Goal: Task Accomplishment & Management: Contribute content

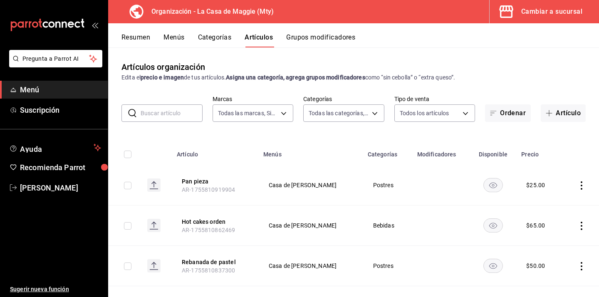
click at [217, 37] on button "Categorías" at bounding box center [215, 40] width 34 height 14
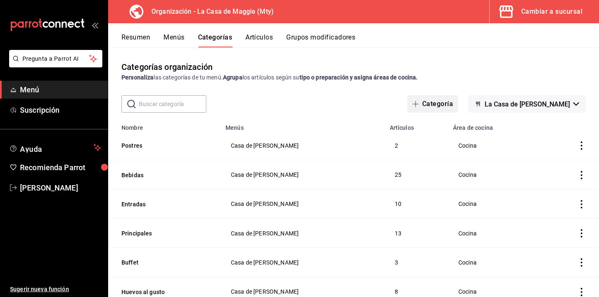
click at [438, 102] on button "Categoría" at bounding box center [432, 103] width 51 height 17
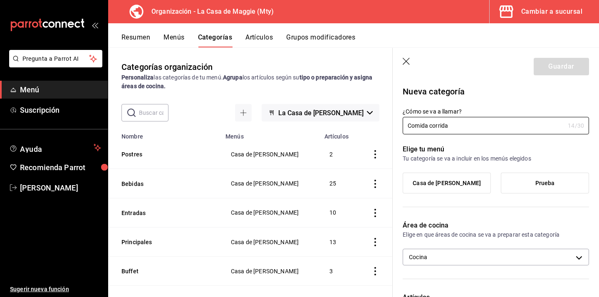
type input "Comida corrida"
click at [544, 103] on div "¿Cómo se va a llamar? Comida corrida 14 /30 ¿Cómo se va a llamar?" at bounding box center [490, 116] width 196 height 37
click at [458, 186] on span "Casa de [PERSON_NAME]" at bounding box center [446, 183] width 68 height 7
click at [0, 0] on input "Casa de [PERSON_NAME]" at bounding box center [0, 0] width 0 height 0
click at [564, 70] on button "Guardar" at bounding box center [560, 66] width 55 height 17
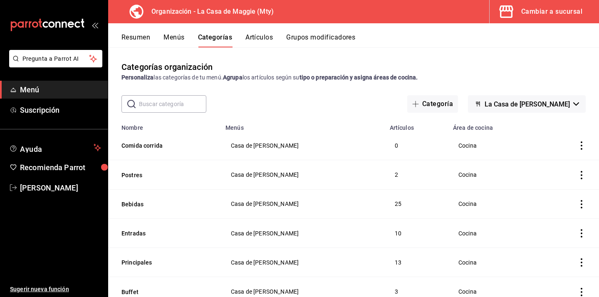
click at [265, 41] on button "Artículos" at bounding box center [258, 40] width 27 height 14
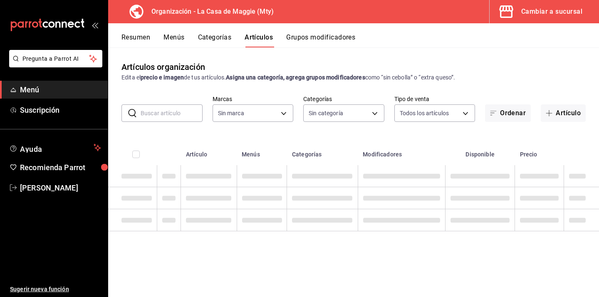
type input "a3684772-da2a-4e98-bff2-0fed7e2a3e3a"
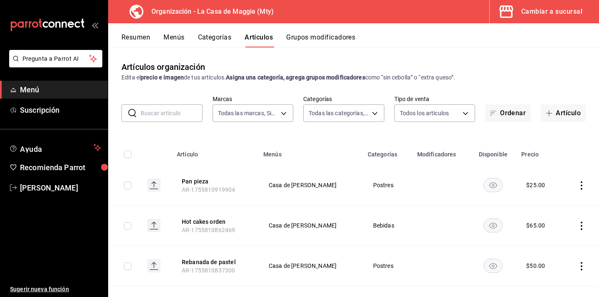
type input "582f7fe2-56de-4559-aba4-6a097c1a9798,0b014a1e-ca7a-47ca-b667-12c94668d141,b3b28…"
click at [318, 36] on button "Grupos modificadores" at bounding box center [320, 40] width 69 height 14
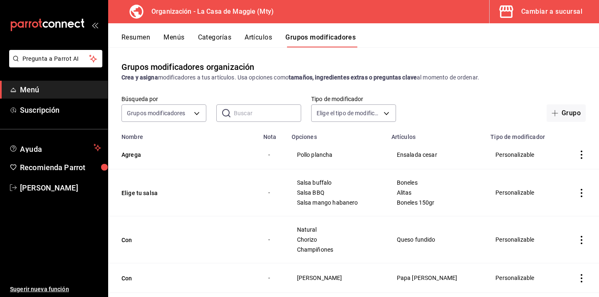
click at [265, 33] on button "Artículos" at bounding box center [257, 40] width 27 height 14
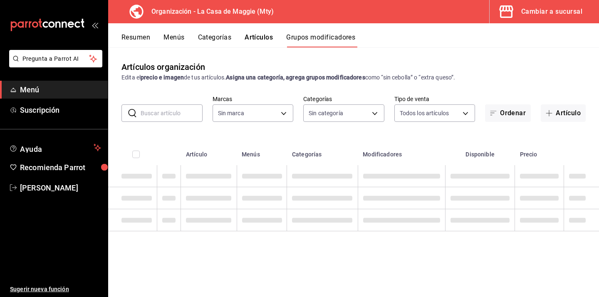
type input "a3684772-da2a-4e98-bff2-0fed7e2a3e3a"
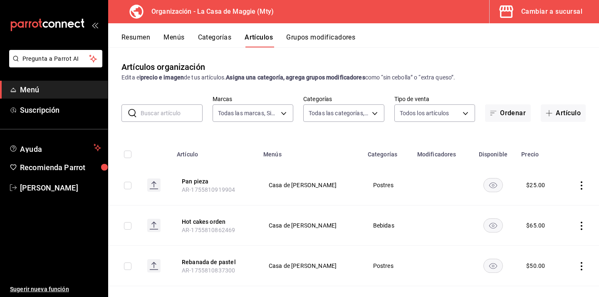
type input "582f7fe2-56de-4559-aba4-6a097c1a9798,0b014a1e-ca7a-47ca-b667-12c94668d141,b3b28…"
click at [557, 113] on button "Artículo" at bounding box center [563, 112] width 45 height 17
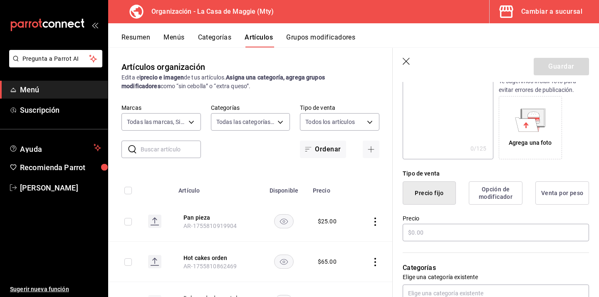
scroll to position [119, 0]
type input "Pechuga de pollo 3 quesos"
click at [449, 233] on input "text" at bounding box center [495, 231] width 186 height 17
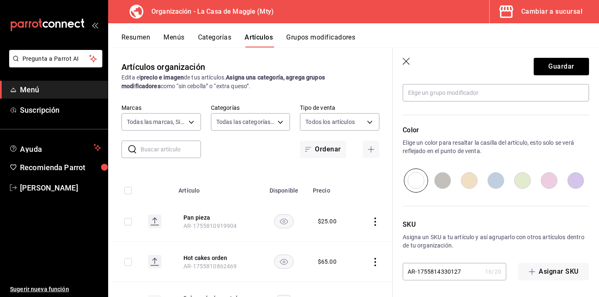
scroll to position [0, 0]
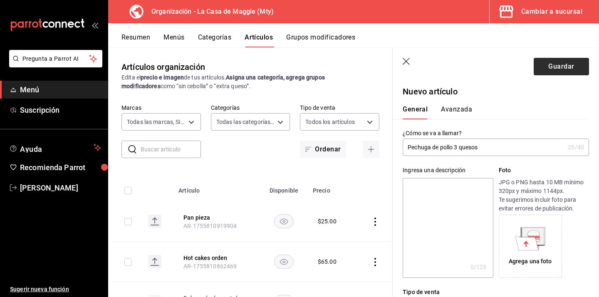
type input "$155.00"
click at [559, 71] on button "Guardar" at bounding box center [560, 66] width 55 height 17
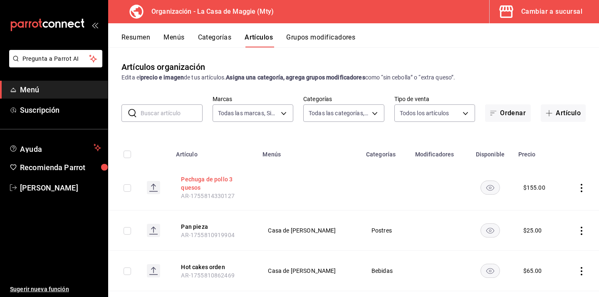
click at [213, 180] on button "Pechuga de pollo 3 quesos" at bounding box center [214, 183] width 67 height 17
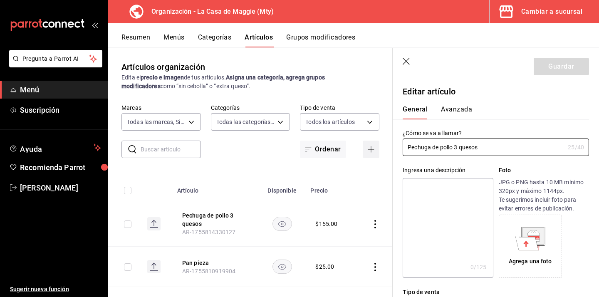
type input "$155.00"
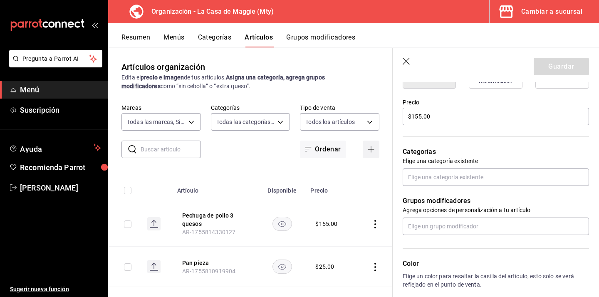
scroll to position [234, 0]
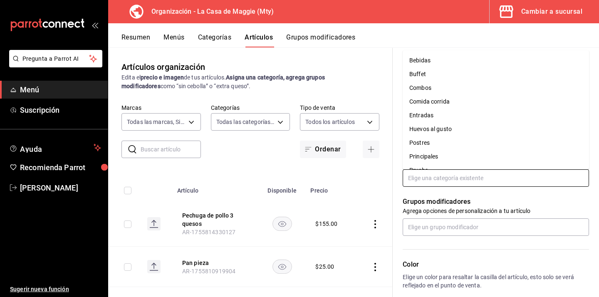
click at [433, 180] on input "text" at bounding box center [495, 177] width 186 height 17
click at [452, 104] on li "Comida corrida" at bounding box center [495, 102] width 186 height 14
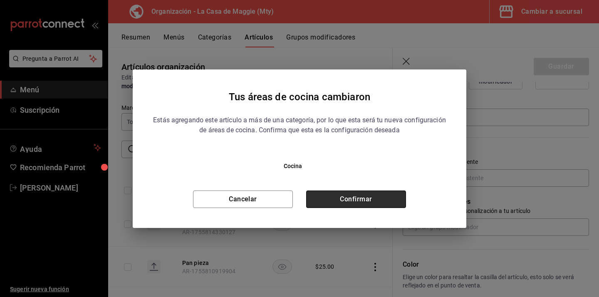
click at [344, 198] on button "Confirmar" at bounding box center [356, 198] width 100 height 17
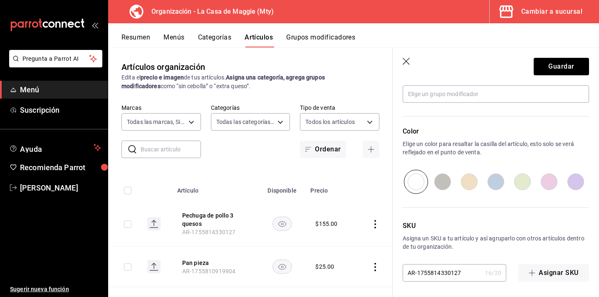
scroll to position [395, 0]
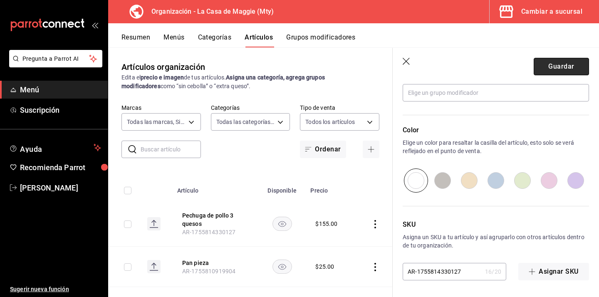
click at [535, 65] on button "Guardar" at bounding box center [560, 66] width 55 height 17
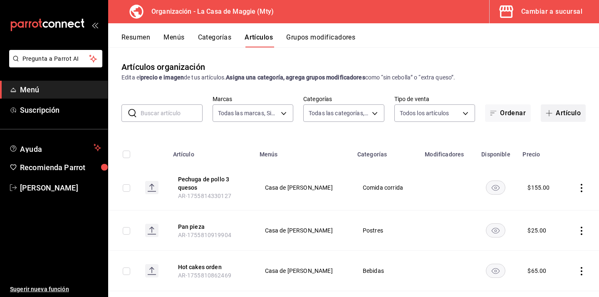
click at [561, 114] on button "Artículo" at bounding box center [563, 112] width 45 height 17
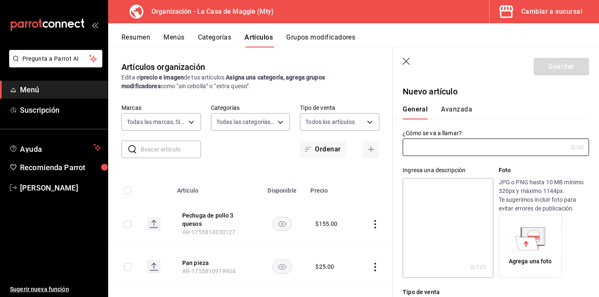
type input "AR-1755814440643"
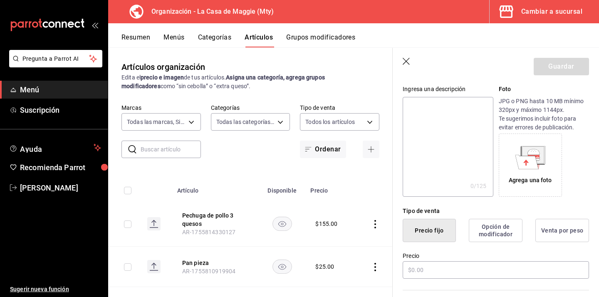
scroll to position [97, 0]
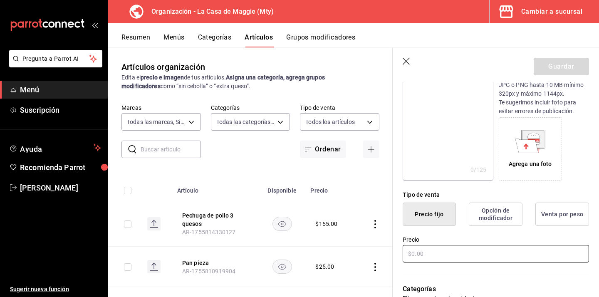
type input "Enchiladas suizas"
click at [436, 251] on input "text" at bounding box center [495, 253] width 186 height 17
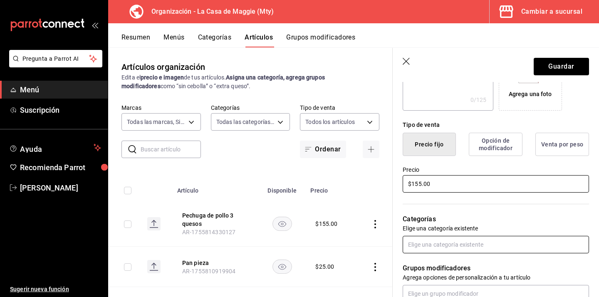
type input "$155.00"
click at [444, 249] on input "text" at bounding box center [495, 244] width 186 height 17
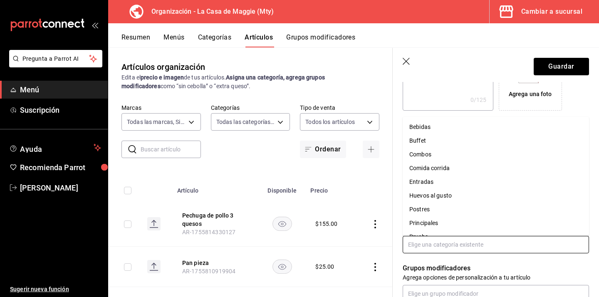
click at [456, 170] on li "Comida corrida" at bounding box center [495, 168] width 186 height 14
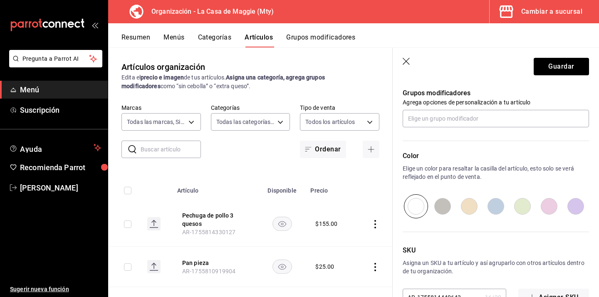
scroll to position [395, 0]
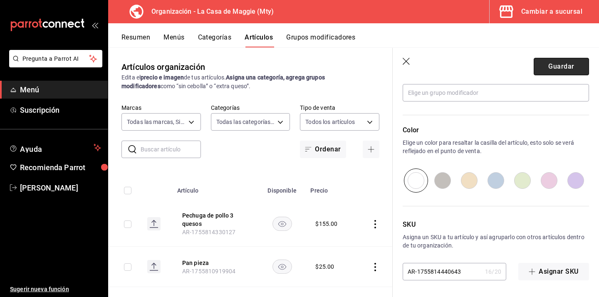
click at [556, 68] on button "Guardar" at bounding box center [560, 66] width 55 height 17
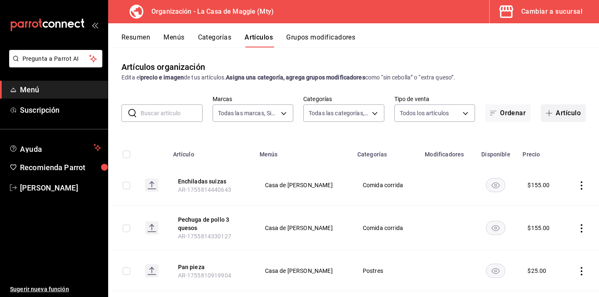
click at [565, 111] on button "Artículo" at bounding box center [563, 112] width 45 height 17
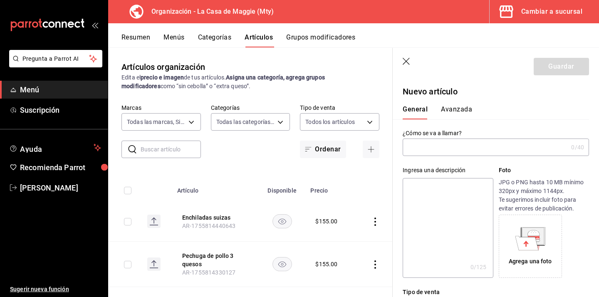
click at [465, 146] on input "text" at bounding box center [484, 147] width 165 height 17
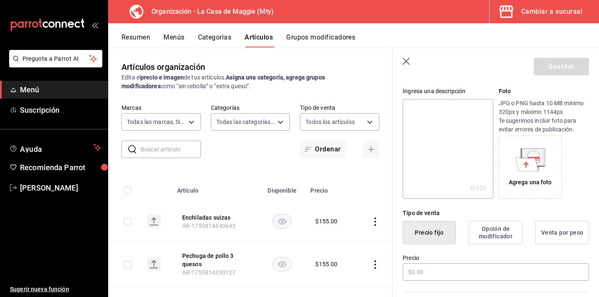
scroll to position [83, 0]
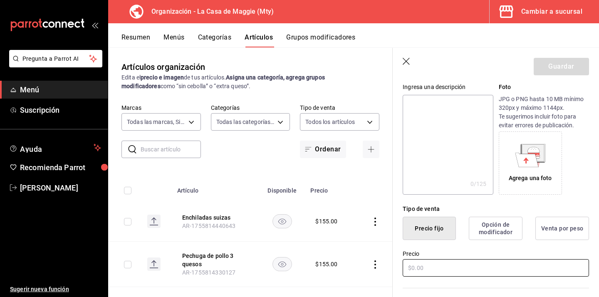
type input "Pechuga de pollo a la plancha"
click at [448, 271] on input "text" at bounding box center [495, 267] width 186 height 17
type input "$155.00"
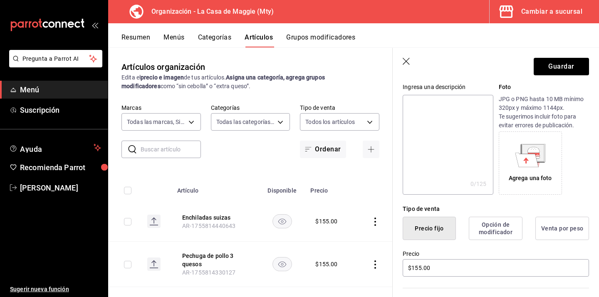
click at [489, 277] on div "Precio $155.00" at bounding box center [495, 264] width 186 height 28
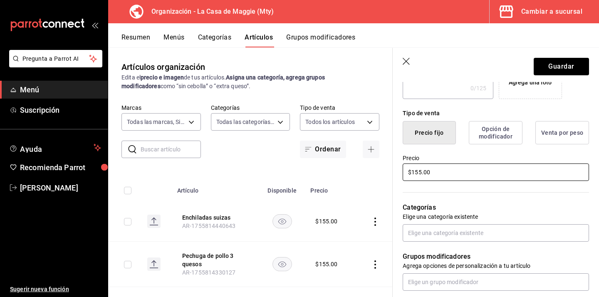
scroll to position [181, 0]
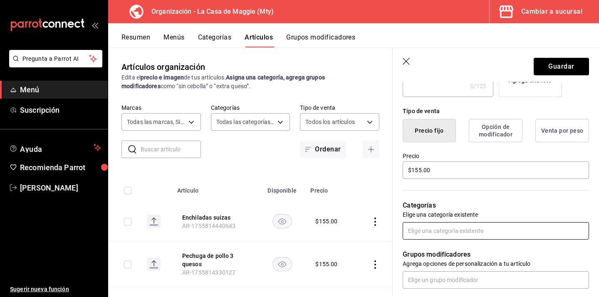
click at [458, 222] on input "text" at bounding box center [495, 230] width 186 height 17
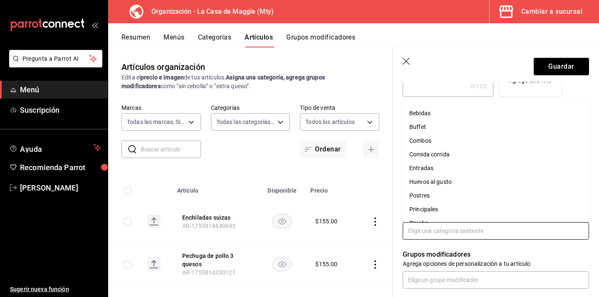
click at [452, 157] on li "Comida corrida" at bounding box center [495, 155] width 186 height 14
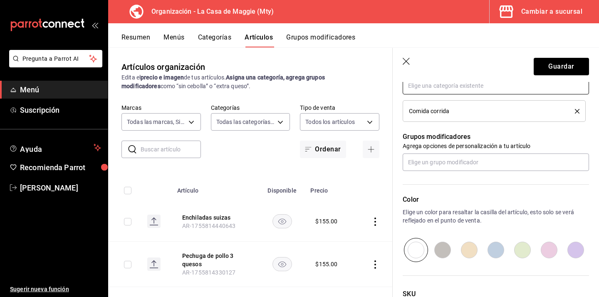
scroll to position [327, 0]
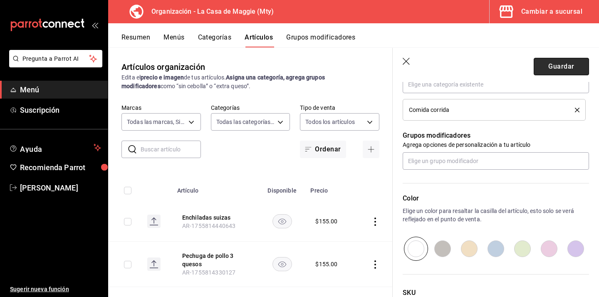
click at [562, 66] on button "Guardar" at bounding box center [560, 66] width 55 height 17
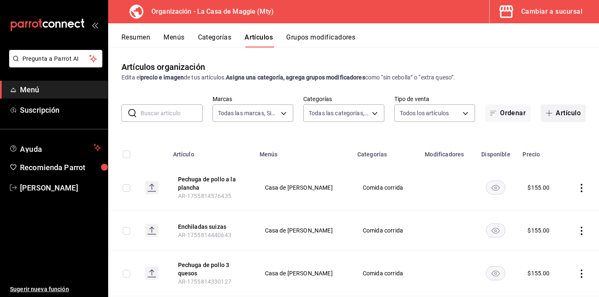
click at [561, 119] on button "Artículo" at bounding box center [563, 112] width 45 height 17
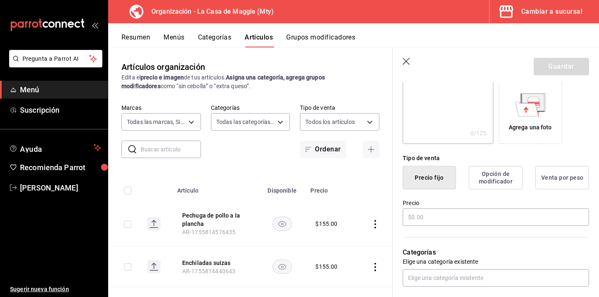
scroll to position [142, 0]
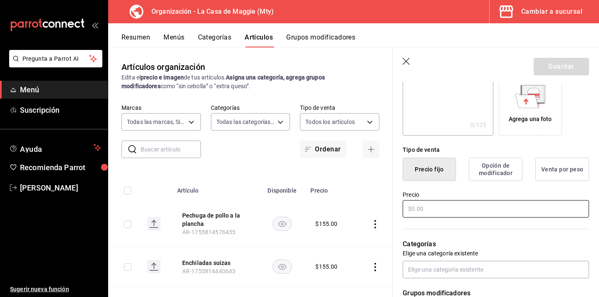
type input "Boneles"
click at [428, 208] on input "text" at bounding box center [495, 208] width 186 height 17
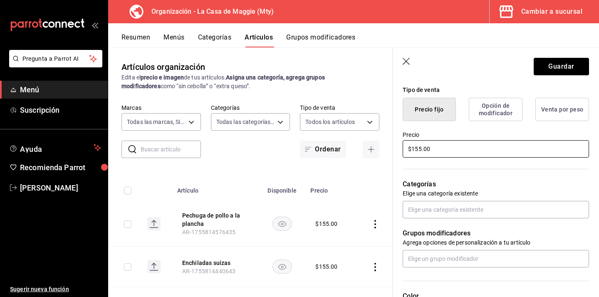
scroll to position [204, 0]
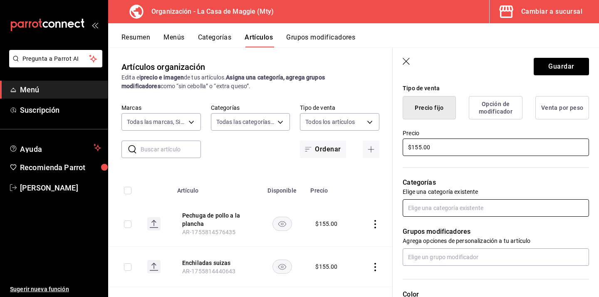
type input "$155.00"
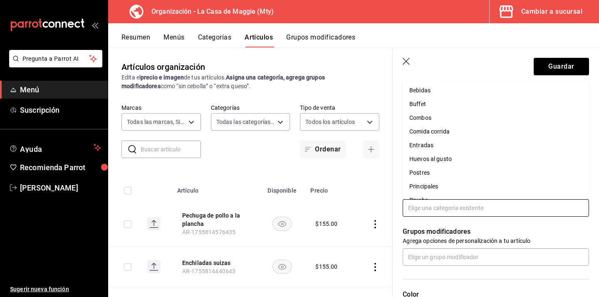
click at [454, 209] on input "text" at bounding box center [495, 207] width 186 height 17
click at [440, 131] on li "Comida corrida" at bounding box center [495, 132] width 186 height 14
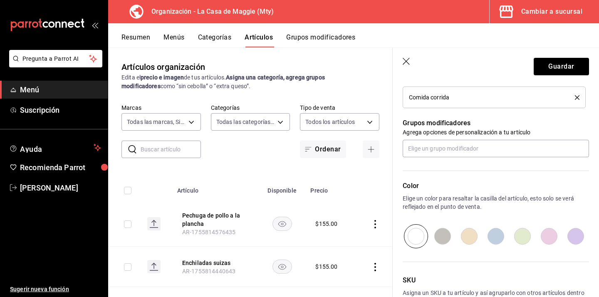
scroll to position [376, 0]
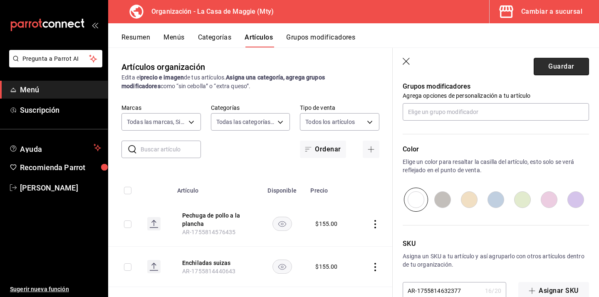
click at [543, 69] on button "Guardar" at bounding box center [560, 66] width 55 height 17
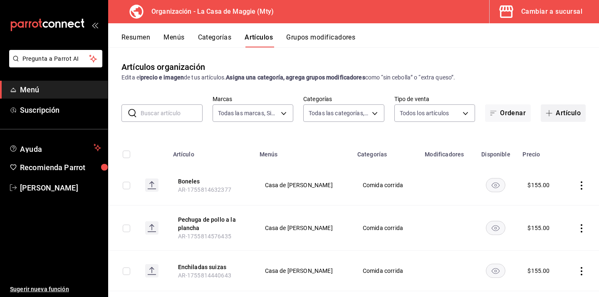
click at [553, 113] on span "button" at bounding box center [550, 113] width 10 height 7
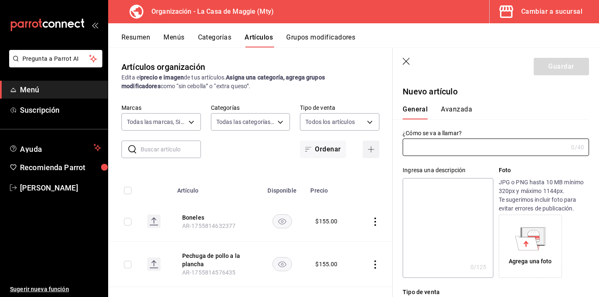
type input "AR-1755814649072"
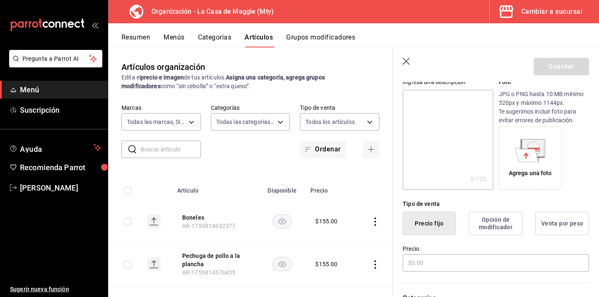
scroll to position [89, 0]
type input "Milanesa de res empanizada"
click at [422, 264] on input "text" at bounding box center [495, 261] width 186 height 17
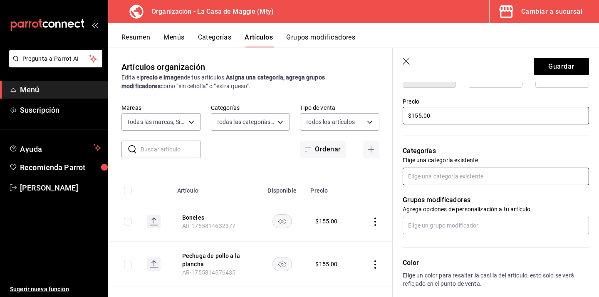
scroll to position [236, 0]
type input "$155.00"
click at [446, 178] on input "text" at bounding box center [495, 175] width 186 height 17
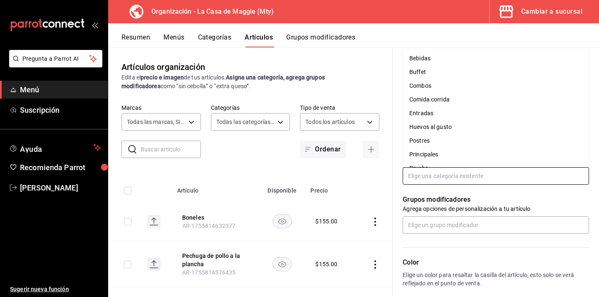
click at [465, 105] on li "Comida corrida" at bounding box center [495, 100] width 186 height 14
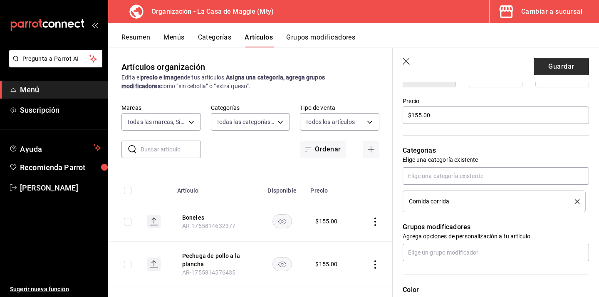
click at [576, 67] on button "Guardar" at bounding box center [560, 66] width 55 height 17
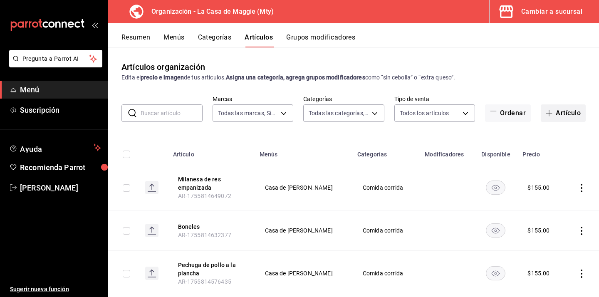
click at [560, 113] on button "Artículo" at bounding box center [563, 112] width 45 height 17
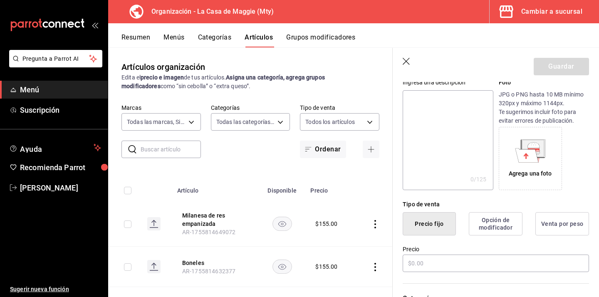
scroll to position [121, 0]
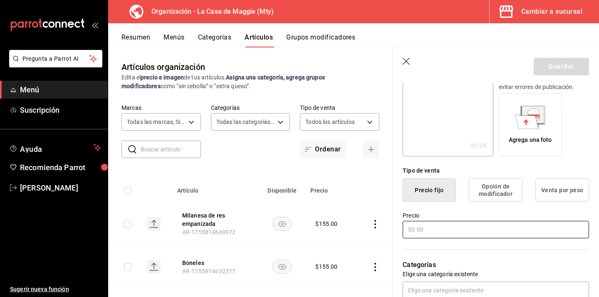
type input "Milanesa de res napolitana"
click at [414, 232] on input "text" at bounding box center [495, 229] width 186 height 17
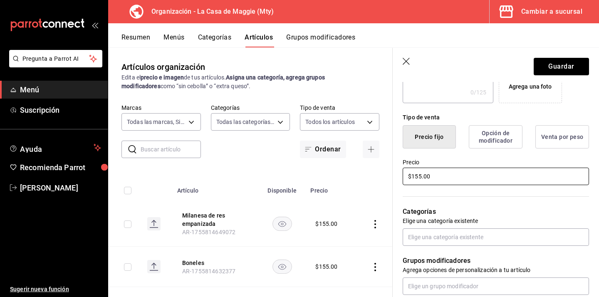
scroll to position [175, 0]
type input "$155.00"
click at [439, 238] on input "text" at bounding box center [495, 235] width 186 height 17
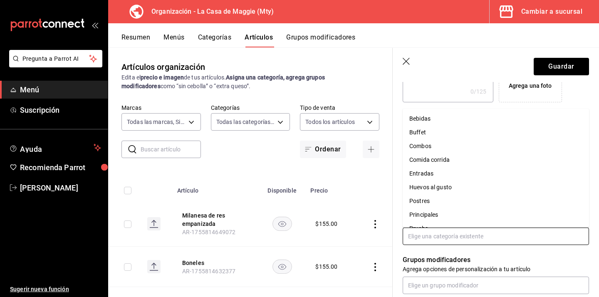
click at [450, 160] on li "Comida corrida" at bounding box center [495, 160] width 186 height 14
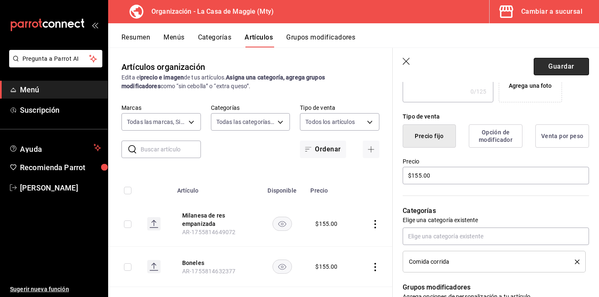
click at [566, 66] on button "Guardar" at bounding box center [560, 66] width 55 height 17
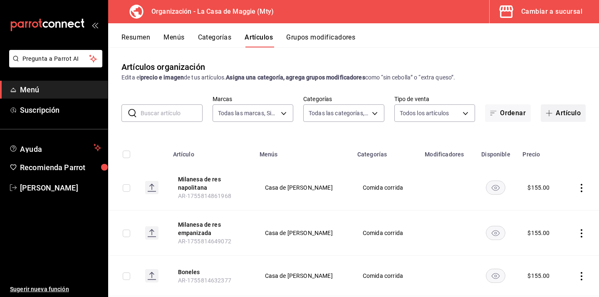
click at [581, 116] on button "Artículo" at bounding box center [563, 112] width 45 height 17
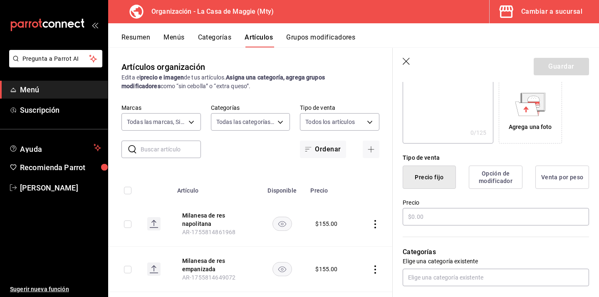
scroll to position [138, 0]
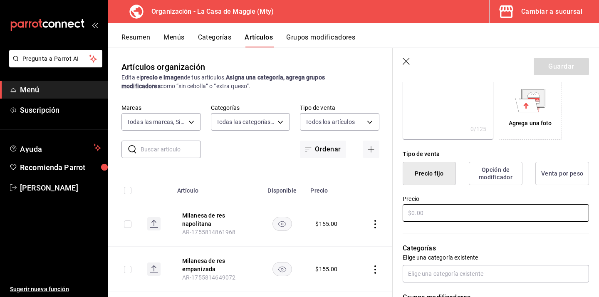
type input "Fajitas a la mexicana"
click at [428, 215] on input "text" at bounding box center [495, 212] width 186 height 17
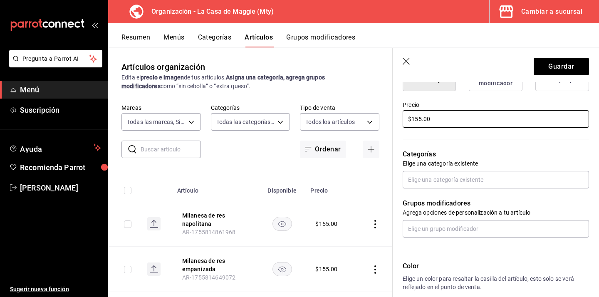
scroll to position [232, 0]
type input "$155.00"
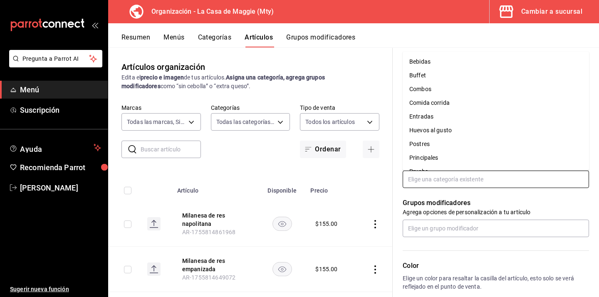
click at [416, 174] on input "text" at bounding box center [495, 178] width 186 height 17
click at [448, 99] on li "Comida corrida" at bounding box center [495, 103] width 186 height 14
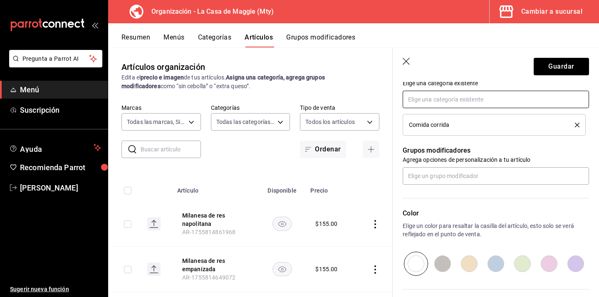
scroll to position [329, 0]
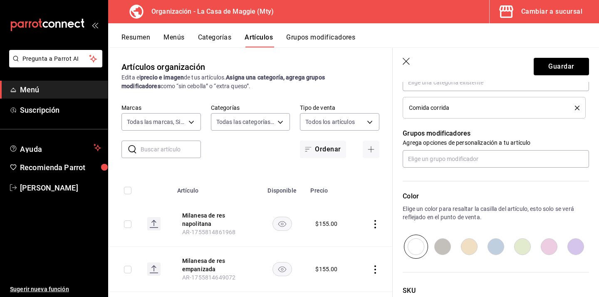
click at [541, 75] on header "Guardar" at bounding box center [495, 65] width 206 height 34
click at [549, 62] on button "Guardar" at bounding box center [560, 66] width 55 height 17
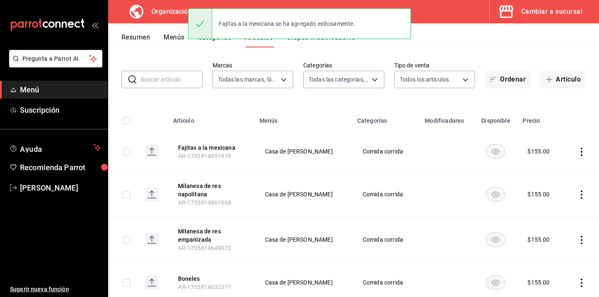
scroll to position [34, 0]
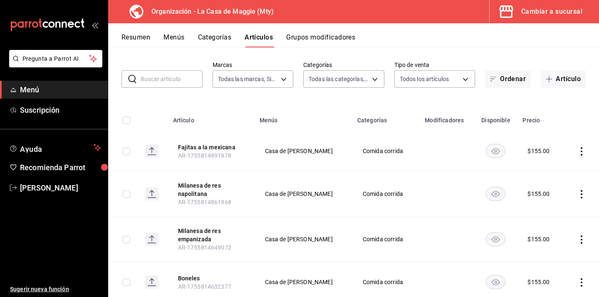
click at [350, 36] on button "Grupos modificadores" at bounding box center [320, 40] width 69 height 14
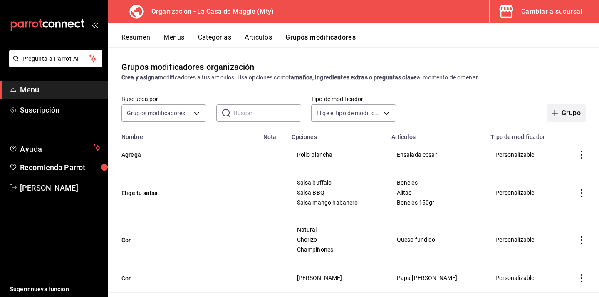
click at [566, 117] on button "Grupo" at bounding box center [565, 112] width 39 height 17
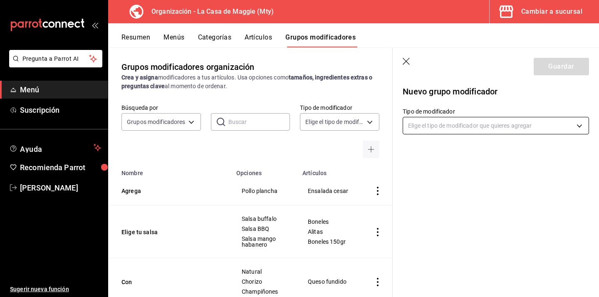
click at [503, 126] on body "Pregunta a Parrot AI Menú Suscripción Ayuda Recomienda Parrot Eduardo Castellan…" at bounding box center [299, 148] width 599 height 297
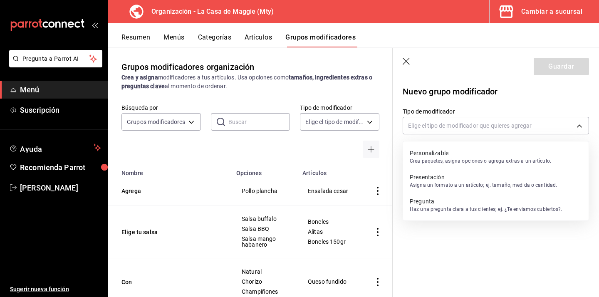
click at [435, 150] on p "Personalizable" at bounding box center [480, 153] width 141 height 8
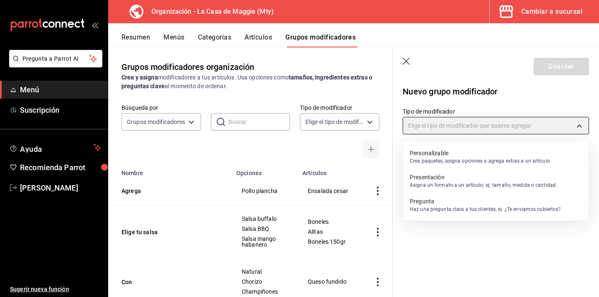
type input "CUSTOMIZABLE"
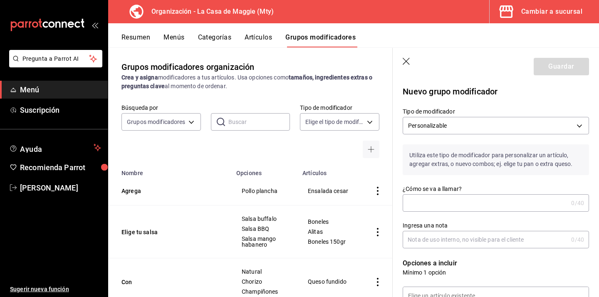
click at [416, 207] on input "¿Cómo se va a llamar?" at bounding box center [484, 203] width 165 height 17
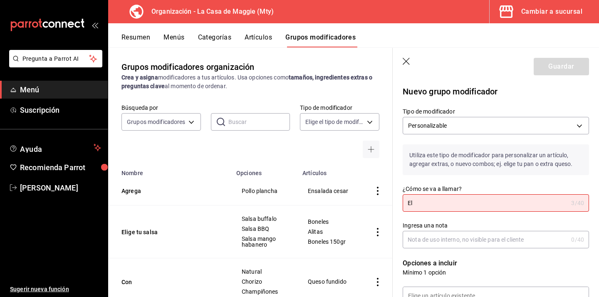
type input "E"
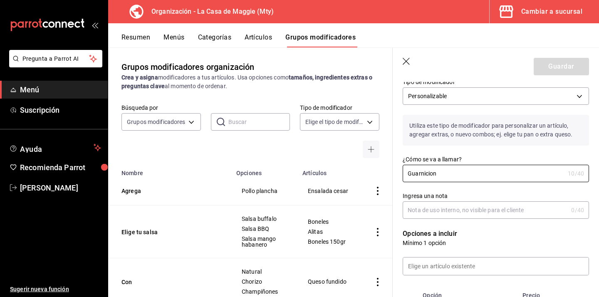
scroll to position [32, 0]
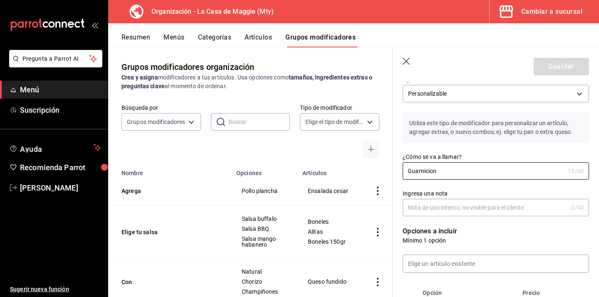
type input "Guarnicion"
click at [442, 211] on input "Ingresa una nota" at bounding box center [484, 207] width 165 height 17
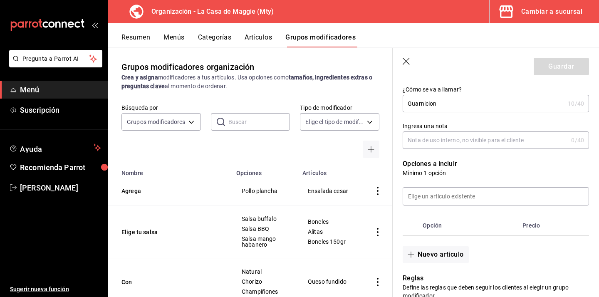
scroll to position [101, 0]
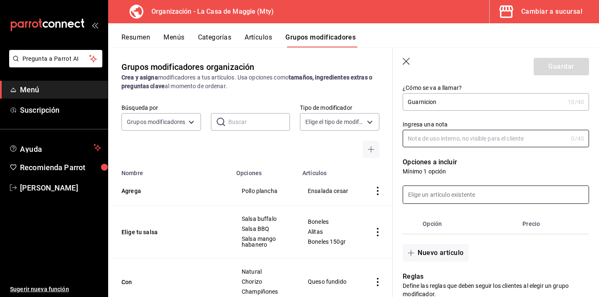
click at [429, 190] on input at bounding box center [495, 194] width 185 height 17
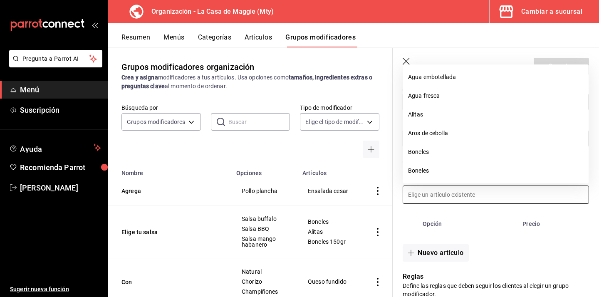
click at [397, 191] on div at bounding box center [490, 189] width 196 height 28
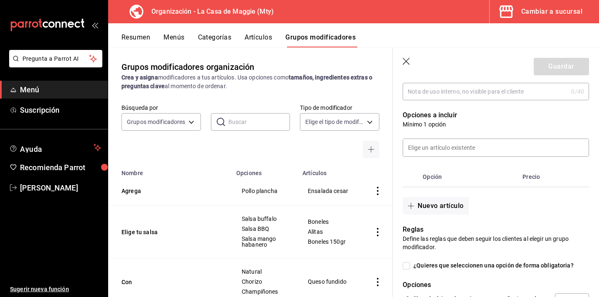
scroll to position [165, 0]
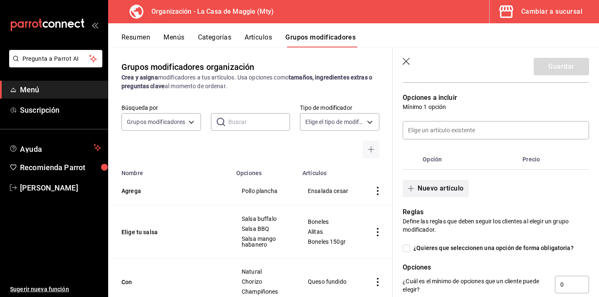
click at [423, 190] on button "Nuevo artículo" at bounding box center [435, 188] width 66 height 17
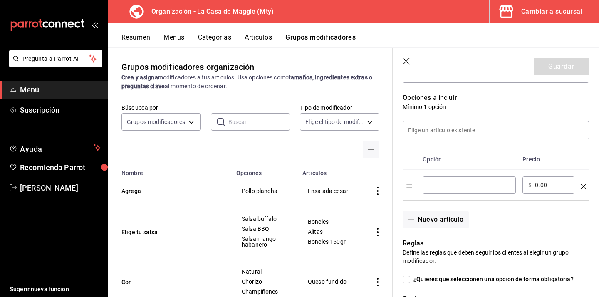
click at [465, 186] on input "optionsTable" at bounding box center [468, 185] width 81 height 8
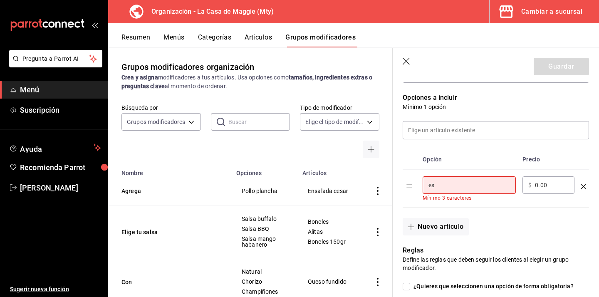
type input "e"
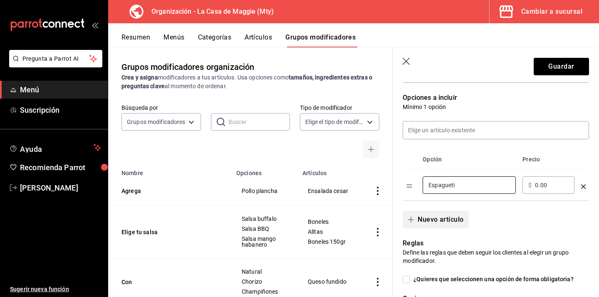
type input "Espagueti"
click at [426, 217] on button "Nuevo artículo" at bounding box center [435, 219] width 66 height 17
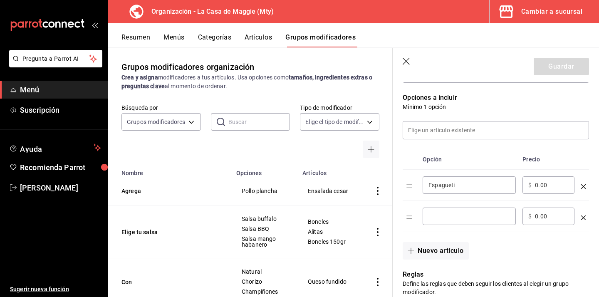
click at [447, 219] on input "optionsTable" at bounding box center [468, 216] width 81 height 8
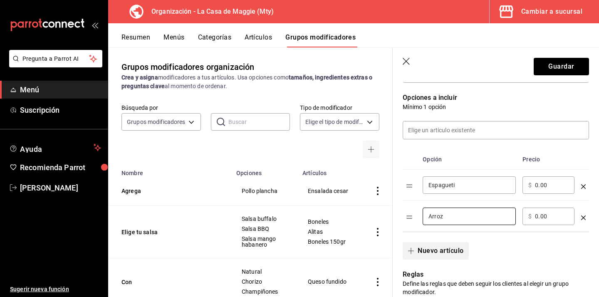
type input "Arroz"
click at [436, 249] on button "Nuevo artículo" at bounding box center [435, 250] width 66 height 17
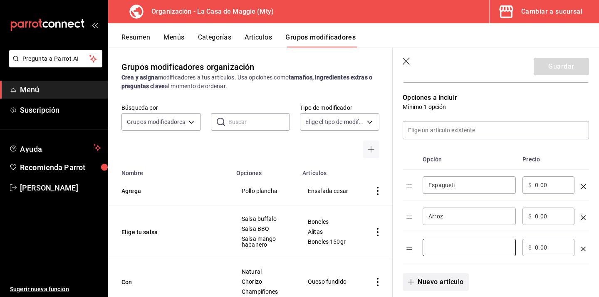
click at [436, 249] on input "optionsTable" at bounding box center [468, 247] width 81 height 8
type input "Frijoles"
click at [427, 284] on button "Nuevo artículo" at bounding box center [435, 281] width 66 height 17
click at [440, 280] on input "optionsTable" at bounding box center [468, 278] width 81 height 8
type input "p"
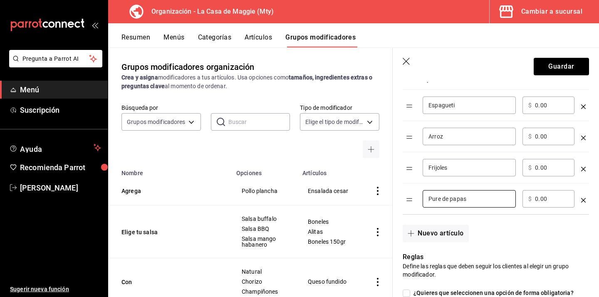
scroll to position [251, 0]
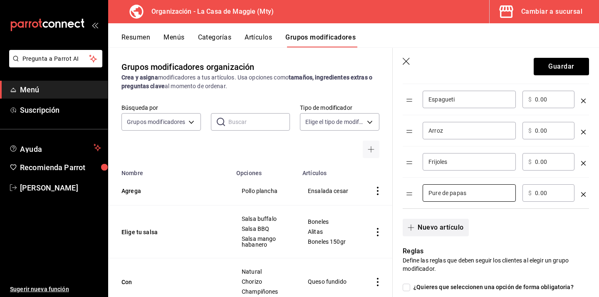
type input "Pure de papas"
click at [450, 227] on button "Nuevo artículo" at bounding box center [435, 227] width 66 height 17
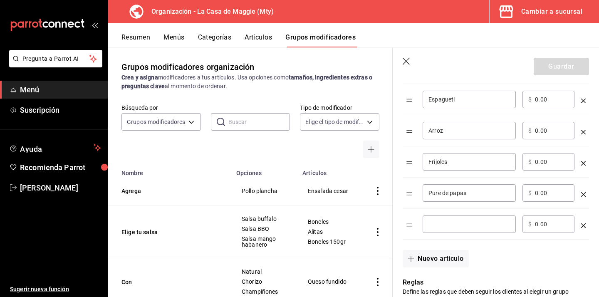
click at [446, 228] on div "​" at bounding box center [468, 223] width 93 height 17
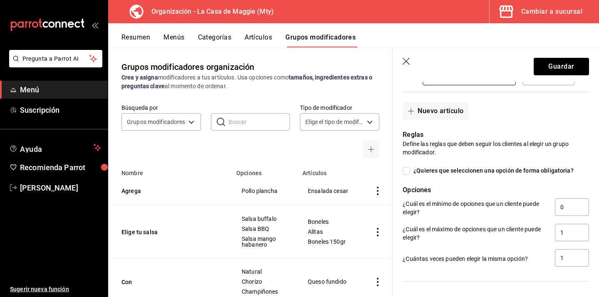
scroll to position [400, 0]
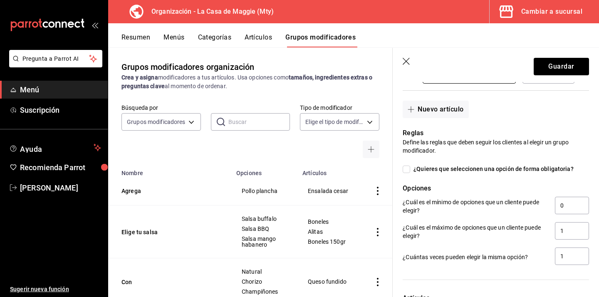
type input "Verduras"
click at [407, 168] on input "¿Quieres que seleccionen una opción de forma obligatoria?" at bounding box center [405, 168] width 7 height 7
checkbox input "true"
type input "1"
click at [572, 205] on input "1" at bounding box center [572, 205] width 34 height 17
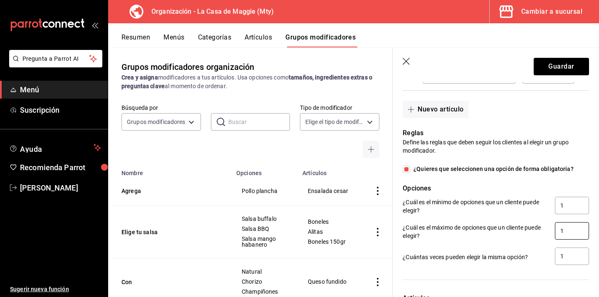
click at [568, 230] on input "1" at bounding box center [572, 230] width 34 height 17
type input "3"
click at [567, 255] on input "1" at bounding box center [572, 255] width 34 height 17
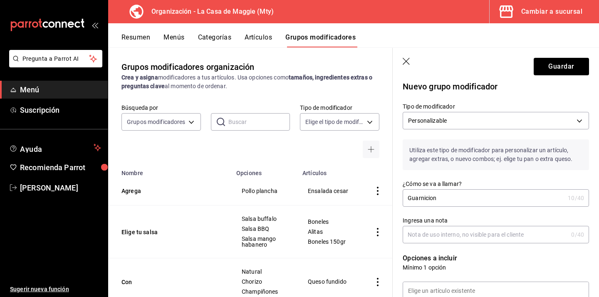
scroll to position [0, 0]
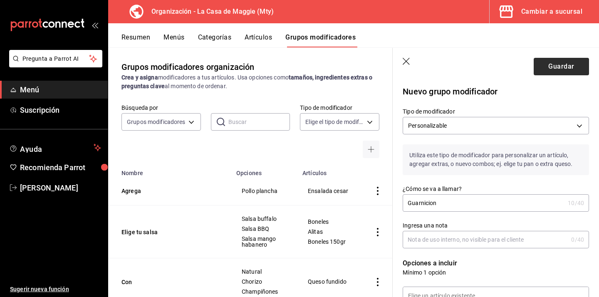
type input "3"
click at [563, 65] on button "Guardar" at bounding box center [560, 66] width 55 height 17
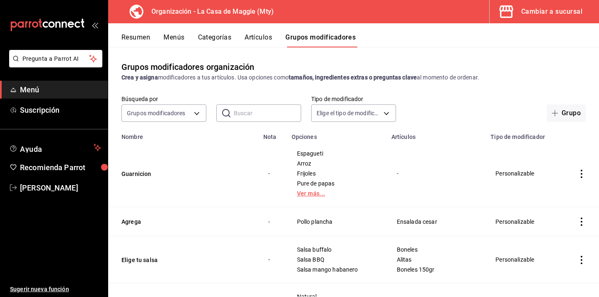
click at [315, 193] on link "Ver más..." at bounding box center [336, 193] width 79 height 6
click at [268, 39] on button "Artículos" at bounding box center [257, 40] width 27 height 14
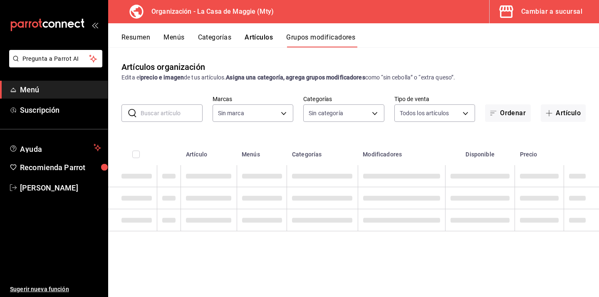
type input "a3684772-da2a-4e98-bff2-0fed7e2a3e3a"
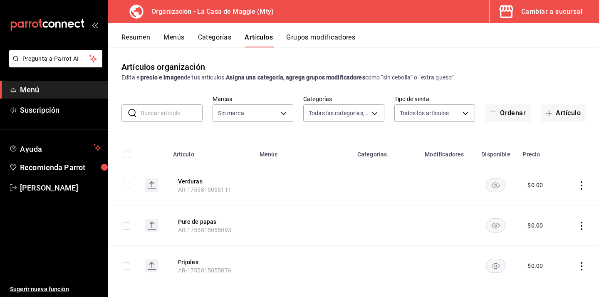
type input "582f7fe2-56de-4559-aba4-6a097c1a9798,0b014a1e-ca7a-47ca-b667-12c94668d141,b3b28…"
type input "a3684772-da2a-4e98-bff2-0fed7e2a3e3a"
click at [311, 33] on button "Grupos modificadores" at bounding box center [320, 40] width 69 height 14
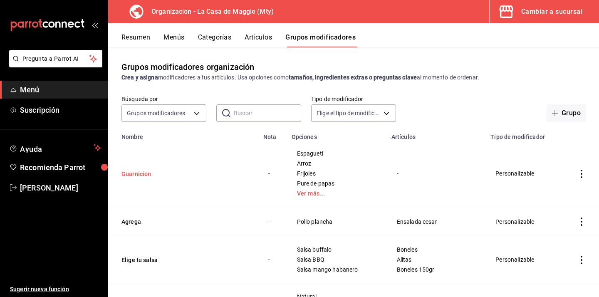
click at [139, 174] on button "Guarnicion" at bounding box center [171, 174] width 100 height 8
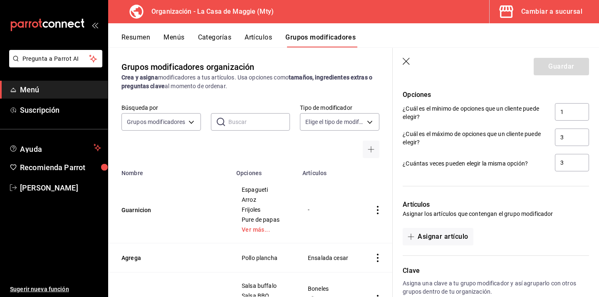
scroll to position [536, 0]
click at [454, 232] on button "Asignar artículo" at bounding box center [437, 235] width 70 height 17
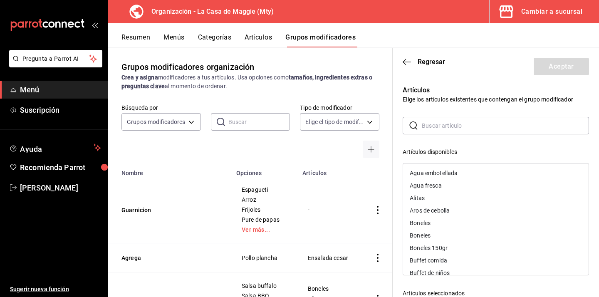
click at [475, 124] on input "text" at bounding box center [505, 125] width 167 height 17
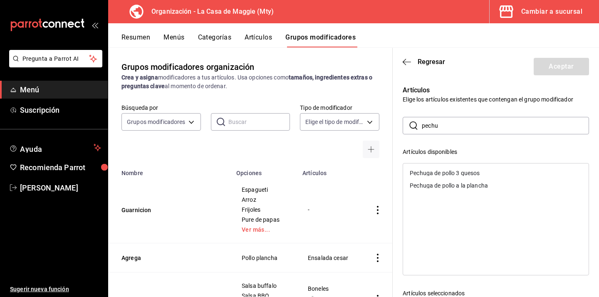
click at [458, 175] on div "Pechuga de pollo 3 quesos" at bounding box center [445, 173] width 70 height 6
click at [458, 175] on div "Pechuga de pollo a la plancha" at bounding box center [449, 173] width 78 height 6
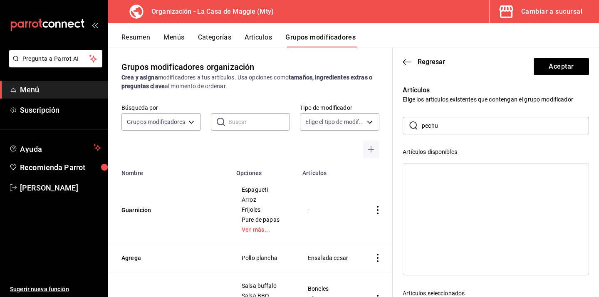
click at [454, 125] on input "pechu" at bounding box center [505, 125] width 167 height 17
type input "p"
click at [438, 176] on div "Enchiladas suizas" at bounding box center [495, 173] width 185 height 12
click at [456, 128] on input "enchi" at bounding box center [505, 125] width 167 height 17
type input "e"
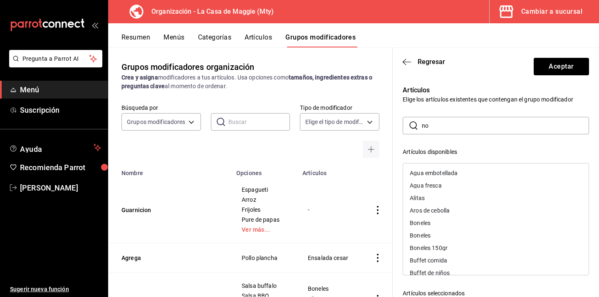
type input "n"
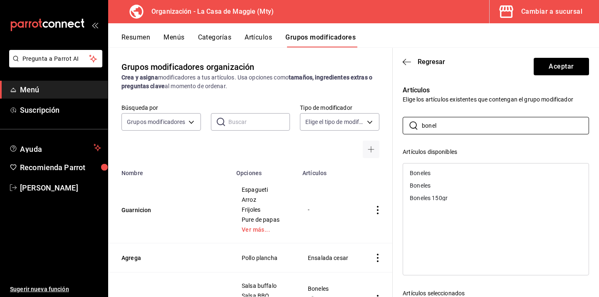
click at [422, 177] on div "Boneles" at bounding box center [495, 173] width 185 height 12
click at [449, 128] on input "bonel" at bounding box center [505, 125] width 167 height 17
type input "b"
type input "milane"
click at [448, 173] on div "Milanesa de res empanizada" at bounding box center [447, 173] width 74 height 6
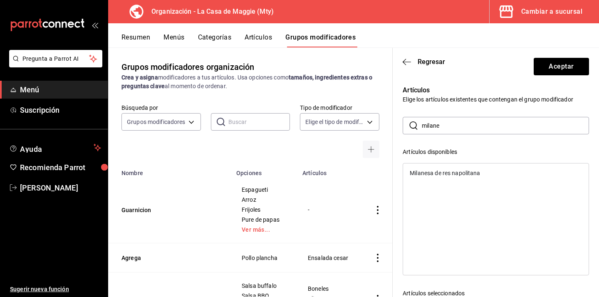
click at [447, 175] on div "Milanesa de res napolitana" at bounding box center [445, 173] width 70 height 6
drag, startPoint x: 448, startPoint y: 128, endPoint x: 420, endPoint y: 128, distance: 28.3
click at [420, 128] on div "​ milane ​" at bounding box center [495, 125] width 186 height 17
type input "faji"
click at [431, 171] on div "Fajitas a la mexicana" at bounding box center [437, 173] width 55 height 6
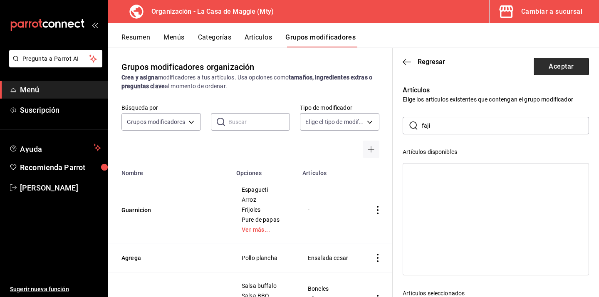
click at [542, 69] on button "Aceptar" at bounding box center [560, 66] width 55 height 17
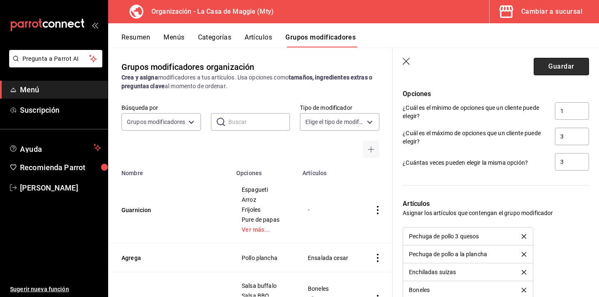
click at [580, 59] on button "Guardar" at bounding box center [560, 66] width 55 height 17
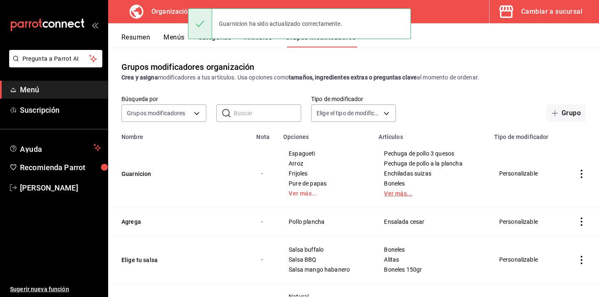
click at [397, 196] on link "Ver más..." at bounding box center [431, 193] width 94 height 6
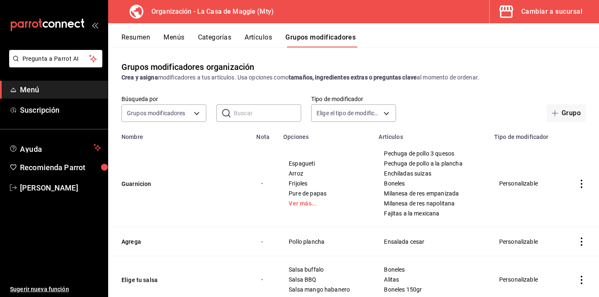
click at [257, 39] on button "Artículos" at bounding box center [257, 40] width 27 height 14
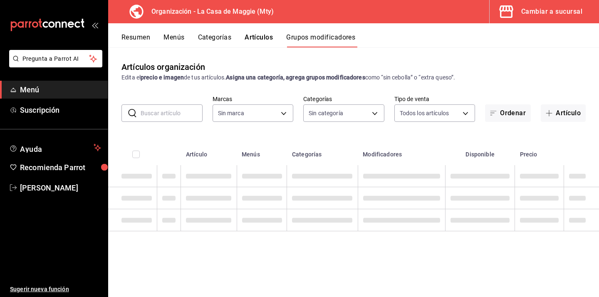
type input "a3684772-da2a-4e98-bff2-0fed7e2a3e3a"
click at [180, 116] on input "text" at bounding box center [172, 113] width 62 height 17
type input "a3684772-da2a-4e98-bff2-0fed7e2a3e3a"
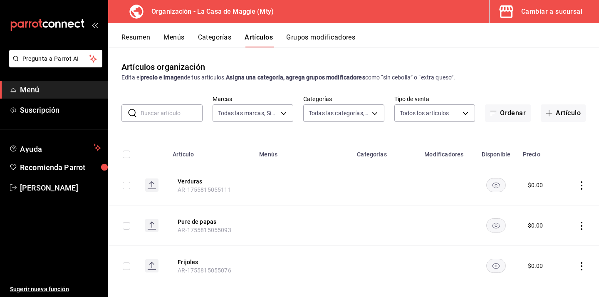
type input "582f7fe2-56de-4559-aba4-6a097c1a9798,0b014a1e-ca7a-47ca-b667-12c94668d141,b3b28…"
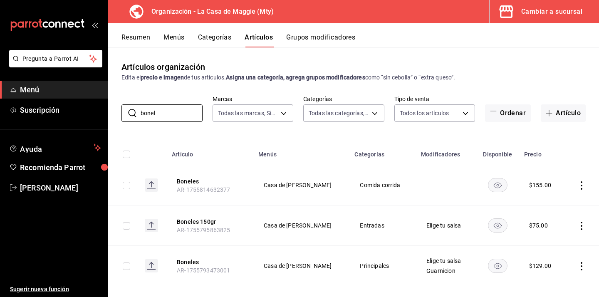
scroll to position [9, 0]
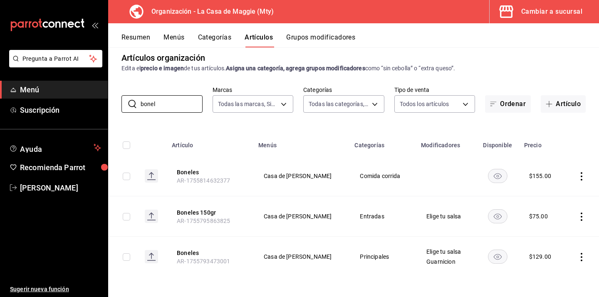
type input "bonel"
click at [307, 44] on button "Grupos modificadores" at bounding box center [320, 40] width 69 height 14
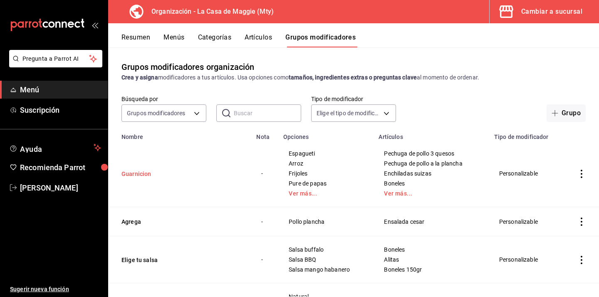
click at [141, 174] on button "Guarnicion" at bounding box center [171, 174] width 100 height 8
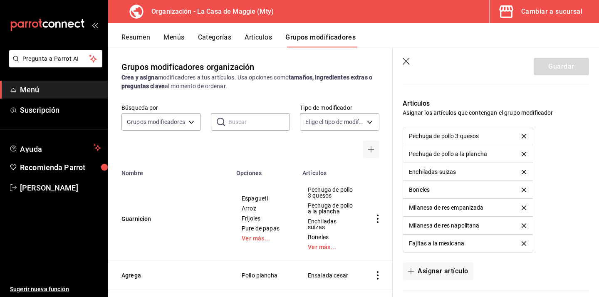
scroll to position [637, 0]
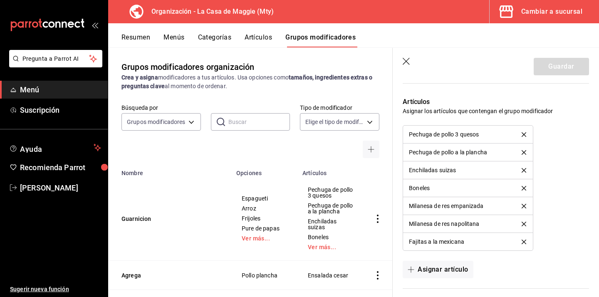
click at [523, 189] on icon "delete" at bounding box center [523, 188] width 5 height 5
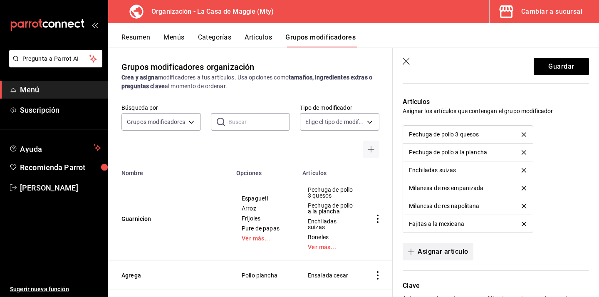
click at [437, 252] on button "Asignar artículo" at bounding box center [437, 251] width 70 height 17
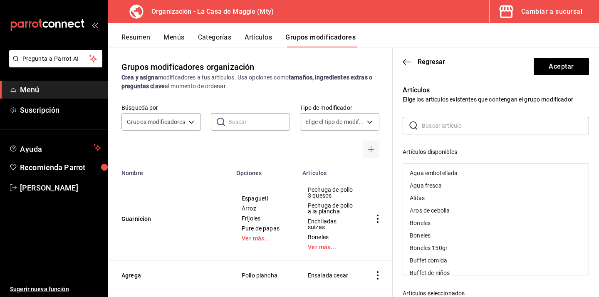
click at [440, 130] on input "text" at bounding box center [505, 125] width 167 height 17
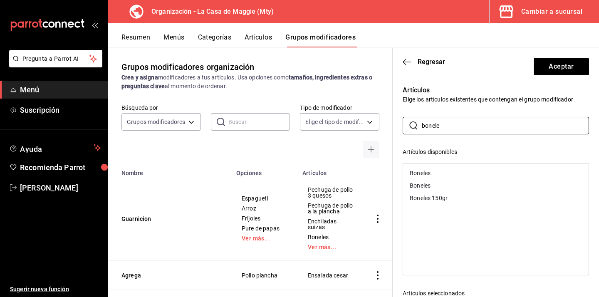
type input "bonele"
click at [421, 183] on div "Boneles" at bounding box center [420, 186] width 21 height 6
click at [564, 66] on button "Aceptar" at bounding box center [560, 66] width 55 height 17
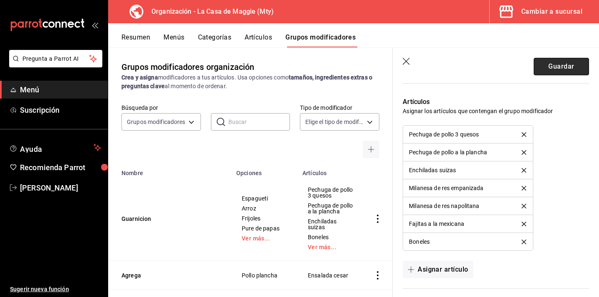
click at [561, 65] on button "Guardar" at bounding box center [560, 66] width 55 height 17
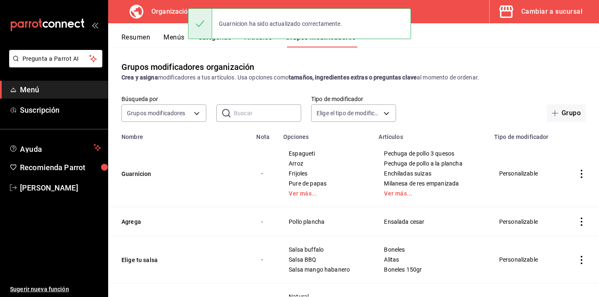
click at [353, 65] on div "Grupos modificadores organización Crea y asigna modificadores a tus artículos. …" at bounding box center [353, 71] width 491 height 21
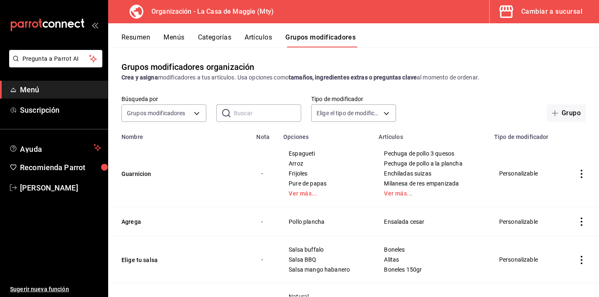
click at [257, 42] on button "Artículos" at bounding box center [257, 40] width 27 height 14
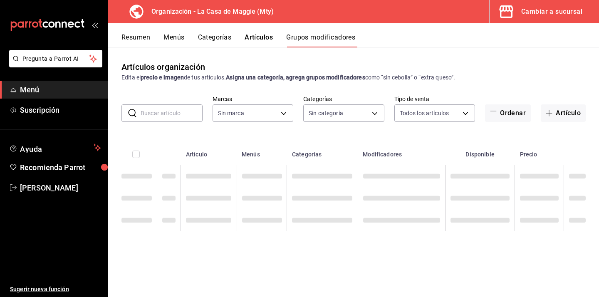
type input "a3684772-da2a-4e98-bff2-0fed7e2a3e3a"
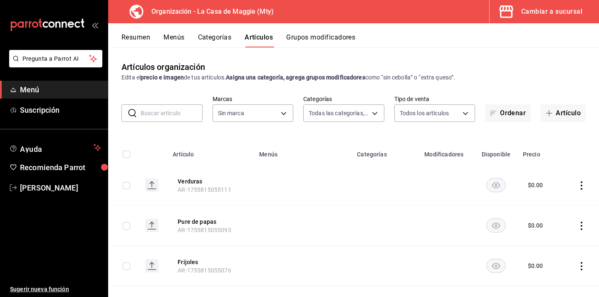
type input "582f7fe2-56de-4559-aba4-6a097c1a9798,0b014a1e-ca7a-47ca-b667-12c94668d141,b3b28…"
type input "a3684772-da2a-4e98-bff2-0fed7e2a3e3a"
click at [338, 47] on button "Grupos modificadores" at bounding box center [320, 40] width 69 height 14
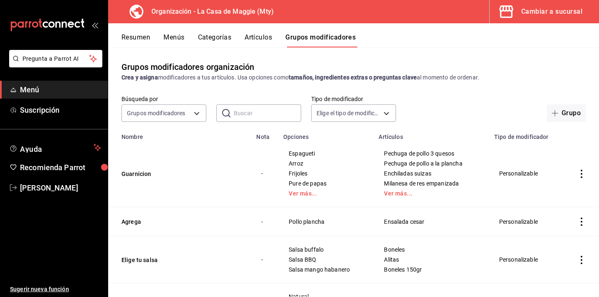
click at [257, 37] on button "Artículos" at bounding box center [257, 40] width 27 height 14
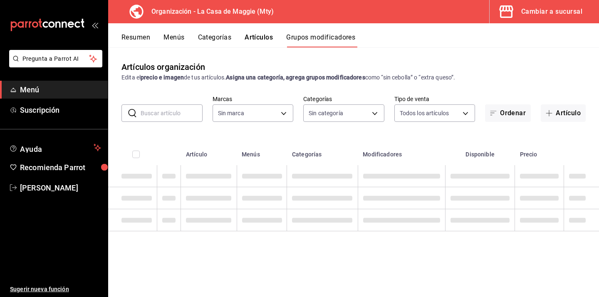
type input "a3684772-da2a-4e98-bff2-0fed7e2a3e3a"
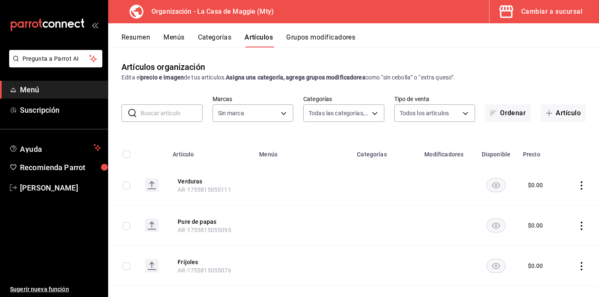
type input "582f7fe2-56de-4559-aba4-6a097c1a9798,0b014a1e-ca7a-47ca-b667-12c94668d141,b3b28…"
type input "a3684772-da2a-4e98-bff2-0fed7e2a3e3a"
click at [219, 35] on button "Categorías" at bounding box center [215, 40] width 34 height 14
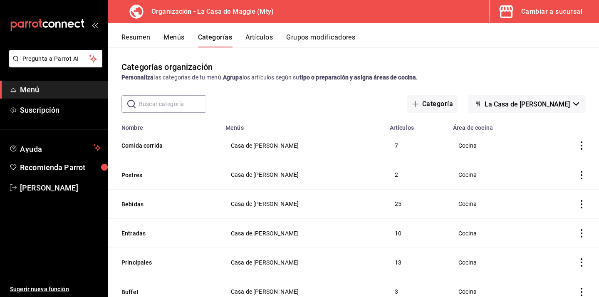
click at [265, 37] on button "Artículos" at bounding box center [258, 40] width 27 height 14
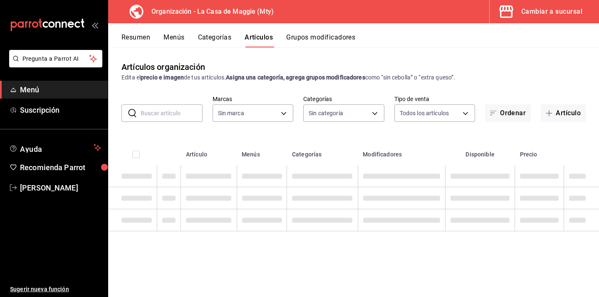
click at [170, 106] on input "text" at bounding box center [172, 113] width 62 height 17
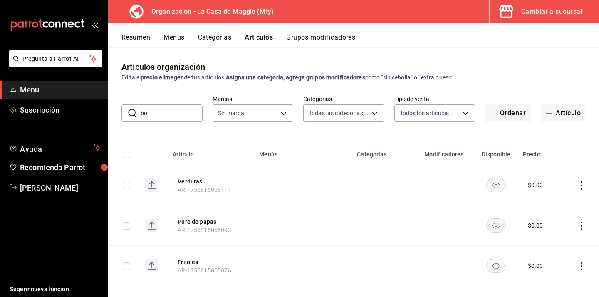
type input "bon"
type input "582f7fe2-56de-4559-aba4-6a097c1a9798,0b014a1e-ca7a-47ca-b667-12c94668d141,b3b28…"
type input "bone"
type input "a3684772-da2a-4e98-bff2-0fed7e2a3e3a"
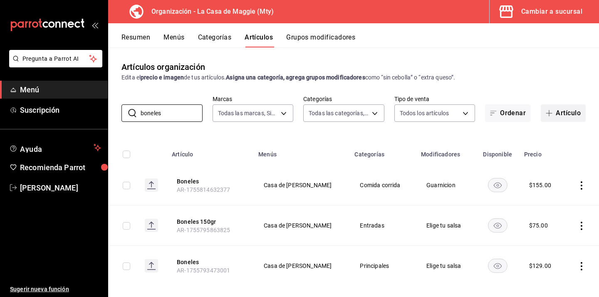
type input "boneles"
click at [565, 109] on button "Artículo" at bounding box center [563, 112] width 45 height 17
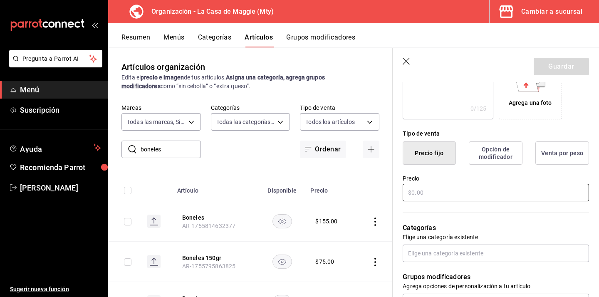
scroll to position [177, 0]
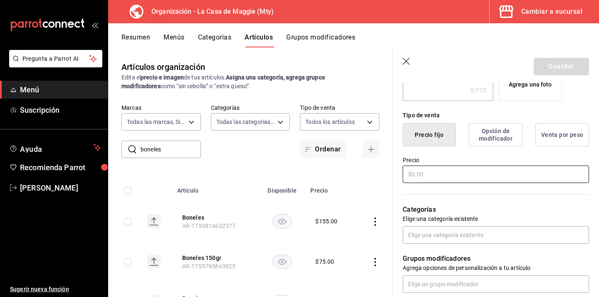
type input "Comida del dia"
click at [451, 180] on input "text" at bounding box center [495, 173] width 186 height 17
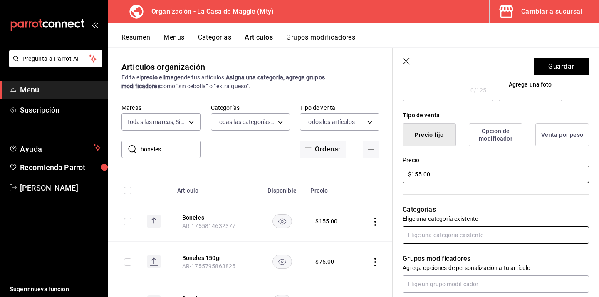
type input "$155.00"
click at [430, 242] on input "text" at bounding box center [495, 234] width 186 height 17
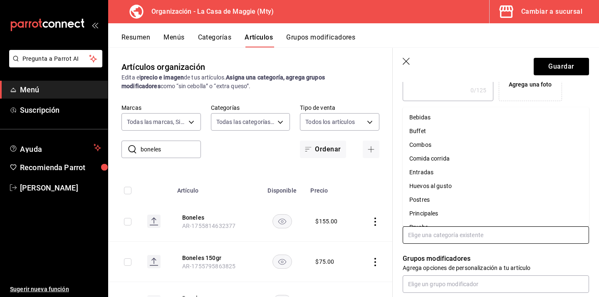
click at [445, 160] on li "Comida corrida" at bounding box center [495, 159] width 186 height 14
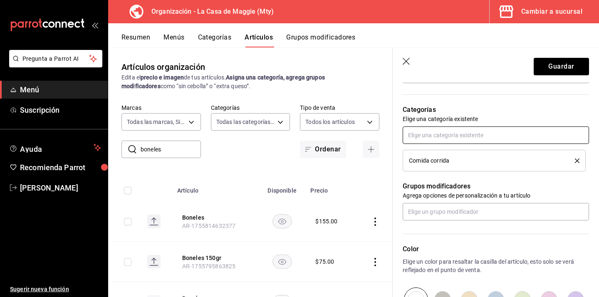
scroll to position [297, 0]
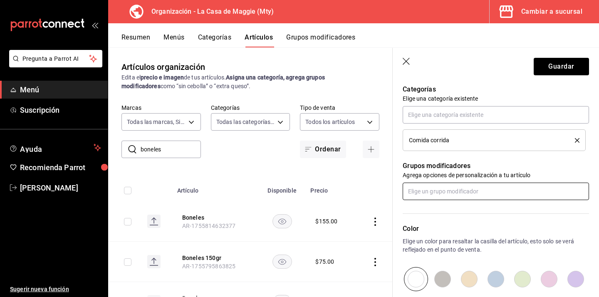
click at [428, 190] on input "text" at bounding box center [495, 191] width 186 height 17
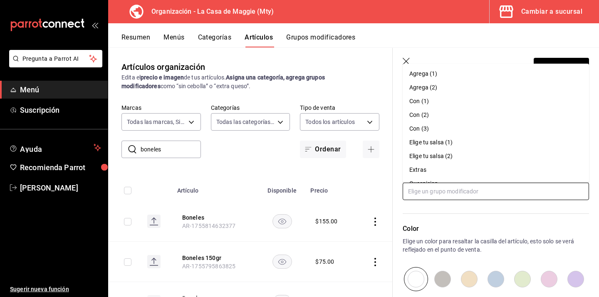
scroll to position [52, 0]
click at [440, 131] on li "Guarnicion" at bounding box center [495, 131] width 186 height 14
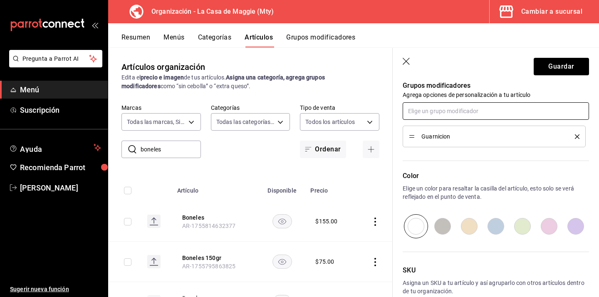
scroll to position [423, 0]
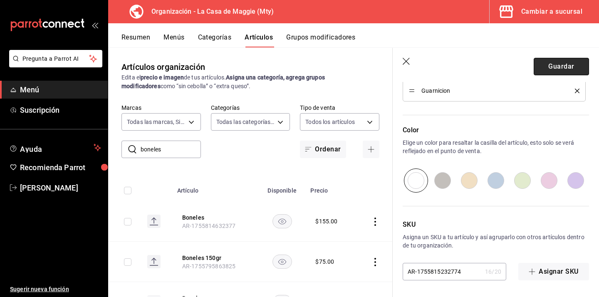
click at [553, 68] on button "Guardar" at bounding box center [560, 66] width 55 height 17
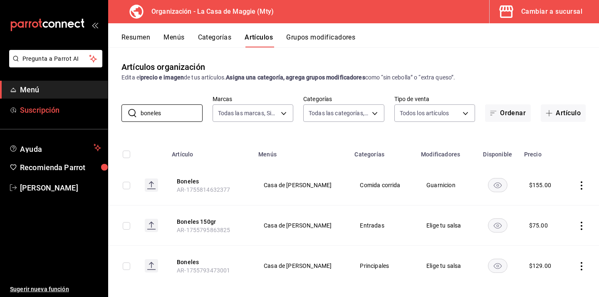
drag, startPoint x: 187, startPoint y: 112, endPoint x: 82, endPoint y: 112, distance: 105.2
click at [82, 112] on div "Pregunta a Parrot AI Menú Suscripción Ayuda Recomienda Parrot Eduardo Castellan…" at bounding box center [299, 148] width 599 height 297
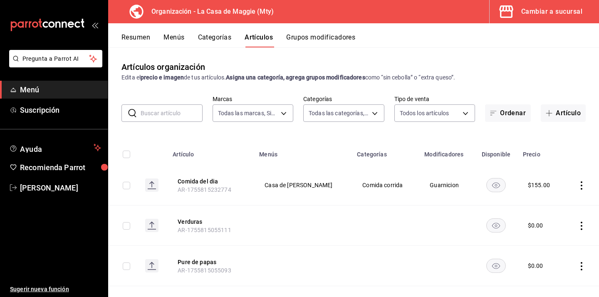
click at [330, 44] on button "Grupos modificadores" at bounding box center [320, 40] width 69 height 14
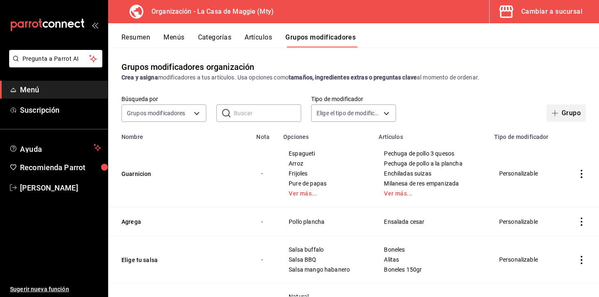
click at [562, 118] on button "Grupo" at bounding box center [565, 112] width 39 height 17
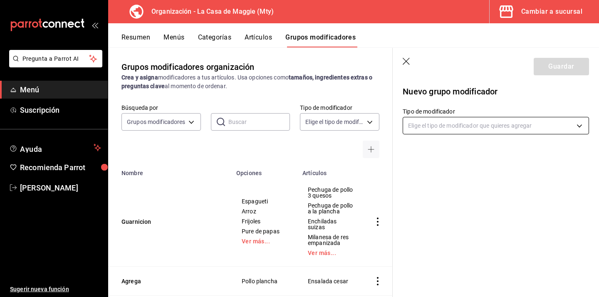
click at [439, 118] on body "Pregunta a Parrot AI Menú Suscripción Ayuda Recomienda Parrot Eduardo Castellan…" at bounding box center [299, 148] width 599 height 297
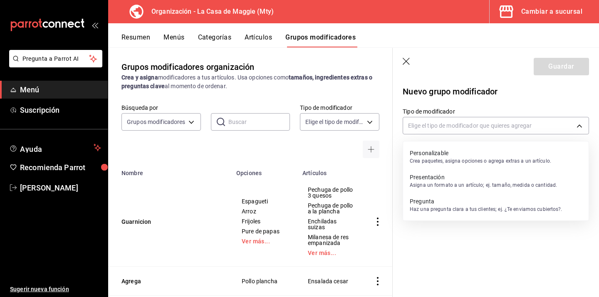
click at [420, 150] on p "Personalizable" at bounding box center [480, 153] width 141 height 8
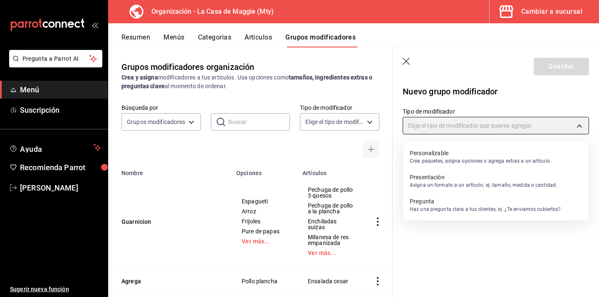
type input "CUSTOMIZABLE"
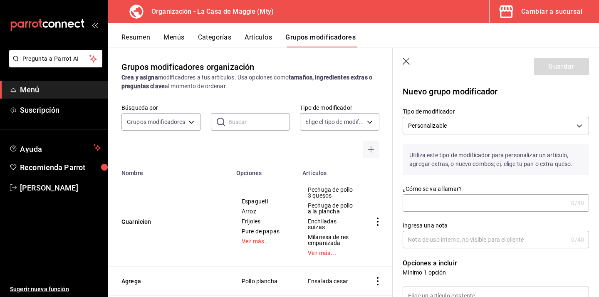
click at [435, 202] on input "¿Cómo se va a llamar?" at bounding box center [484, 203] width 165 height 17
type input "Selecciona tu refresco"
click at [556, 225] on label "Ingresa una nota" at bounding box center [495, 225] width 186 height 6
click at [556, 231] on input "Ingresa una nota" at bounding box center [484, 239] width 165 height 17
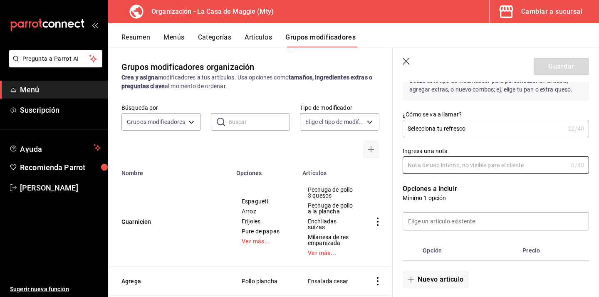
scroll to position [75, 0]
click at [495, 221] on input at bounding box center [495, 220] width 185 height 17
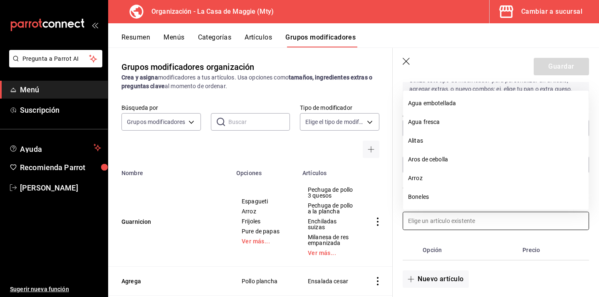
click at [495, 221] on input at bounding box center [495, 220] width 185 height 17
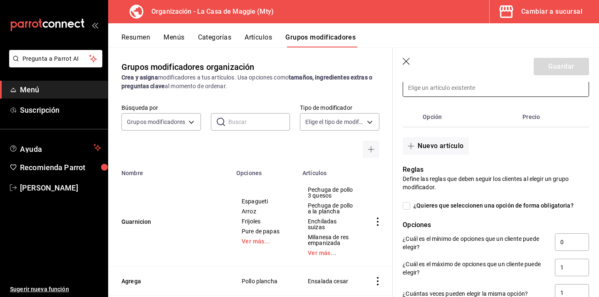
scroll to position [211, 0]
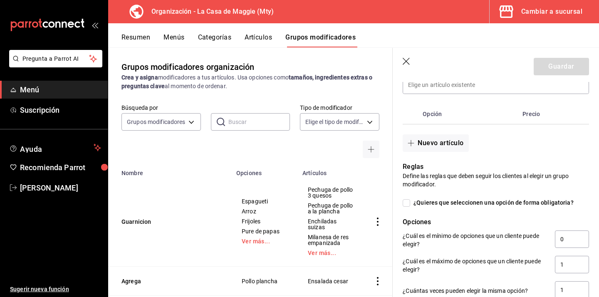
click at [407, 204] on input "¿Quieres que seleccionen una opción de forma obligatoria?" at bounding box center [405, 202] width 7 height 7
checkbox input "true"
type input "1"
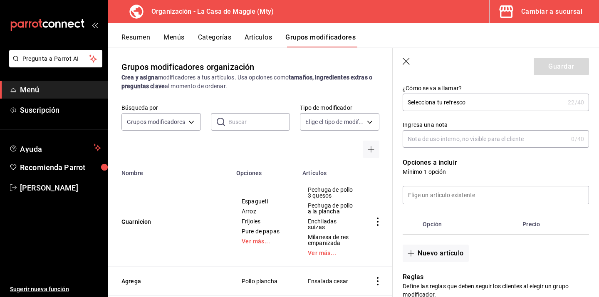
scroll to position [114, 0]
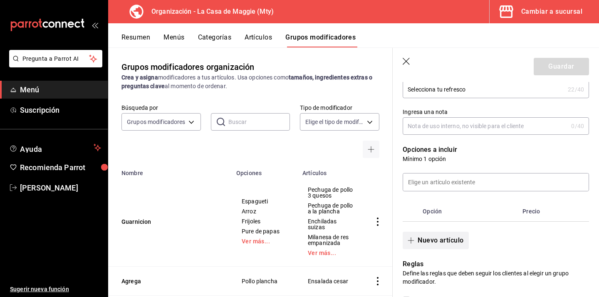
click at [464, 241] on button "Nuevo artículo" at bounding box center [435, 240] width 66 height 17
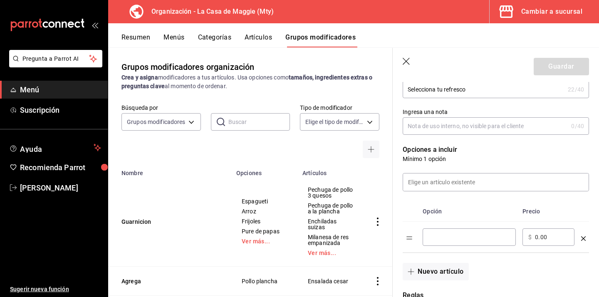
click at [538, 240] on input "0.00" at bounding box center [552, 237] width 34 height 8
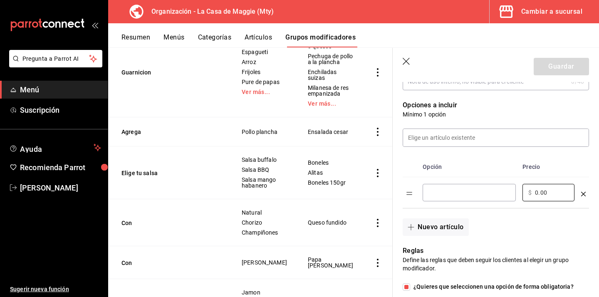
scroll to position [0, 0]
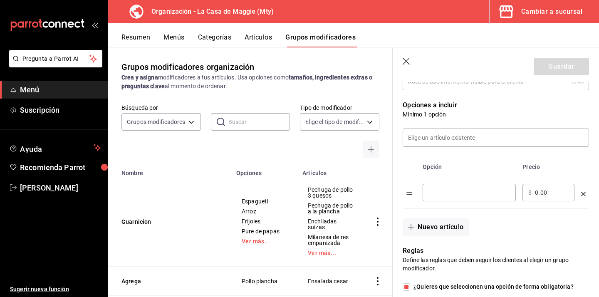
click at [254, 31] on div "Resumen Menús Categorías Artículos Grupos modificadores" at bounding box center [353, 35] width 491 height 24
click at [254, 37] on button "Artículos" at bounding box center [257, 40] width 27 height 14
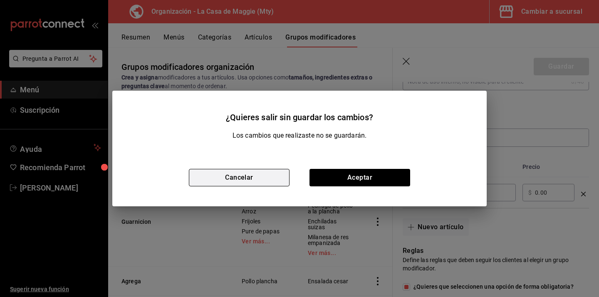
click at [250, 184] on button "Cancelar" at bounding box center [239, 177] width 101 height 17
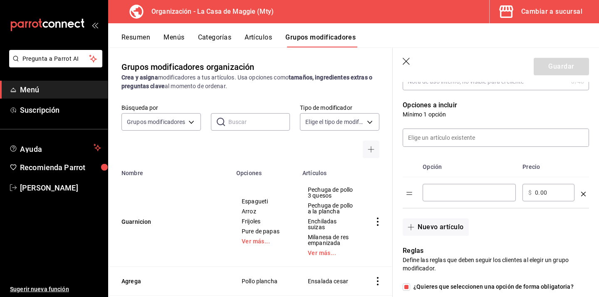
click at [583, 197] on div "optionsTable" at bounding box center [583, 191] width 5 height 14
click at [583, 194] on icon "optionsTable" at bounding box center [583, 194] width 5 height 5
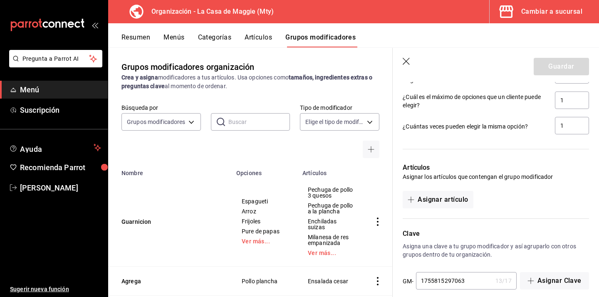
scroll to position [379, 0]
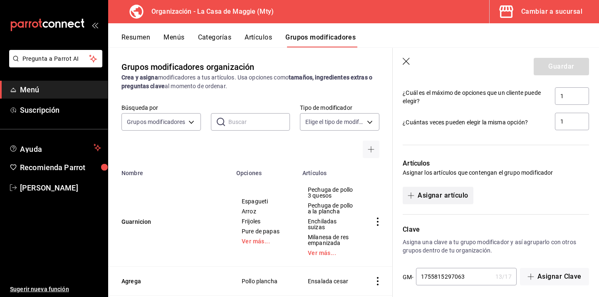
click at [444, 198] on button "Asignar artículo" at bounding box center [437, 195] width 70 height 17
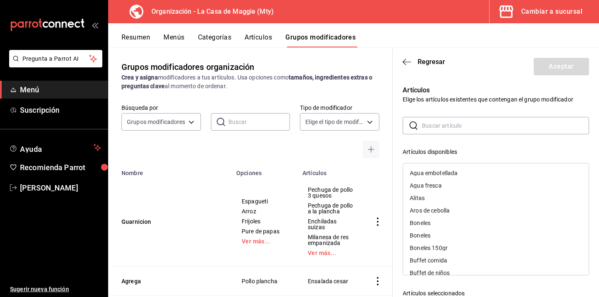
click at [455, 175] on div "Agua embotellada" at bounding box center [434, 173] width 48 height 6
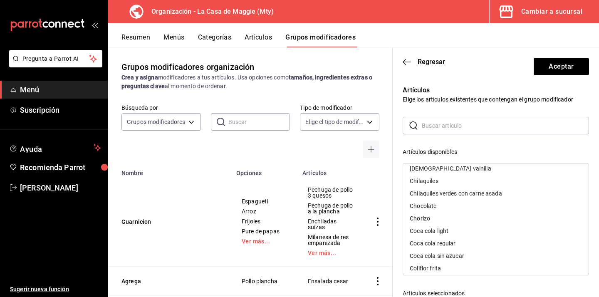
scroll to position [198, 0]
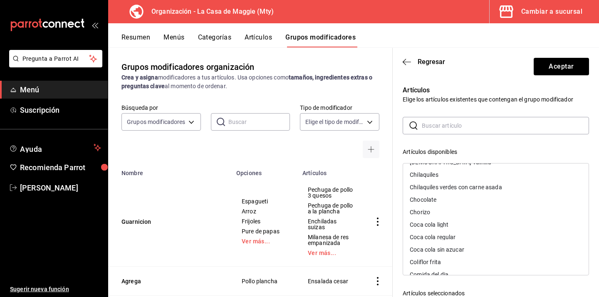
click at [462, 223] on div "Coca cola light" at bounding box center [495, 224] width 185 height 12
click at [459, 225] on div "Coca cola regular" at bounding box center [495, 224] width 185 height 12
click at [459, 225] on div "Coca cola sin azucar" at bounding box center [437, 225] width 54 height 6
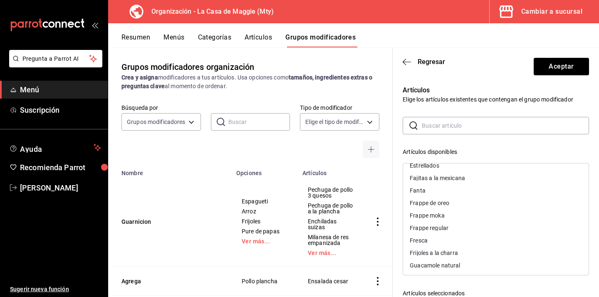
scroll to position [388, 0]
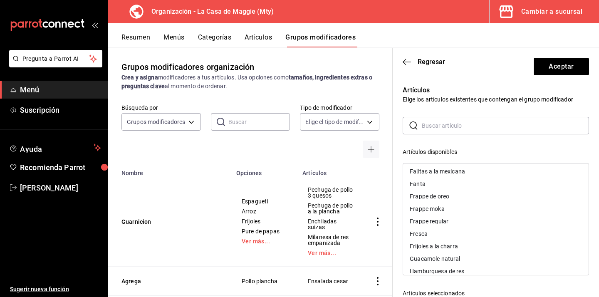
click at [450, 233] on div "Fresca" at bounding box center [495, 233] width 185 height 12
click at [439, 181] on div "Fanta" at bounding box center [495, 184] width 185 height 12
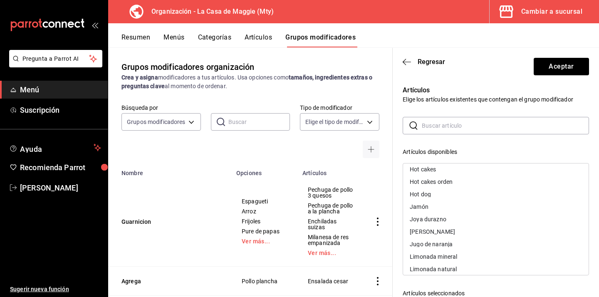
scroll to position [479, 0]
click at [449, 218] on div "Joya durazno" at bounding box center [495, 218] width 185 height 12
click at [449, 218] on div "[PERSON_NAME]" at bounding box center [495, 218] width 185 height 12
click at [449, 218] on div "Jugo de naranja" at bounding box center [431, 218] width 43 height 6
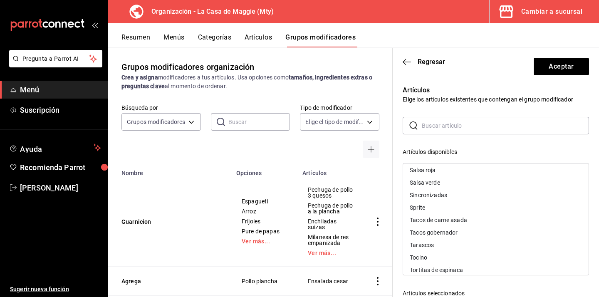
click at [439, 208] on div "Sprite" at bounding box center [495, 207] width 185 height 12
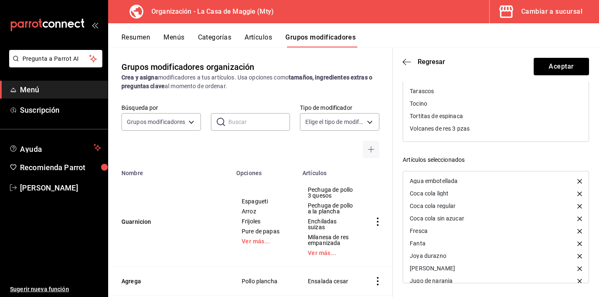
scroll to position [20, 0]
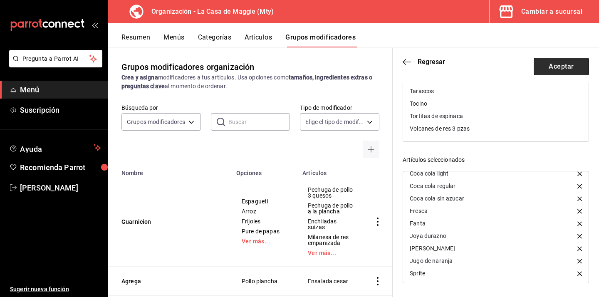
click at [568, 71] on button "Aceptar" at bounding box center [560, 66] width 55 height 17
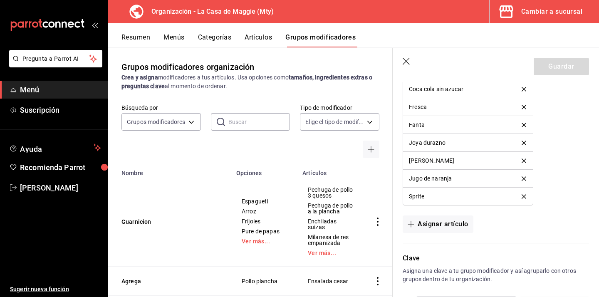
scroll to position [540, 0]
click at [524, 196] on icon "delete" at bounding box center [523, 196] width 5 height 5
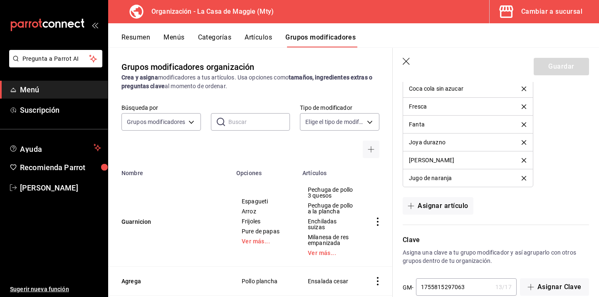
click at [526, 180] on button "delete" at bounding box center [524, 178] width 16 height 5
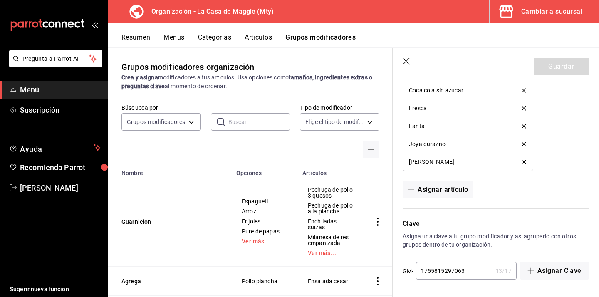
click at [524, 163] on icon "delete" at bounding box center [523, 162] width 5 height 5
click at [523, 147] on li "Fanta" at bounding box center [467, 144] width 129 height 18
click at [523, 142] on icon "delete" at bounding box center [523, 144] width 5 height 5
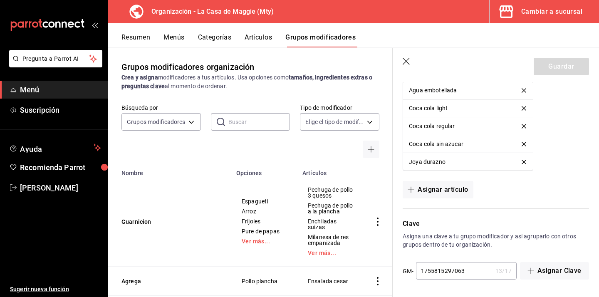
click at [523, 142] on icon "delete" at bounding box center [523, 144] width 5 height 5
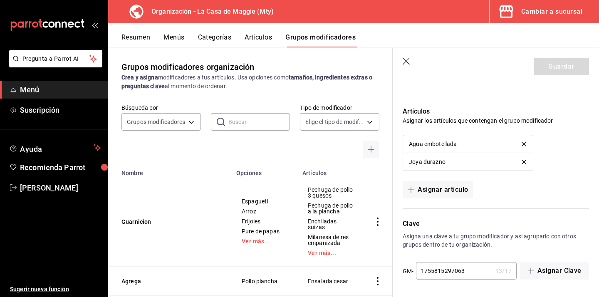
click at [523, 142] on icon "delete" at bounding box center [523, 144] width 5 height 5
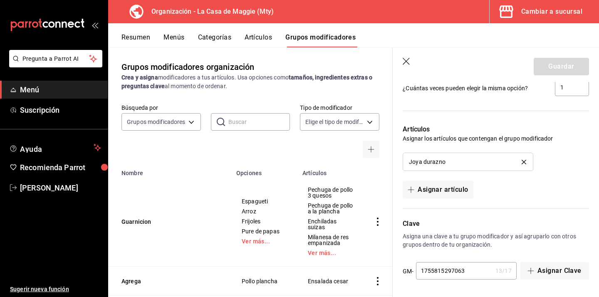
click at [524, 162] on icon "delete" at bounding box center [523, 162] width 5 height 5
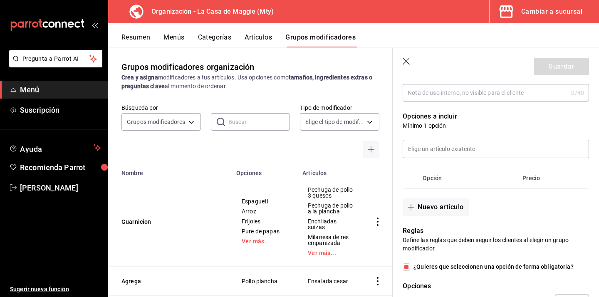
scroll to position [147, 0]
click at [422, 205] on button "Nuevo artículo" at bounding box center [435, 206] width 66 height 17
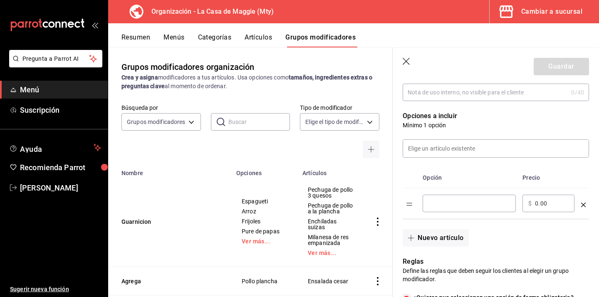
click at [459, 208] on div "​" at bounding box center [468, 203] width 93 height 17
type input "S"
click at [449, 205] on input "Agua ambotellada" at bounding box center [468, 203] width 81 height 8
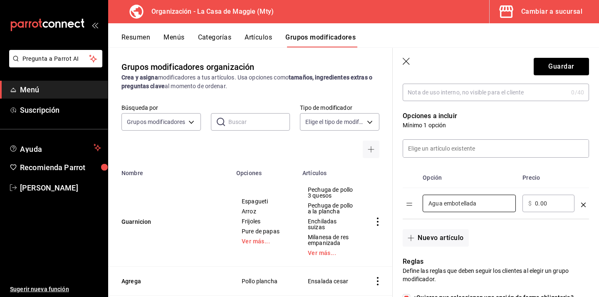
type input "Agua embotellada"
click at [538, 202] on input "0.00" at bounding box center [552, 203] width 34 height 8
type input "0.00"
type input "10.00"
click at [452, 234] on button "Nuevo artículo" at bounding box center [435, 237] width 66 height 17
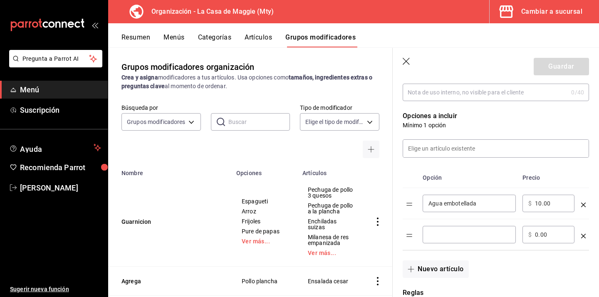
click at [459, 234] on input "optionsTable" at bounding box center [468, 234] width 81 height 8
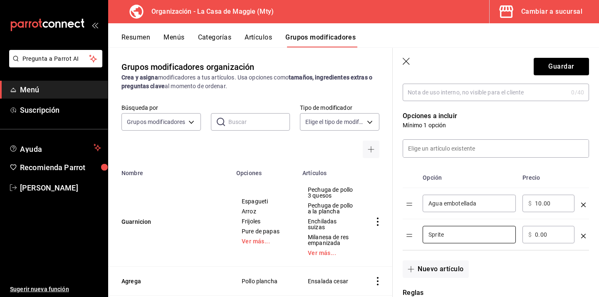
type input "Sprite"
click at [535, 232] on input "0.00" at bounding box center [552, 234] width 34 height 8
type input "10.00"
click at [436, 271] on button "Nuevo artículo" at bounding box center [435, 268] width 66 height 17
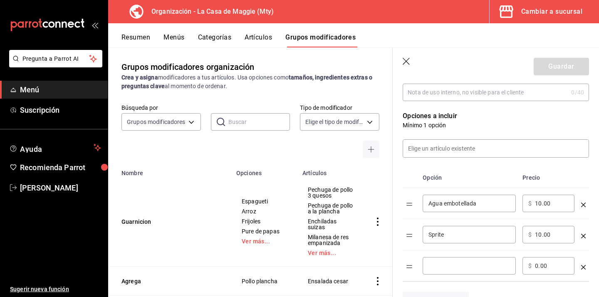
click at [450, 273] on div "​" at bounding box center [468, 265] width 93 height 17
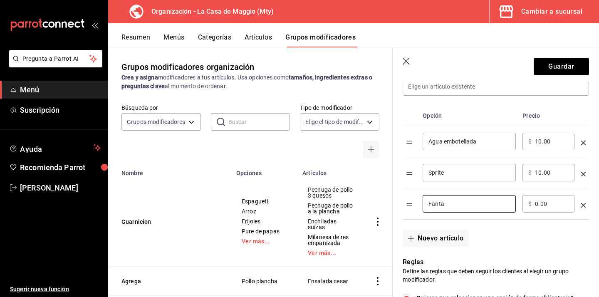
scroll to position [210, 0]
type input "Fanta"
click at [533, 203] on div "​ $ 0.00 ​" at bounding box center [548, 203] width 52 height 17
click at [536, 199] on input "0.00" at bounding box center [552, 203] width 34 height 8
type input "10.00"
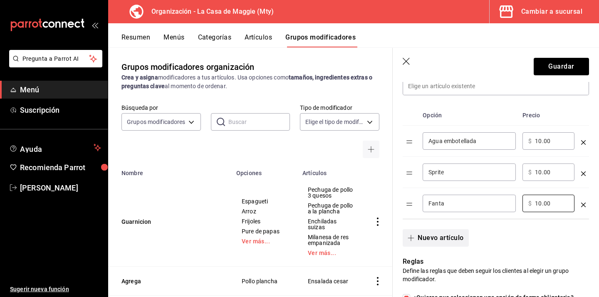
click at [428, 233] on button "Nuevo artículo" at bounding box center [435, 237] width 66 height 17
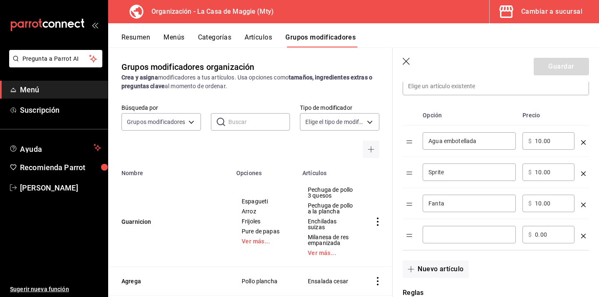
click at [434, 230] on input "optionsTable" at bounding box center [468, 234] width 81 height 8
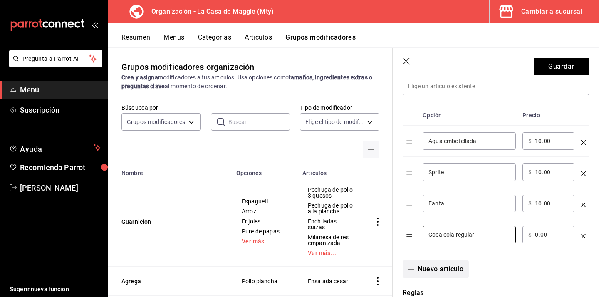
type input "Coca cola regular"
click at [436, 267] on button "Nuevo artículo" at bounding box center [435, 268] width 66 height 17
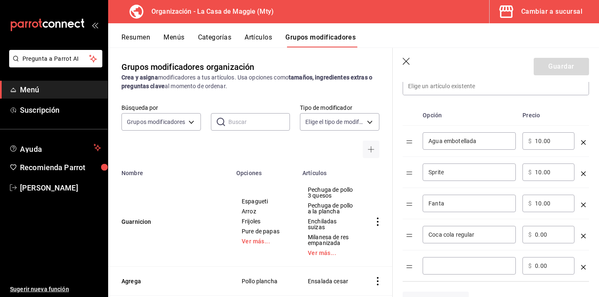
click at [444, 267] on input "optionsTable" at bounding box center [468, 266] width 81 height 8
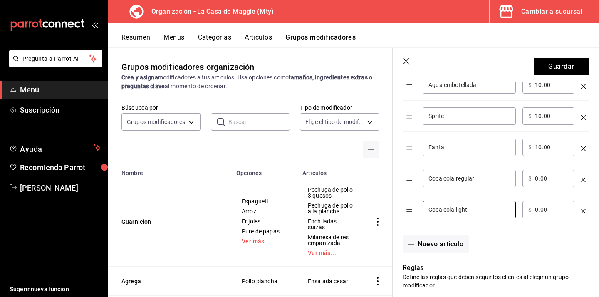
scroll to position [271, 0]
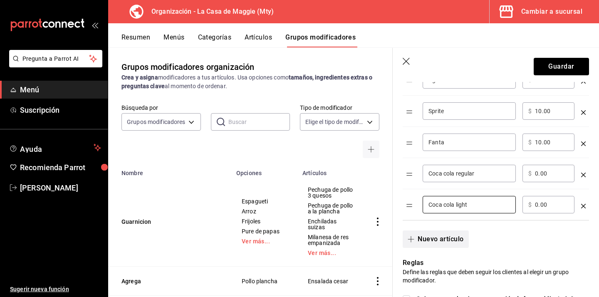
type input "Coca cola light"
click at [448, 239] on button "Nuevo artículo" at bounding box center [435, 238] width 66 height 17
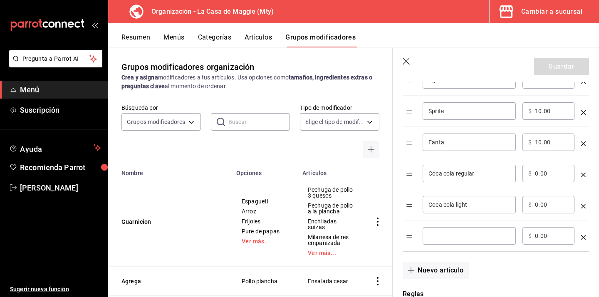
click at [451, 238] on input "optionsTable" at bounding box center [468, 236] width 81 height 8
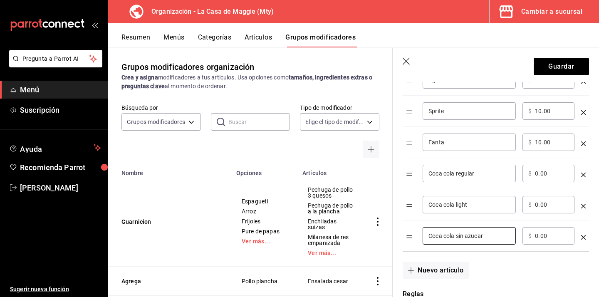
type input "Coca cola sin azucar"
click at [537, 232] on input "0.00" at bounding box center [552, 236] width 34 height 8
type input "10.00"
click at [536, 205] on input "0.00" at bounding box center [552, 204] width 34 height 8
type input "10.00"
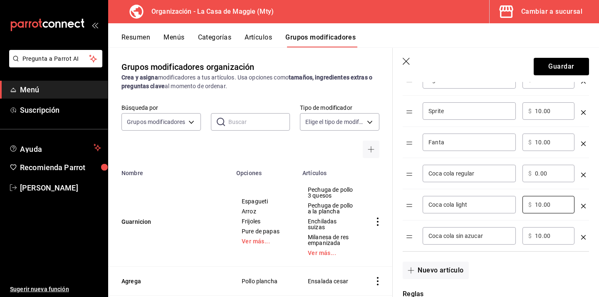
click at [534, 175] on div "​ $ 0.00 ​" at bounding box center [548, 173] width 52 height 17
click at [535, 170] on input "0.00" at bounding box center [552, 173] width 34 height 8
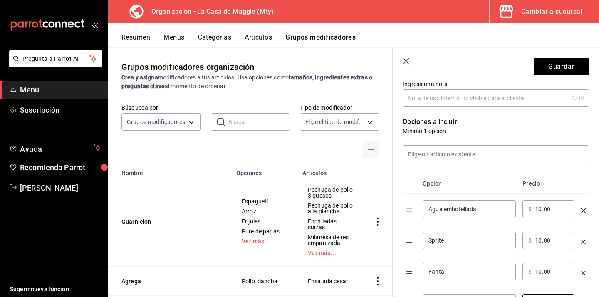
scroll to position [139, 0]
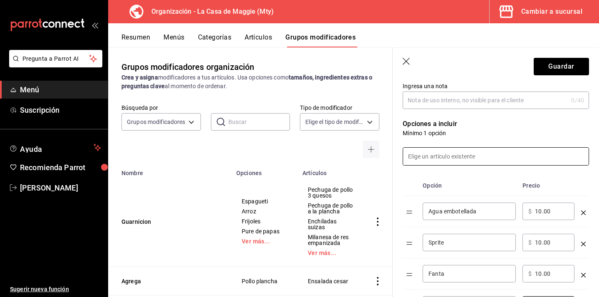
type input "10.00"
click at [504, 157] on input at bounding box center [495, 156] width 185 height 17
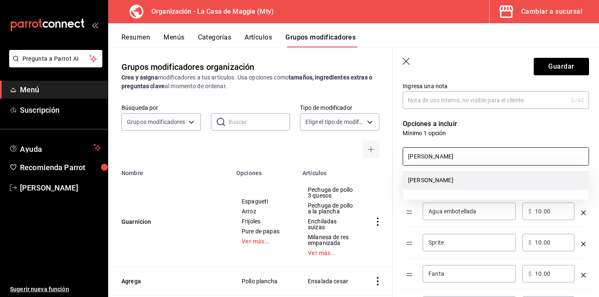
click at [486, 180] on li "[PERSON_NAME]" at bounding box center [495, 180] width 185 height 19
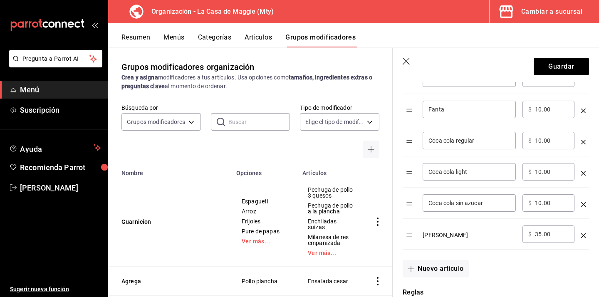
scroll to position [304, 0]
type input "[PERSON_NAME]"
click at [540, 234] on input "35.00" at bounding box center [552, 234] width 34 height 8
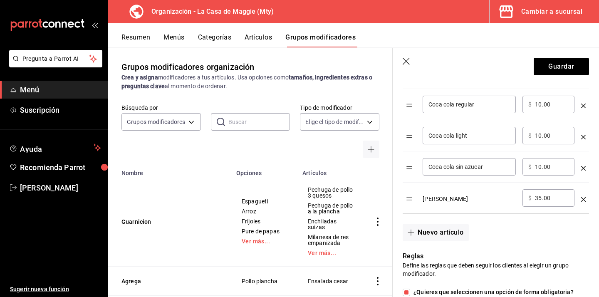
scroll to position [323, 0]
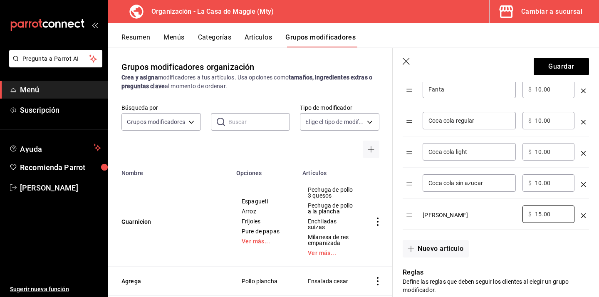
type input "15.00"
click at [581, 185] on icon "optionsTable" at bounding box center [583, 184] width 5 height 5
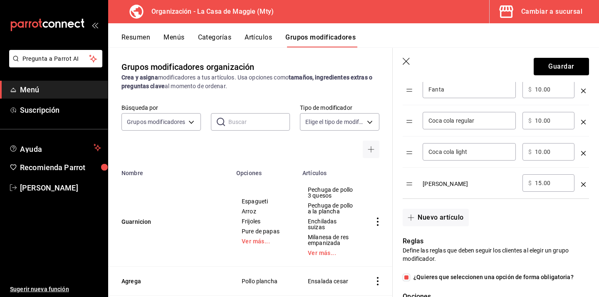
click at [582, 182] on icon "optionsTable" at bounding box center [583, 184] width 5 height 5
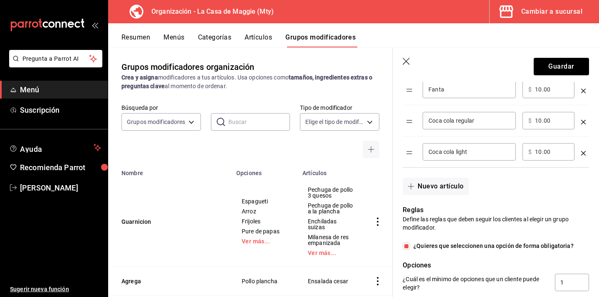
click at [583, 154] on icon "optionsTable" at bounding box center [583, 153] width 5 height 5
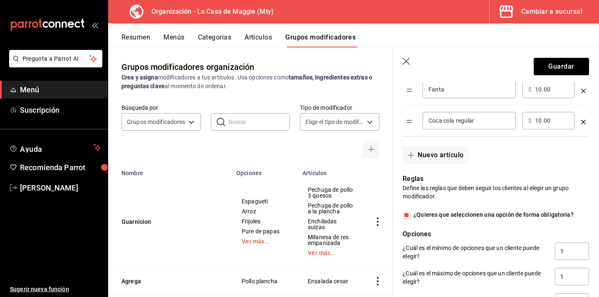
click at [584, 121] on icon "optionsTable" at bounding box center [583, 122] width 5 height 5
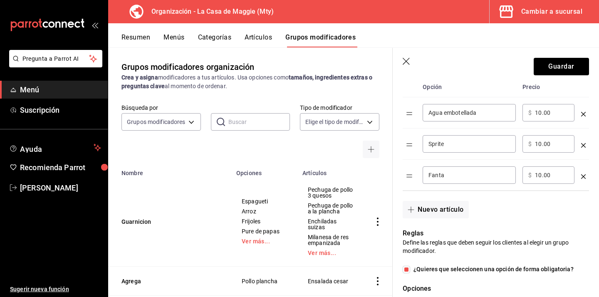
scroll to position [237, 0]
click at [584, 178] on icon "optionsTable" at bounding box center [583, 177] width 5 height 5
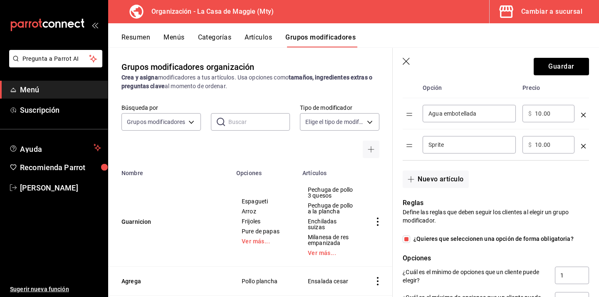
click at [584, 151] on td "optionsTable" at bounding box center [583, 144] width 11 height 31
click at [583, 144] on icon "optionsTable" at bounding box center [583, 146] width 5 height 5
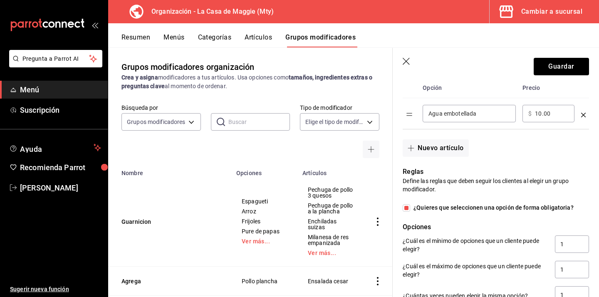
click at [583, 116] on icon "optionsTable" at bounding box center [583, 115] width 5 height 5
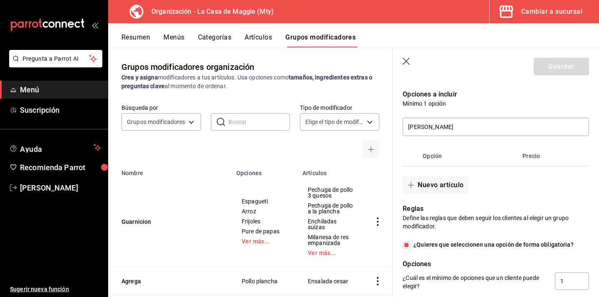
scroll to position [169, 0]
click at [447, 129] on input "[PERSON_NAME]" at bounding box center [495, 126] width 185 height 17
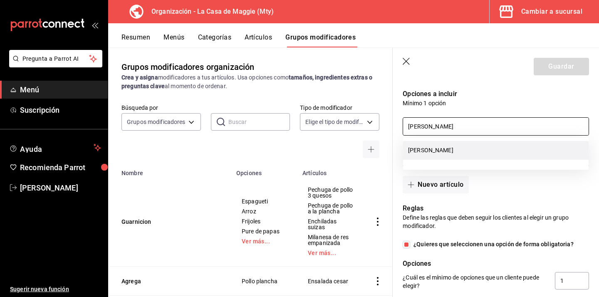
click at [425, 146] on li "[PERSON_NAME]" at bounding box center [495, 150] width 185 height 19
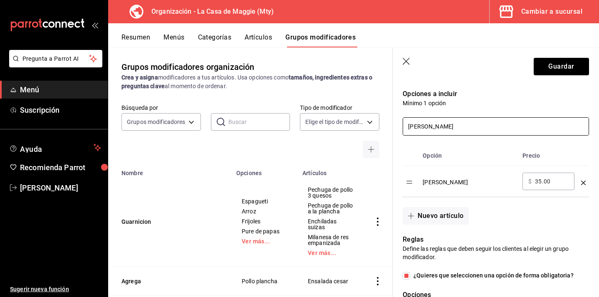
click at [538, 182] on input "35.00" at bounding box center [552, 181] width 34 height 8
type input "10.00"
click at [469, 131] on input "[PERSON_NAME]" at bounding box center [495, 126] width 185 height 17
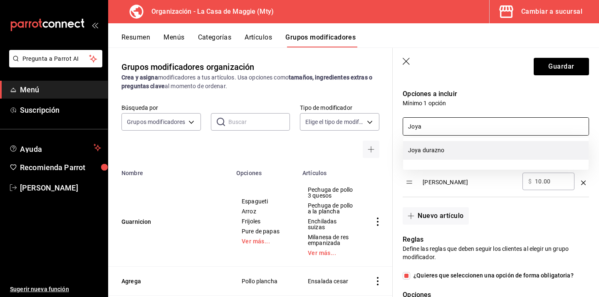
click at [434, 149] on li "Joya durazno" at bounding box center [495, 150] width 185 height 19
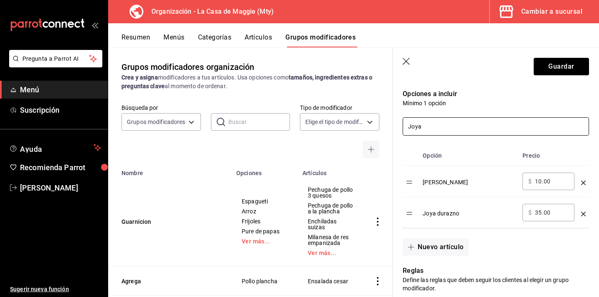
type input "Joya"
click at [542, 212] on input "35.00" at bounding box center [552, 212] width 34 height 8
type input "3.00"
type input "10.00"
click at [471, 122] on input "Joya" at bounding box center [495, 126] width 185 height 17
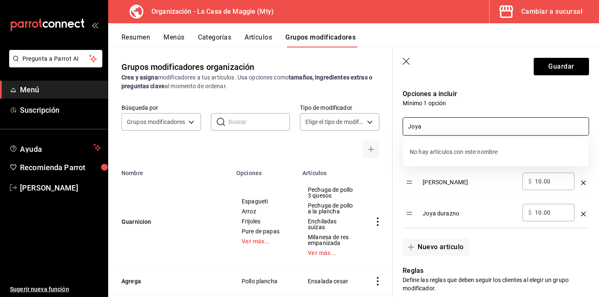
click at [471, 126] on input "Joya" at bounding box center [495, 126] width 185 height 17
type input "J"
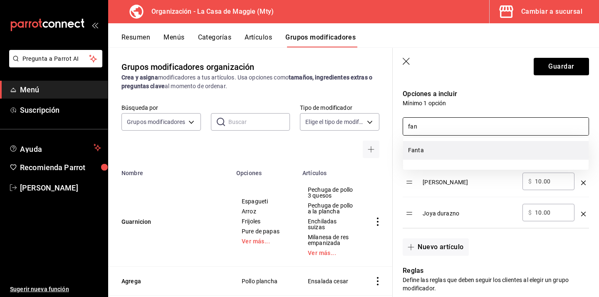
click at [459, 147] on li "Fanta" at bounding box center [495, 150] width 185 height 19
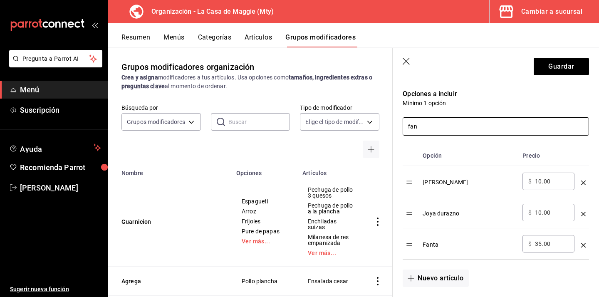
type input "fan"
click at [542, 245] on input "35.00" at bounding box center [552, 243] width 34 height 8
type input "3.00"
type input "10.00"
click at [429, 126] on input "fan" at bounding box center [495, 126] width 185 height 17
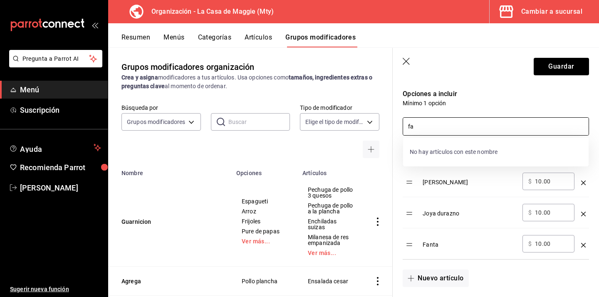
type input "f"
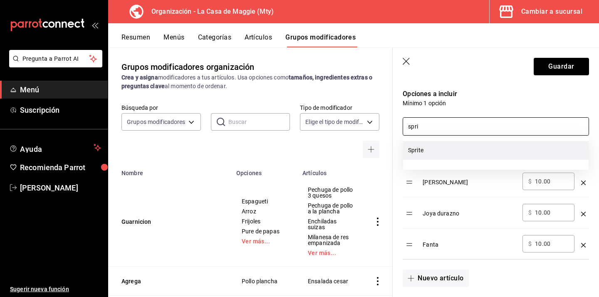
click at [427, 153] on li "Sprite" at bounding box center [495, 150] width 185 height 19
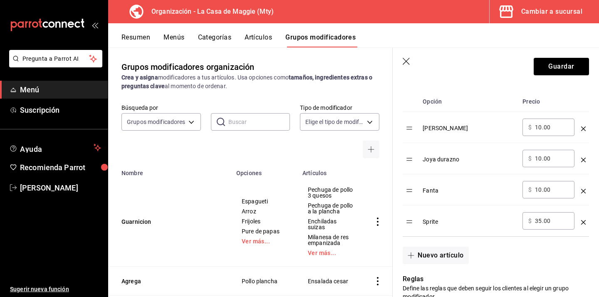
scroll to position [230, 0]
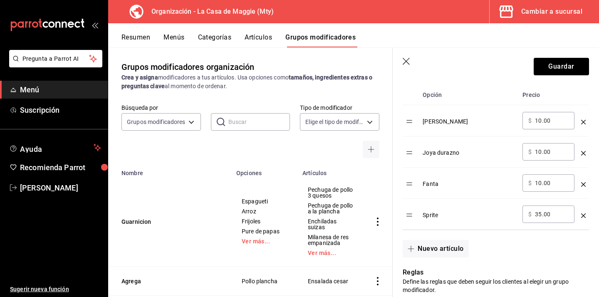
type input "spri"
click at [539, 210] on input "35.00" at bounding box center [552, 214] width 34 height 8
type input "3.00"
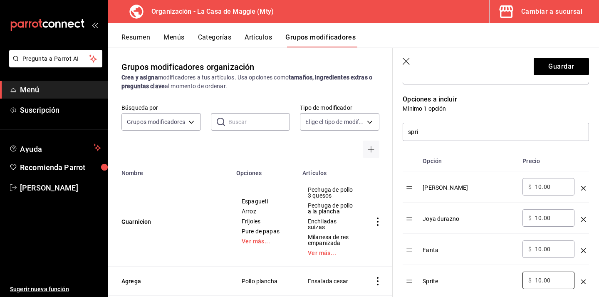
scroll to position [151, 0]
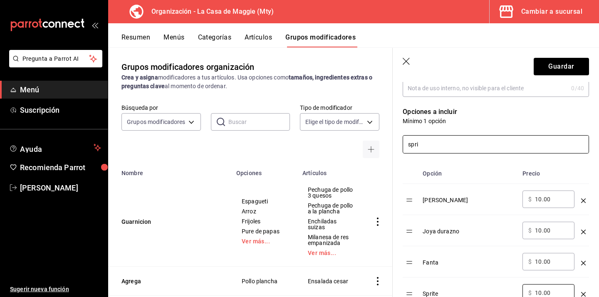
type input "10.00"
click at [448, 146] on input "spri" at bounding box center [495, 144] width 185 height 17
type input "s"
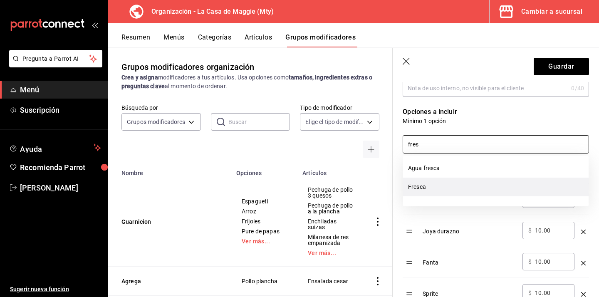
click at [457, 188] on li "Fresca" at bounding box center [495, 187] width 185 height 19
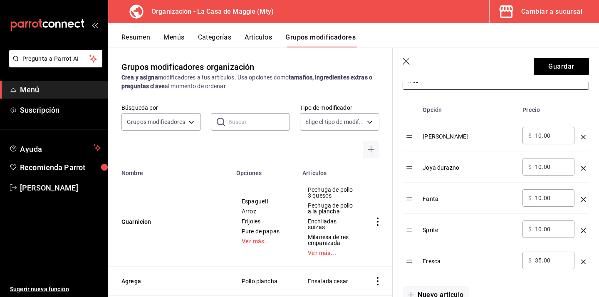
scroll to position [230, 0]
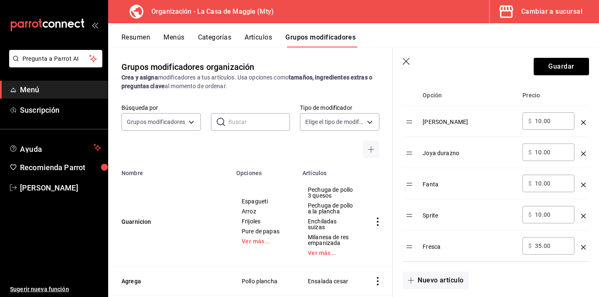
type input "fres"
click at [541, 242] on input "35.00" at bounding box center [552, 246] width 34 height 8
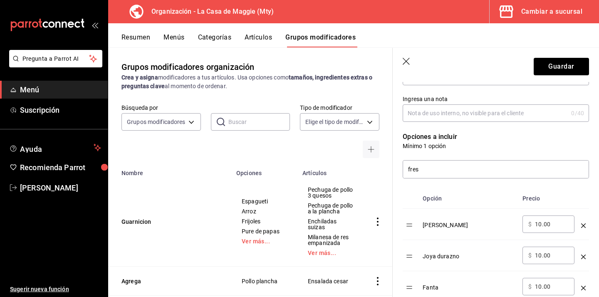
scroll to position [121, 0]
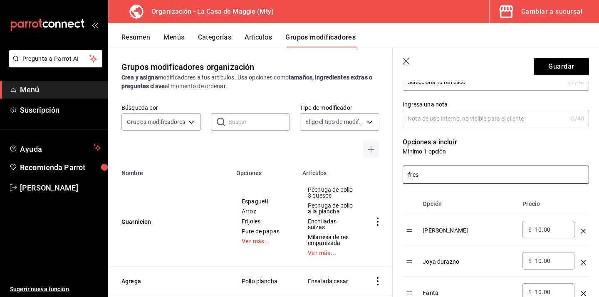
type input "10.00"
drag, startPoint x: 454, startPoint y: 175, endPoint x: 358, endPoint y: 175, distance: 96.0
click at [358, 175] on main "Grupos modificadores organización Crea y asigna modificadores a tus artículos. …" at bounding box center [353, 171] width 491 height 249
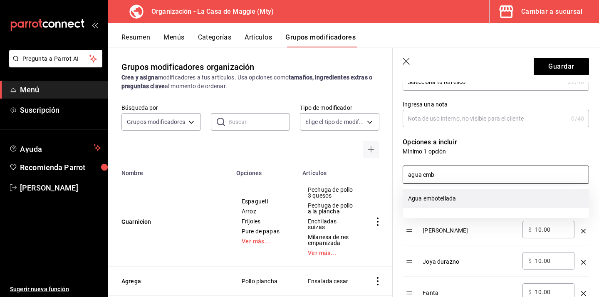
click at [450, 197] on li "Agua embotellada" at bounding box center [495, 198] width 185 height 19
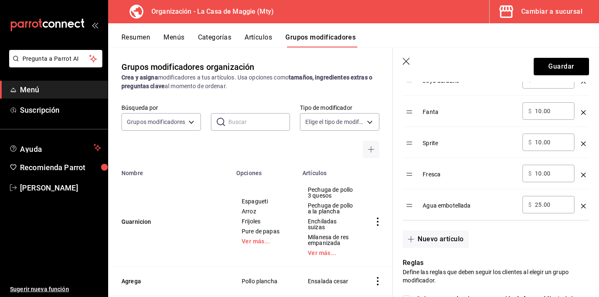
scroll to position [307, 0]
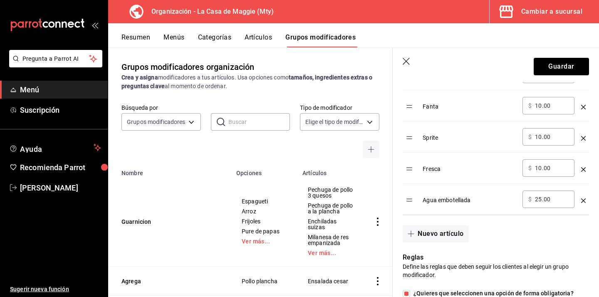
type input "agua emb"
click at [542, 200] on input "25.00" at bounding box center [552, 199] width 34 height 8
type input "2.00"
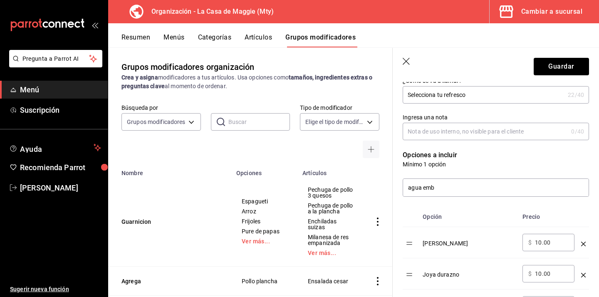
scroll to position [99, 0]
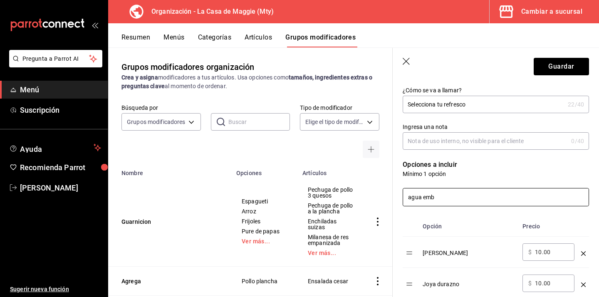
type input "10.00"
drag, startPoint x: 451, startPoint y: 197, endPoint x: 373, endPoint y: 200, distance: 77.8
click at [373, 200] on main "Grupos modificadores organización Crea y asigna modificadores a tus artículos. …" at bounding box center [353, 171] width 491 height 249
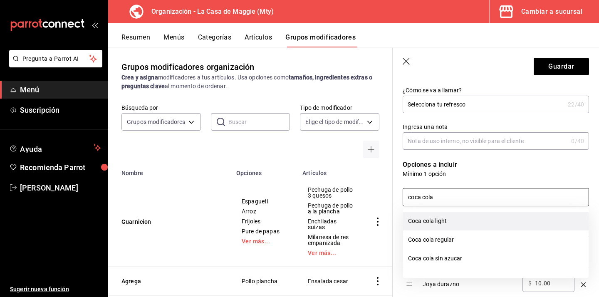
click at [444, 220] on li "Coca cola light" at bounding box center [495, 221] width 185 height 19
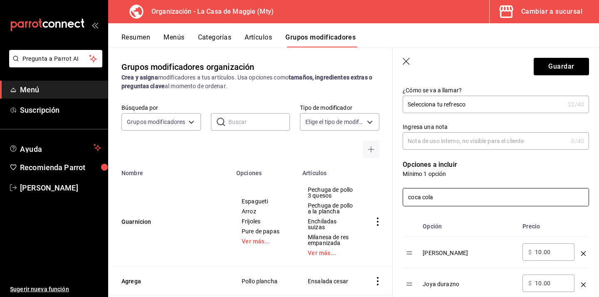
click at [450, 200] on input "coca cola" at bounding box center [495, 196] width 185 height 17
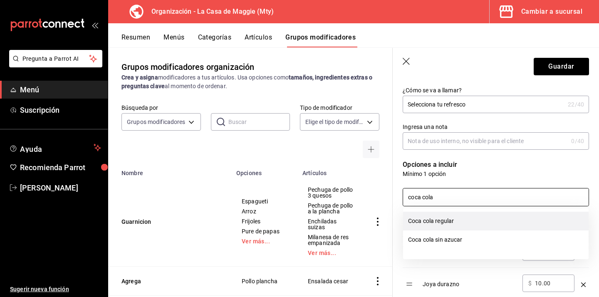
click at [446, 220] on li "Coca cola regular" at bounding box center [495, 221] width 185 height 19
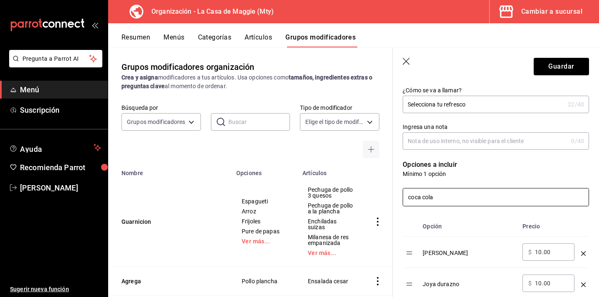
click at [447, 196] on input "coca cola" at bounding box center [495, 196] width 185 height 17
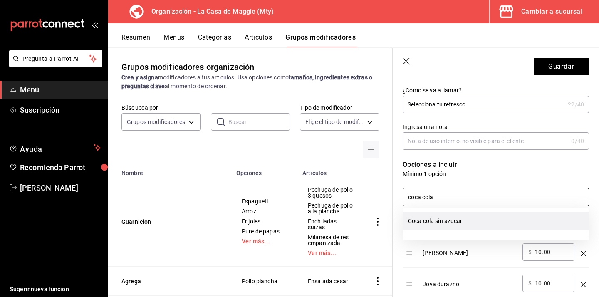
click at [447, 219] on li "Coca cola sin azucar" at bounding box center [495, 221] width 185 height 19
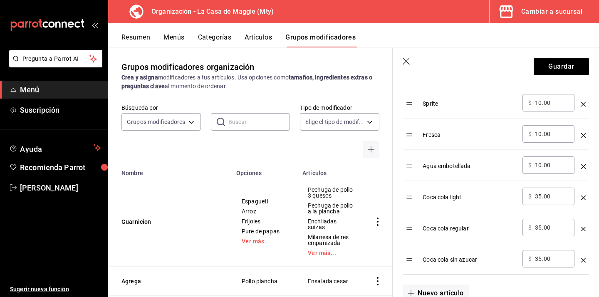
scroll to position [343, 0]
type input "coca cola"
click at [541, 194] on input "35.00" at bounding box center [552, 195] width 34 height 8
type input "3.00"
type input "10.00"
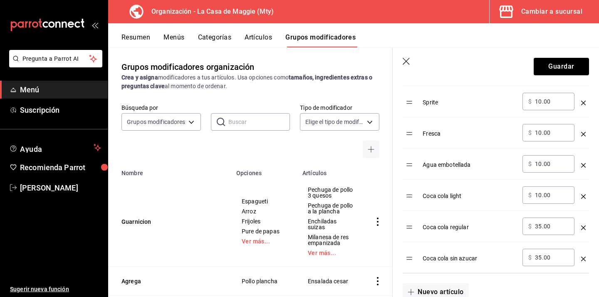
click at [540, 225] on input "35.00" at bounding box center [552, 226] width 34 height 8
type input "3.00"
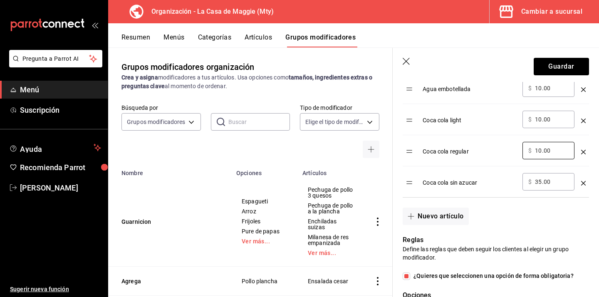
scroll to position [419, 0]
type input "10.00"
click at [540, 178] on input "35.00" at bounding box center [552, 181] width 34 height 8
type input "3.00"
type input "10.00"
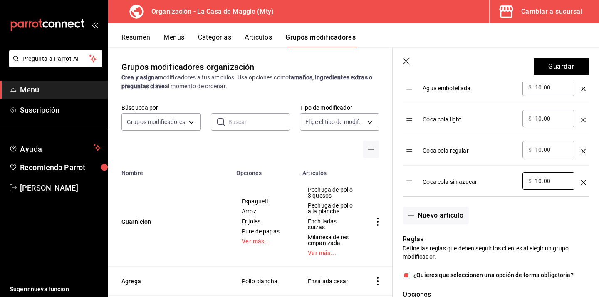
click at [529, 200] on div "Nuevo artículo" at bounding box center [490, 210] width 196 height 27
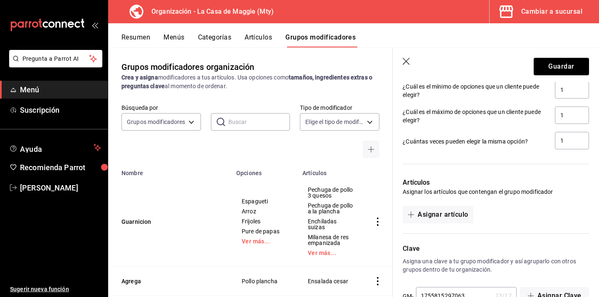
scroll to position [637, 0]
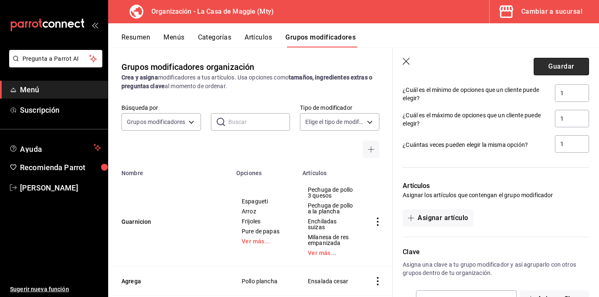
click at [560, 73] on button "Guardar" at bounding box center [560, 66] width 55 height 17
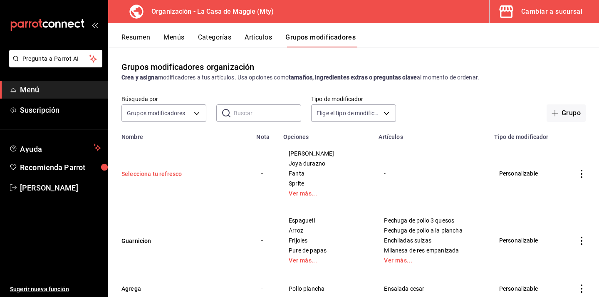
click at [173, 172] on button "Selecciona tu refresco" at bounding box center [171, 174] width 100 height 8
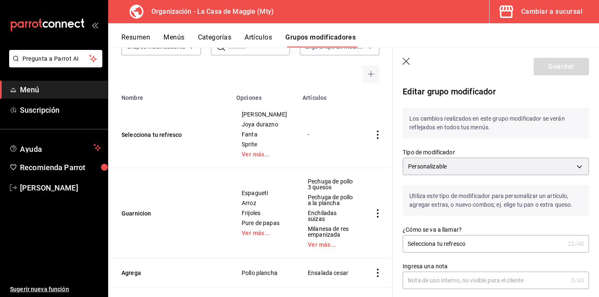
click at [407, 59] on icon "button" at bounding box center [405, 61] width 7 height 7
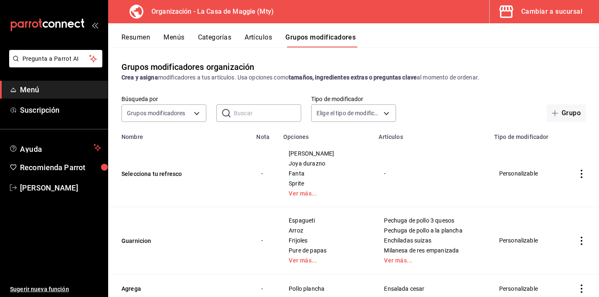
click at [262, 37] on button "Artículos" at bounding box center [257, 40] width 27 height 14
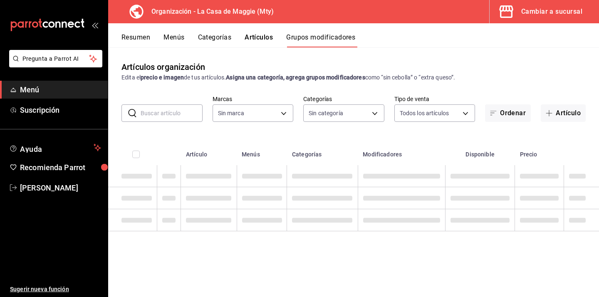
type input "a3684772-da2a-4e98-bff2-0fed7e2a3e3a"
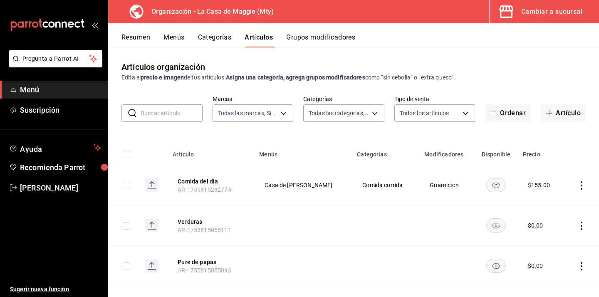
type input "582f7fe2-56de-4559-aba4-6a097c1a9798,0b014a1e-ca7a-47ca-b667-12c94668d141,b3b28…"
click at [211, 181] on button "Comida del dia" at bounding box center [211, 181] width 67 height 8
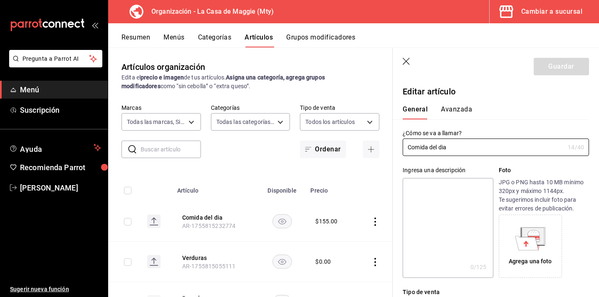
type input "$155.00"
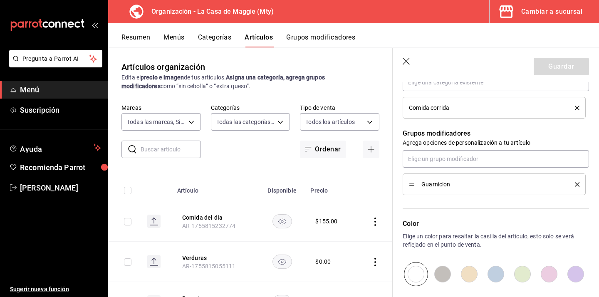
scroll to position [326, 0]
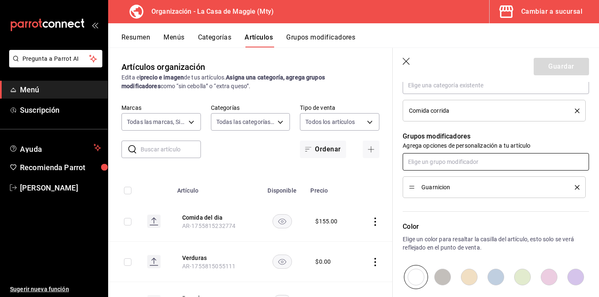
click at [443, 166] on input "text" at bounding box center [495, 161] width 186 height 17
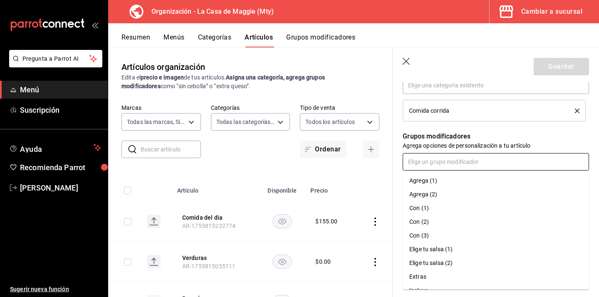
scroll to position [52, 0]
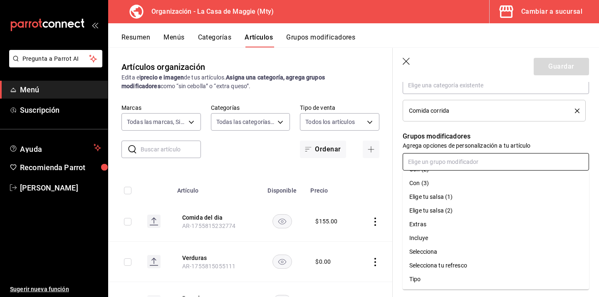
click at [443, 269] on div "Selecciona tu refresco" at bounding box center [438, 265] width 58 height 9
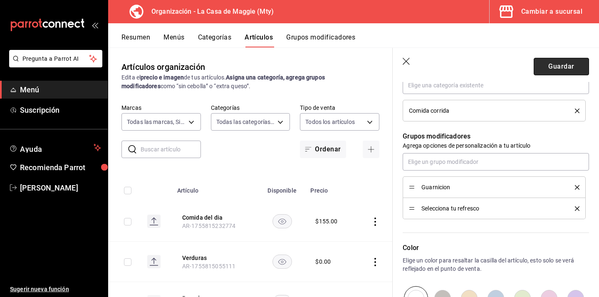
click at [554, 69] on button "Guardar" at bounding box center [560, 66] width 55 height 17
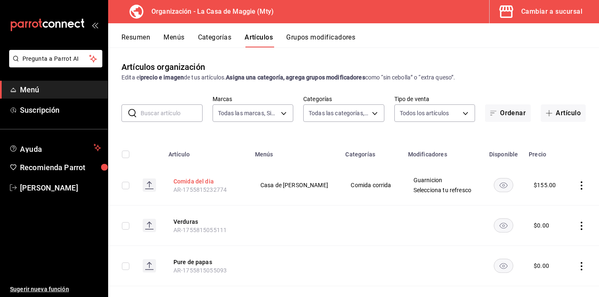
click at [202, 184] on button "Comida del dia" at bounding box center [206, 181] width 67 height 8
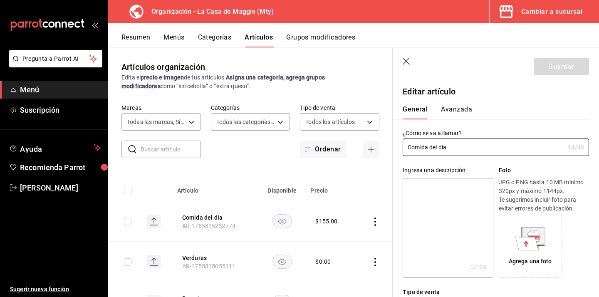
type input "$155.00"
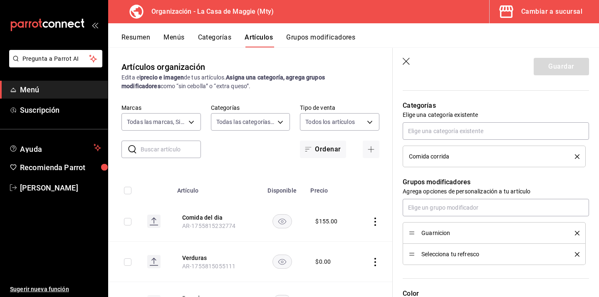
scroll to position [270, 0]
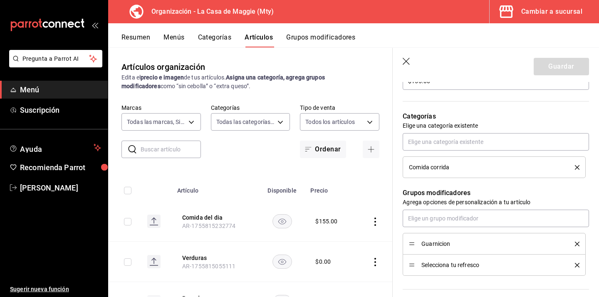
click at [245, 179] on th "Artículo" at bounding box center [215, 188] width 86 height 27
click at [408, 63] on icon "button" at bounding box center [405, 61] width 7 height 7
click at [305, 38] on button "Grupos modificadores" at bounding box center [320, 40] width 69 height 14
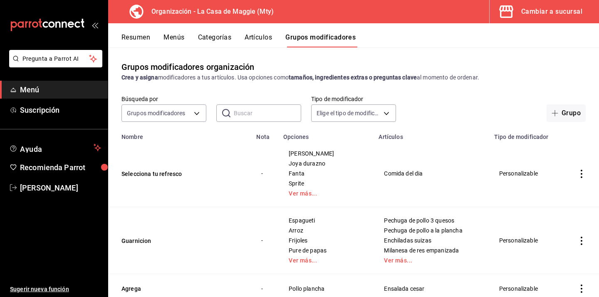
click at [164, 175] on button "Selecciona tu refresco" at bounding box center [171, 174] width 100 height 8
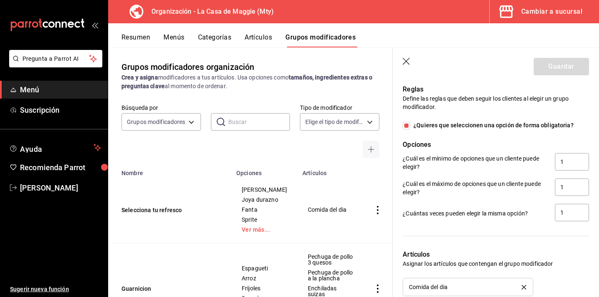
scroll to position [609, 0]
click at [406, 127] on input "¿Quieres que seleccionen una opción de forma obligatoria?" at bounding box center [405, 125] width 7 height 7
checkbox input "false"
type input "0"
click at [556, 64] on button "Guardar" at bounding box center [560, 66] width 55 height 17
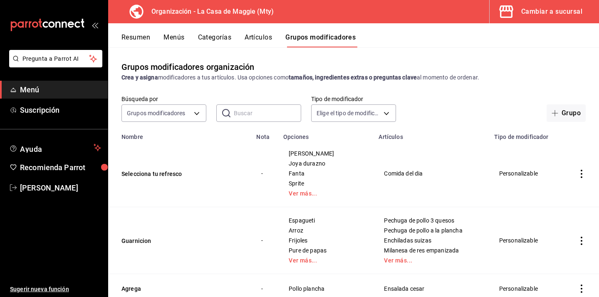
click at [253, 38] on button "Artículos" at bounding box center [257, 40] width 27 height 14
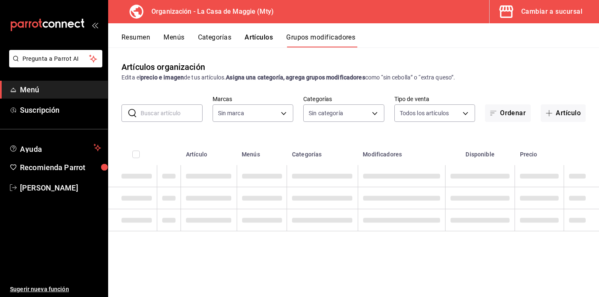
type input "a3684772-da2a-4e98-bff2-0fed7e2a3e3a"
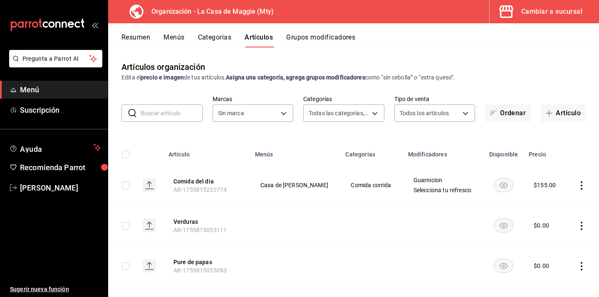
type input "582f7fe2-56de-4559-aba4-6a097c1a9798,0b014a1e-ca7a-47ca-b667-12c94668d141,b3b28…"
type input "a3684772-da2a-4e98-bff2-0fed7e2a3e3a"
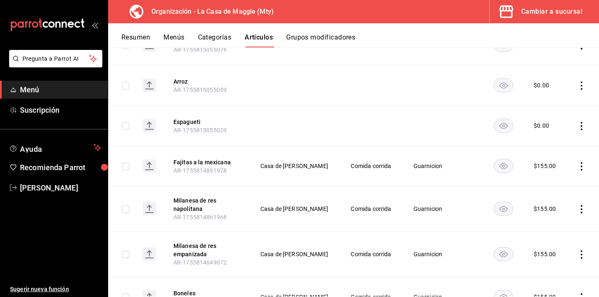
scroll to position [262, 0]
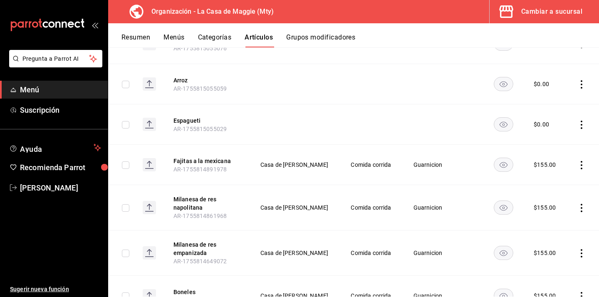
click at [208, 163] on button "Fajitas a la mexicana" at bounding box center [206, 161] width 67 height 8
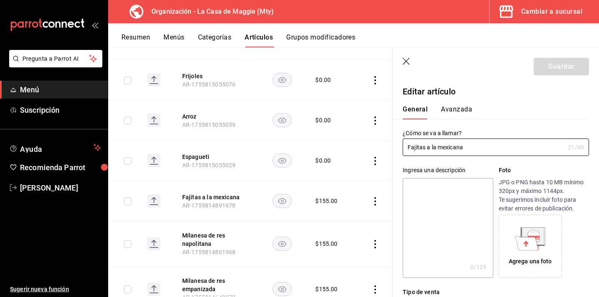
type input "$155.00"
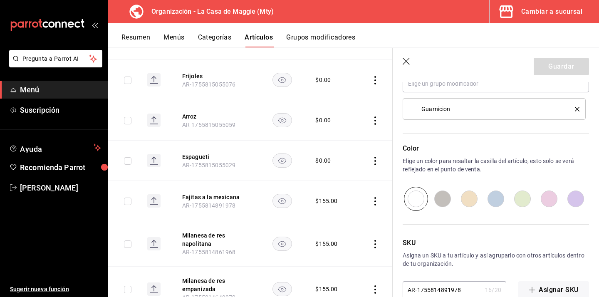
scroll to position [402, 0]
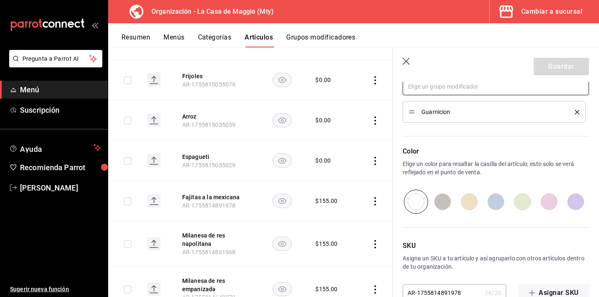
click at [440, 87] on input "text" at bounding box center [495, 86] width 186 height 17
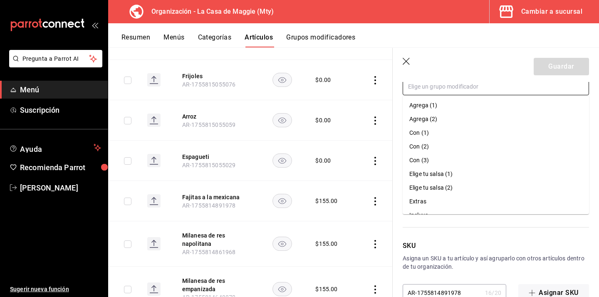
scroll to position [52, 0]
click at [456, 194] on div "Selecciona tu refresco" at bounding box center [438, 190] width 58 height 9
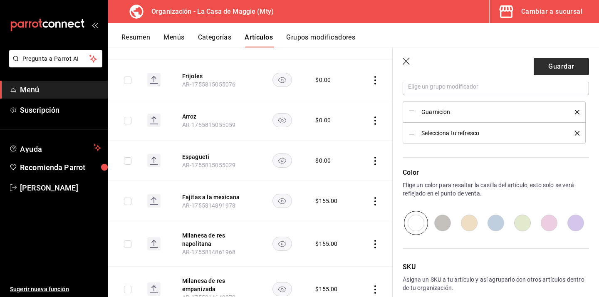
click at [550, 72] on button "Guardar" at bounding box center [560, 66] width 55 height 17
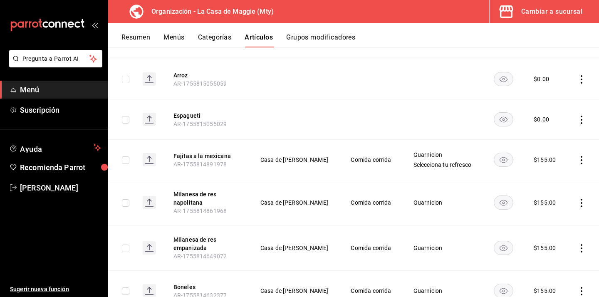
scroll to position [269, 0]
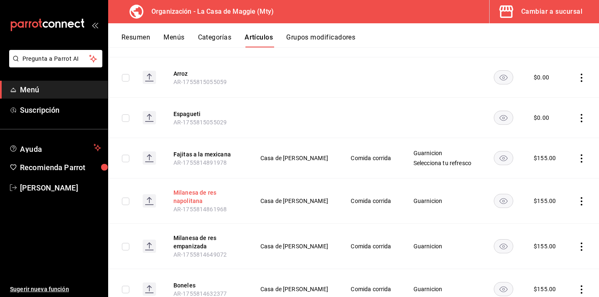
click at [197, 198] on button "Milanesa de res napolitana" at bounding box center [206, 196] width 67 height 17
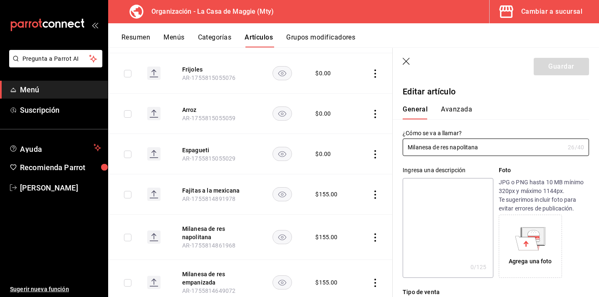
type input "$155.00"
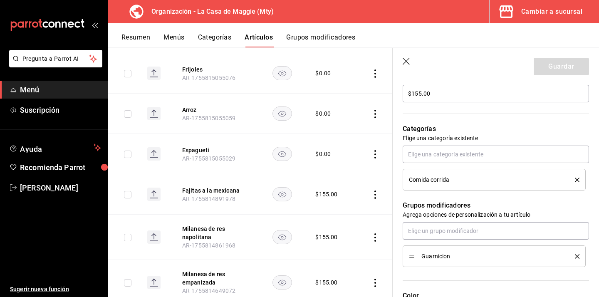
scroll to position [262, 0]
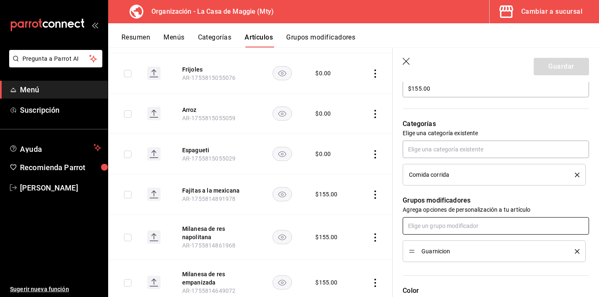
click at [488, 225] on input "text" at bounding box center [495, 225] width 186 height 17
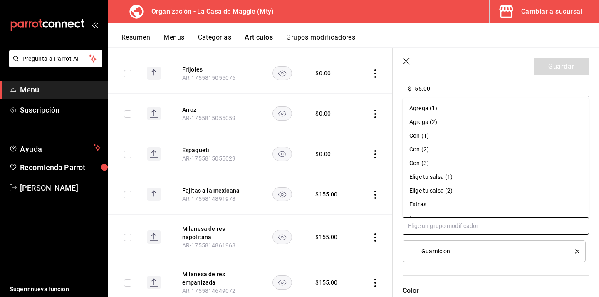
scroll to position [52, 0]
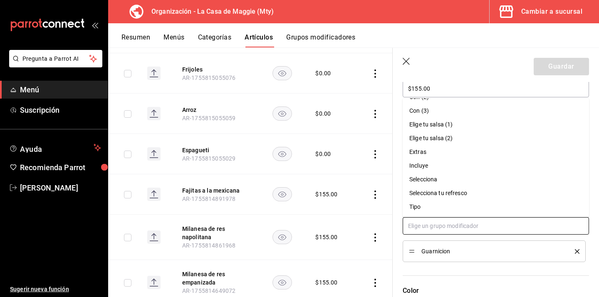
click at [453, 193] on div "Selecciona tu refresco" at bounding box center [438, 193] width 58 height 9
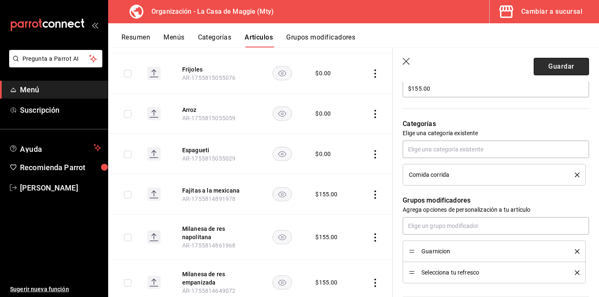
click at [565, 66] on button "Guardar" at bounding box center [560, 66] width 55 height 17
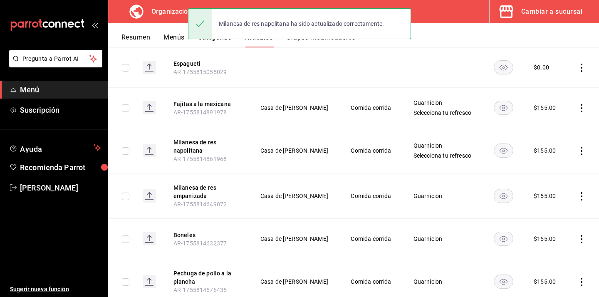
scroll to position [331, 0]
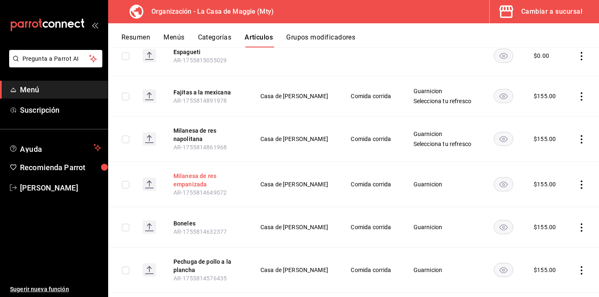
click at [202, 180] on button "Milanesa de res empanizada" at bounding box center [206, 180] width 67 height 17
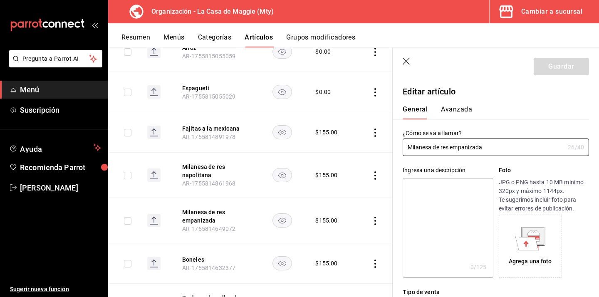
type input "$155.00"
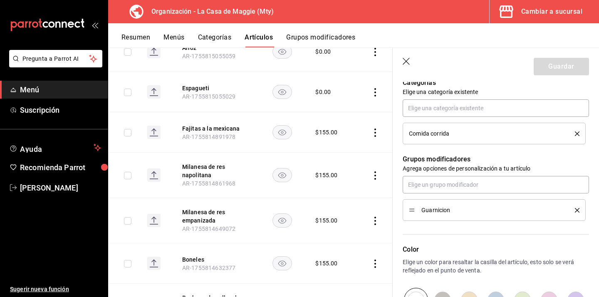
scroll to position [304, 0]
click at [482, 181] on input "text" at bounding box center [495, 183] width 186 height 17
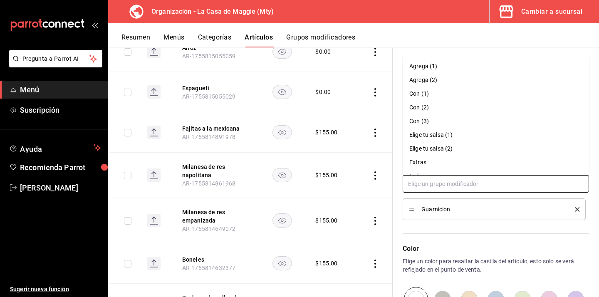
scroll to position [52, 0]
click at [453, 151] on div "Selecciona tu refresco" at bounding box center [438, 151] width 58 height 9
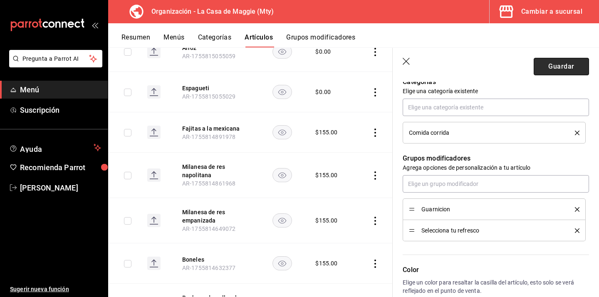
click at [577, 69] on button "Guardar" at bounding box center [560, 66] width 55 height 17
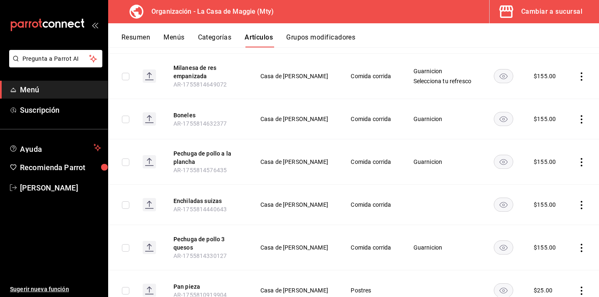
scroll to position [463, 0]
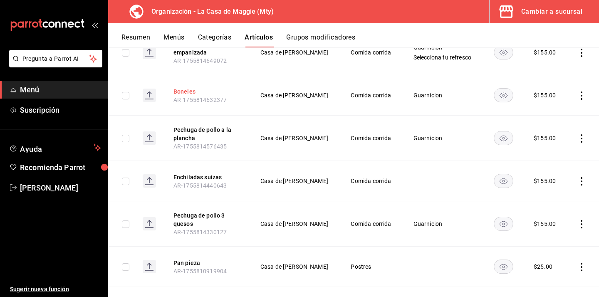
click at [196, 94] on button "Boneles" at bounding box center [206, 91] width 67 height 8
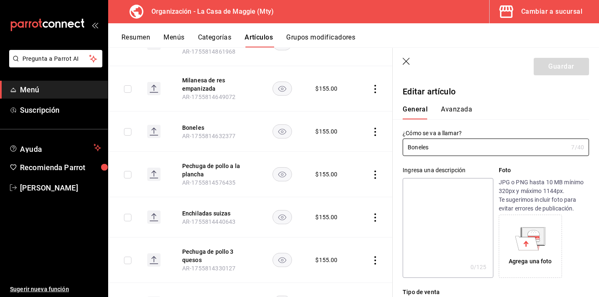
type input "$155.00"
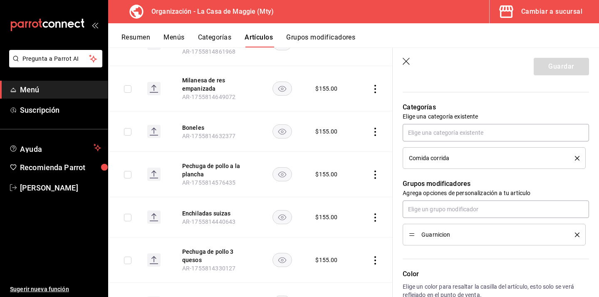
scroll to position [282, 0]
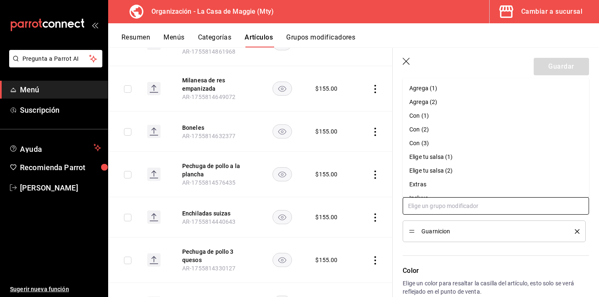
click at [432, 204] on input "text" at bounding box center [495, 205] width 186 height 17
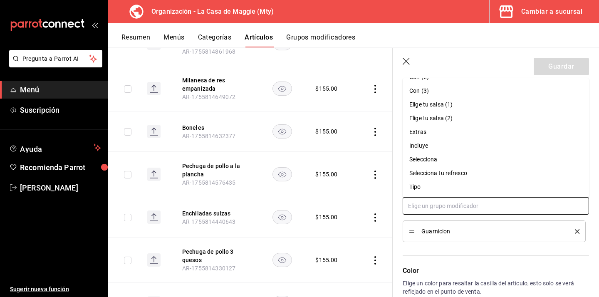
click at [427, 170] on div "Selecciona tu refresco" at bounding box center [438, 173] width 58 height 9
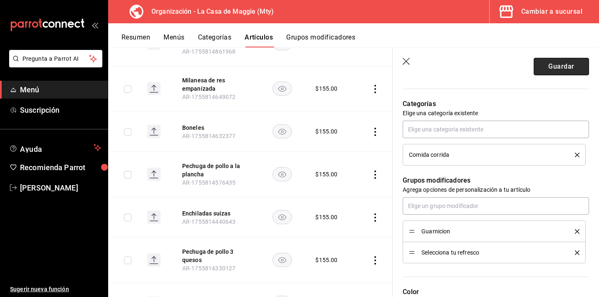
click at [548, 72] on button "Guardar" at bounding box center [560, 66] width 55 height 17
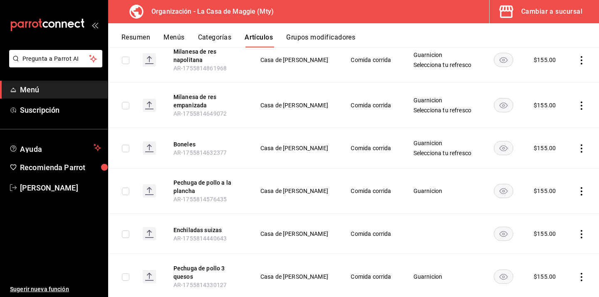
scroll to position [412, 0]
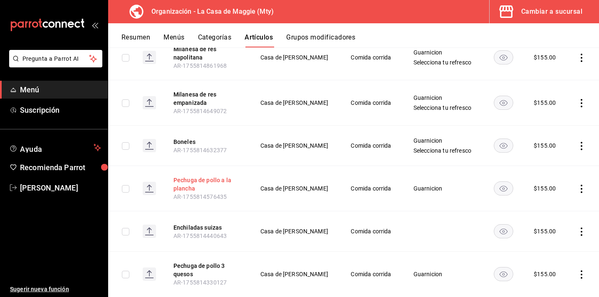
click at [198, 183] on button "Pechuga de pollo a la plancha" at bounding box center [206, 184] width 67 height 17
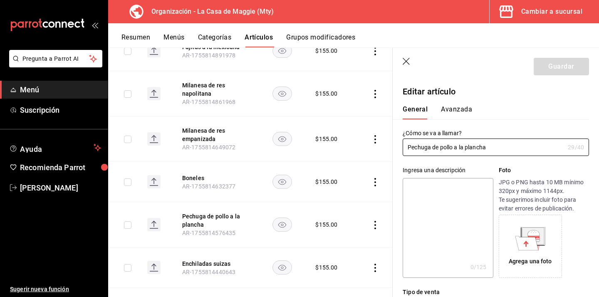
type input "$155.00"
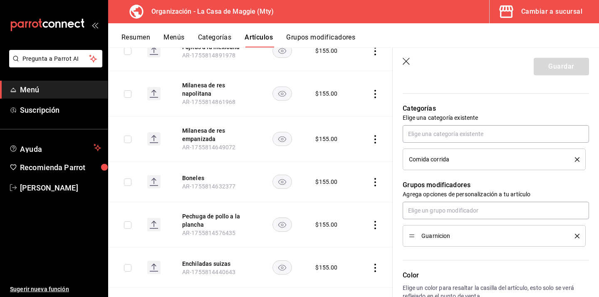
scroll to position [274, 0]
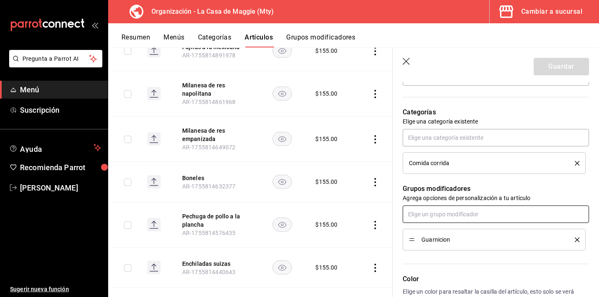
click at [421, 209] on input "text" at bounding box center [495, 213] width 186 height 17
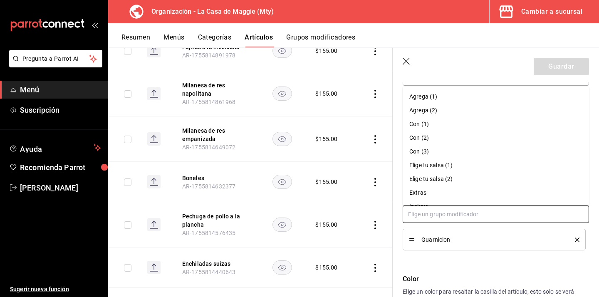
scroll to position [52, 0]
click at [424, 181] on div "Selecciona tu refresco" at bounding box center [438, 181] width 58 height 9
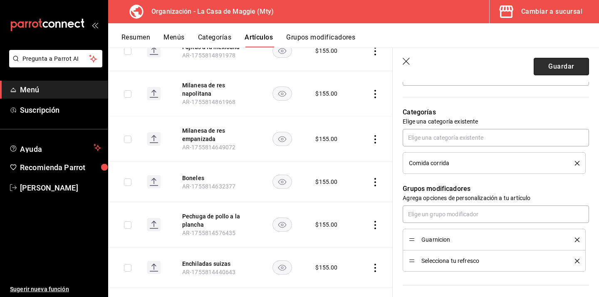
click at [545, 66] on button "Guardar" at bounding box center [560, 66] width 55 height 17
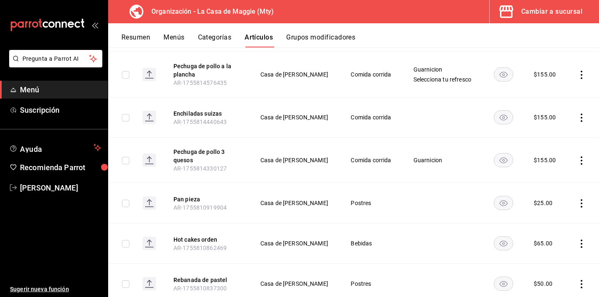
scroll to position [530, 0]
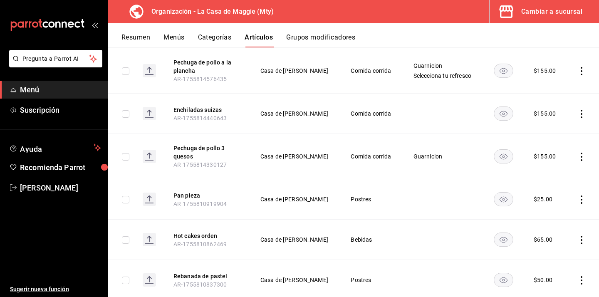
click at [217, 115] on span "AR-1755814440643" at bounding box center [199, 118] width 53 height 7
click at [213, 110] on button "Enchiladas suizas" at bounding box center [206, 110] width 67 height 8
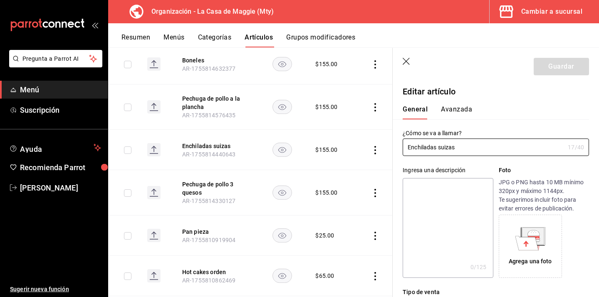
type input "$155.00"
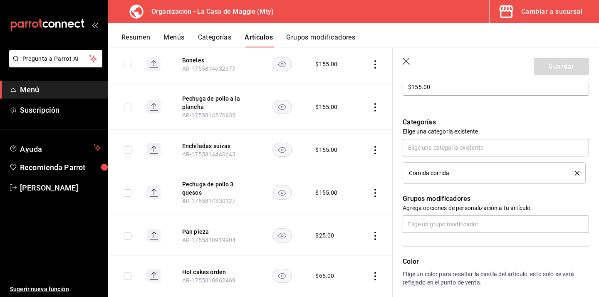
scroll to position [261, 0]
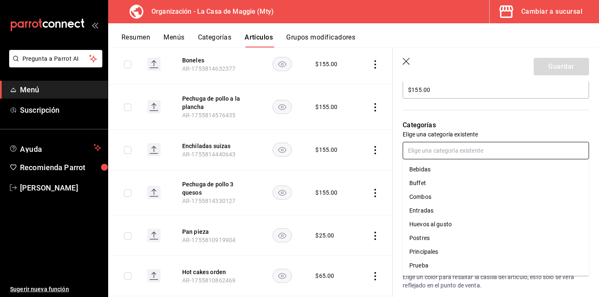
click at [441, 146] on input "text" at bounding box center [495, 150] width 186 height 17
click at [471, 120] on p "Categorías" at bounding box center [495, 125] width 186 height 10
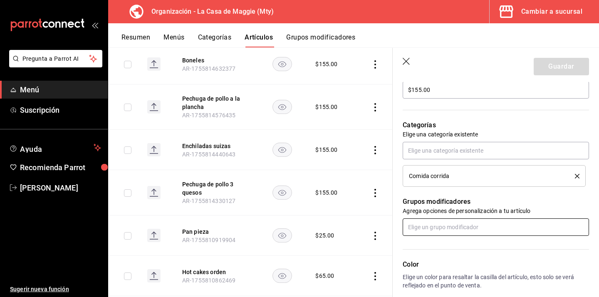
click at [452, 228] on input "text" at bounding box center [495, 226] width 186 height 17
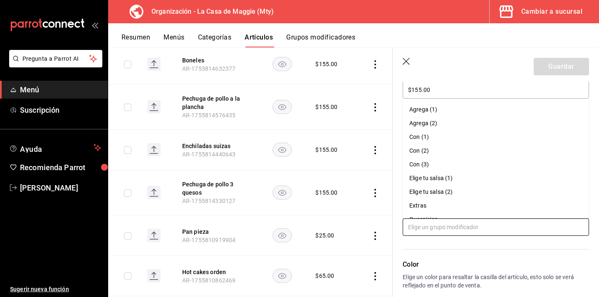
scroll to position [66, 0]
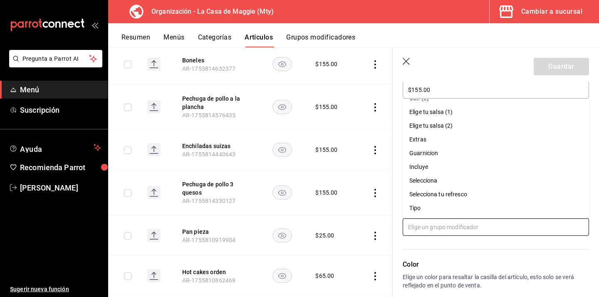
click at [452, 195] on div "Selecciona tu refresco" at bounding box center [438, 194] width 58 height 9
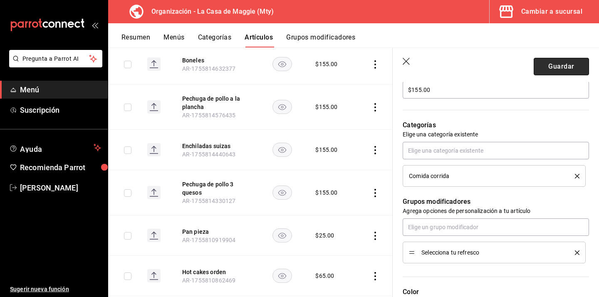
click at [563, 65] on button "Guardar" at bounding box center [560, 66] width 55 height 17
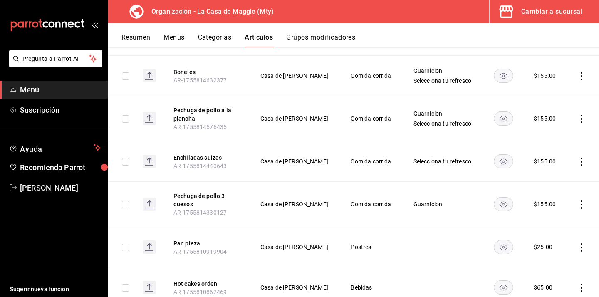
scroll to position [485, 0]
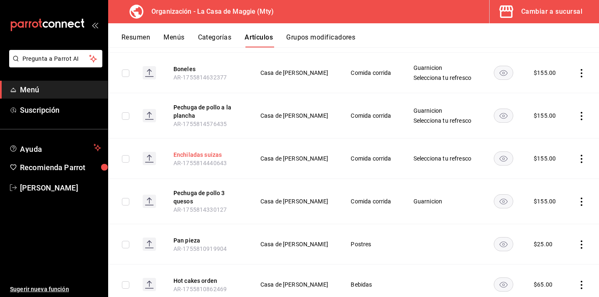
click at [201, 156] on button "Enchiladas suizas" at bounding box center [206, 155] width 67 height 8
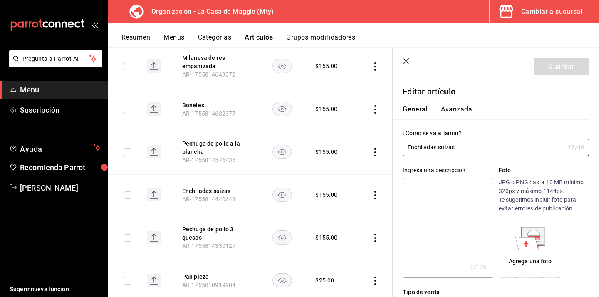
type input "$155.00"
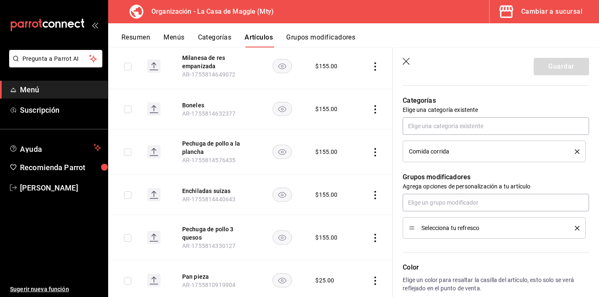
scroll to position [315, 0]
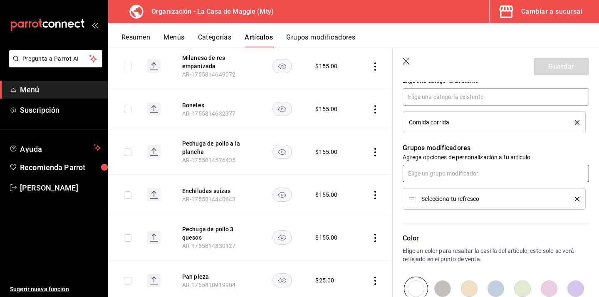
click at [474, 174] on input "text" at bounding box center [495, 173] width 186 height 17
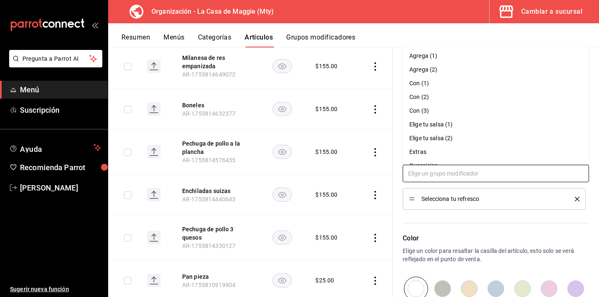
scroll to position [52, 0]
click at [455, 110] on li "Guarnicion" at bounding box center [495, 113] width 186 height 14
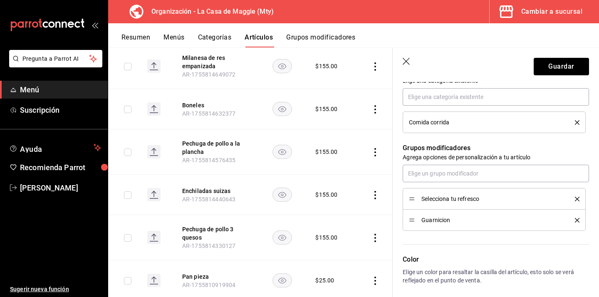
click at [537, 75] on header "Guardar" at bounding box center [495, 65] width 206 height 34
click at [541, 62] on button "Guardar" at bounding box center [560, 66] width 55 height 17
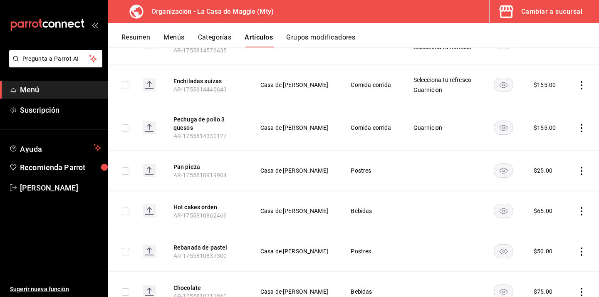
scroll to position [559, 0]
click at [205, 123] on button "Pechuga de pollo 3 quesos" at bounding box center [206, 123] width 67 height 17
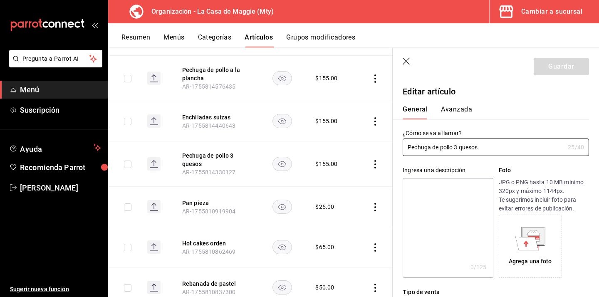
type input "$155.00"
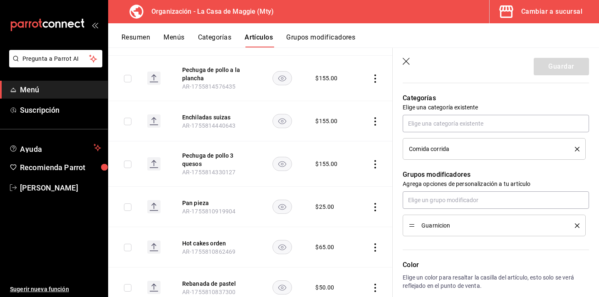
scroll to position [290, 0]
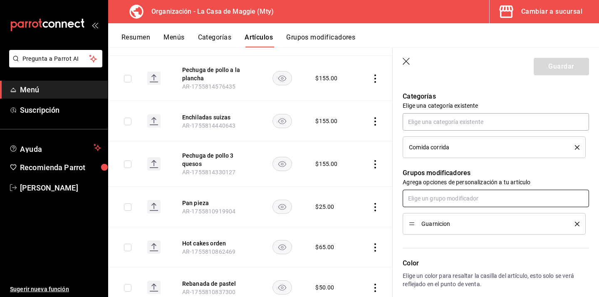
click at [447, 200] on input "text" at bounding box center [495, 198] width 186 height 17
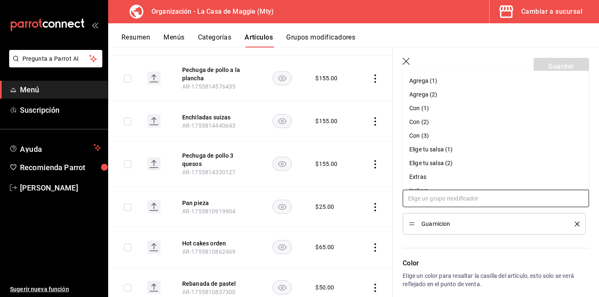
scroll to position [52, 0]
click at [439, 162] on div "Selecciona tu refresco" at bounding box center [438, 165] width 58 height 9
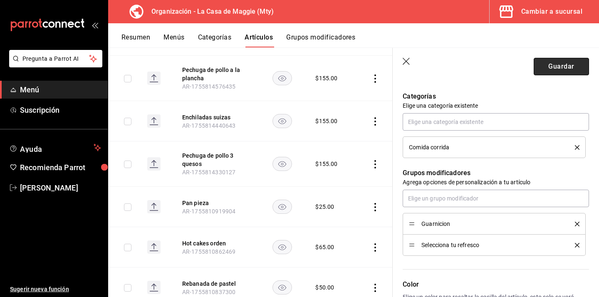
click at [539, 65] on button "Guardar" at bounding box center [560, 66] width 55 height 17
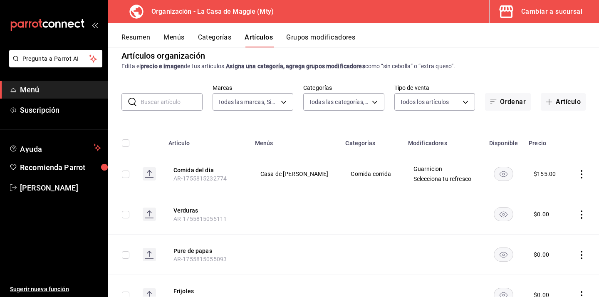
scroll to position [2, 0]
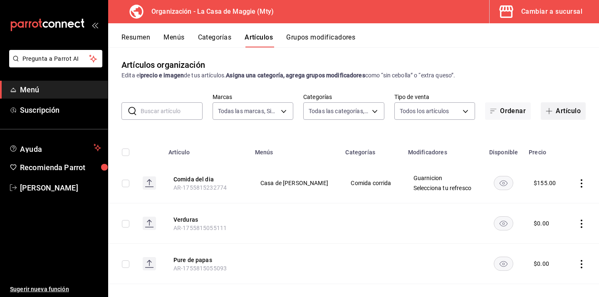
click at [577, 116] on button "Artículo" at bounding box center [563, 110] width 45 height 17
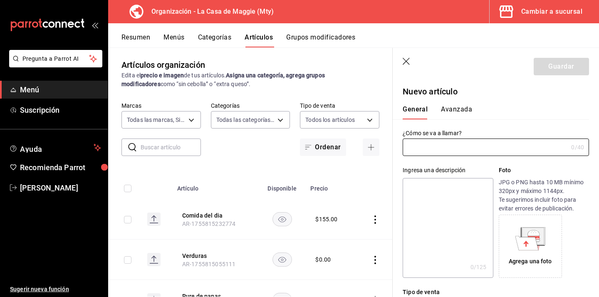
type input "AR-1755816091512"
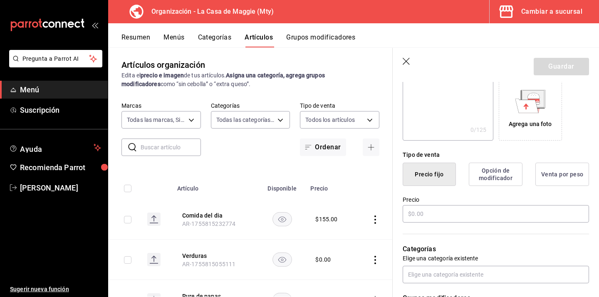
scroll to position [141, 0]
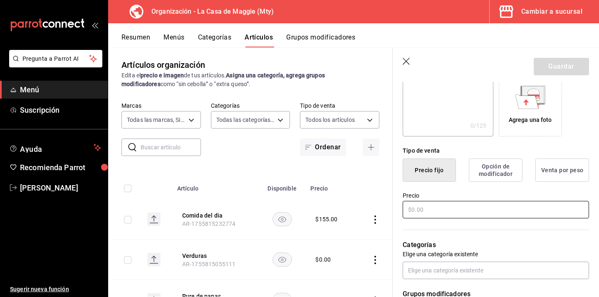
type input "Pan tostado con aguacate y huevo"
click at [442, 211] on input "text" at bounding box center [495, 209] width 186 height 17
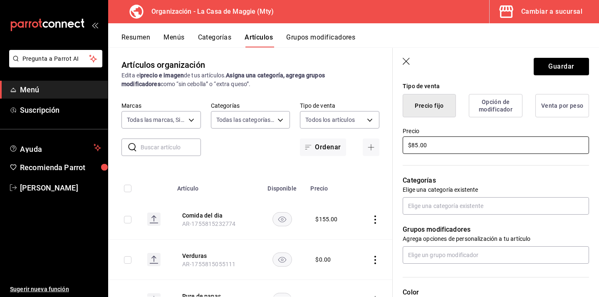
scroll to position [211, 0]
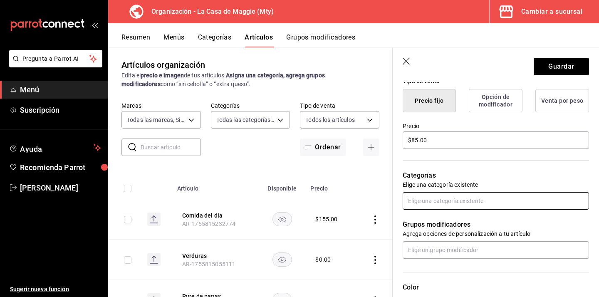
click at [462, 203] on input "text" at bounding box center [495, 200] width 186 height 17
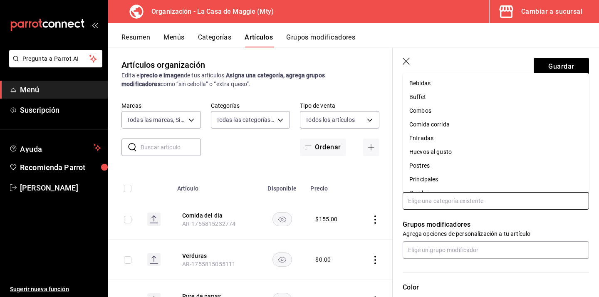
scroll to position [11, 0]
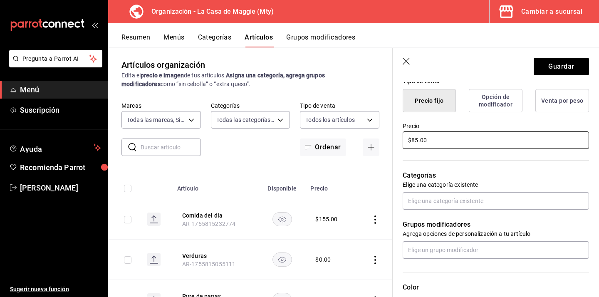
click at [417, 141] on input "$85.00" at bounding box center [495, 139] width 186 height 17
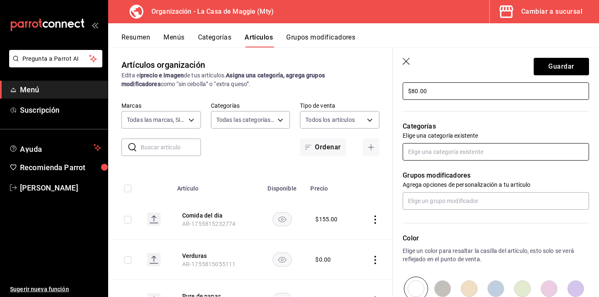
scroll to position [264, 0]
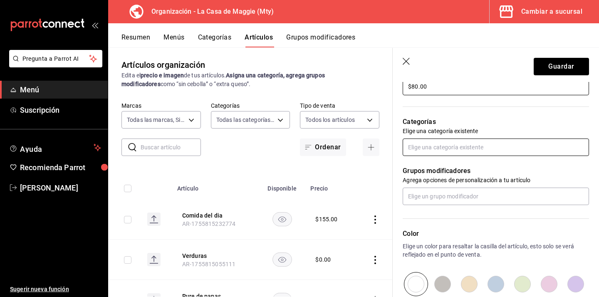
type input "$80.00"
click at [468, 151] on input "text" at bounding box center [495, 146] width 186 height 17
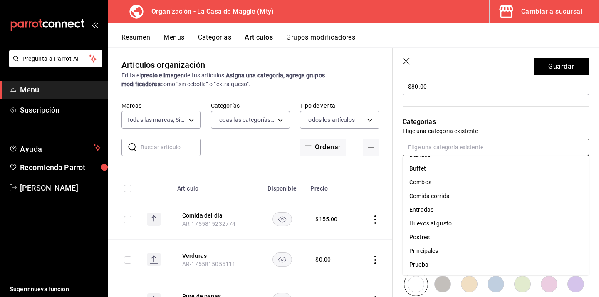
scroll to position [0, 0]
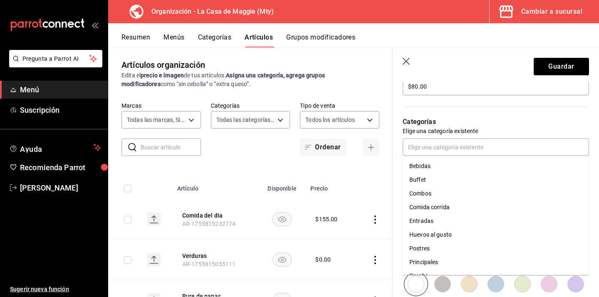
click at [498, 113] on div "Categorías Elige una categoría existente" at bounding box center [490, 125] width 196 height 59
click at [458, 144] on input "text" at bounding box center [495, 146] width 186 height 17
click at [447, 237] on li "Huevos al gusto" at bounding box center [495, 235] width 186 height 14
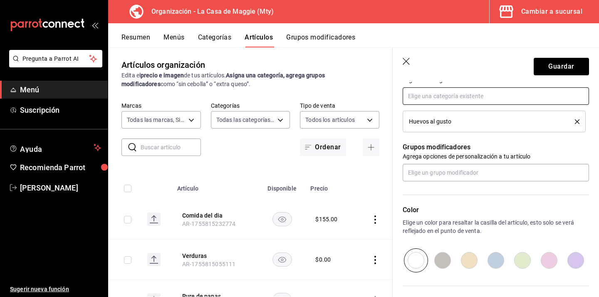
scroll to position [330, 0]
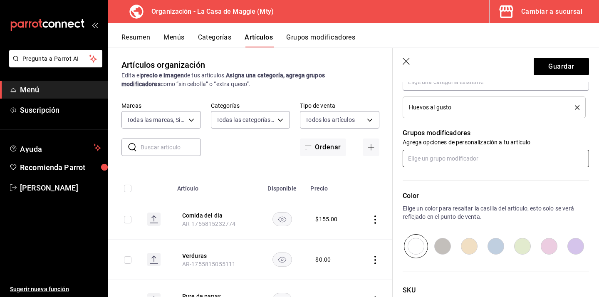
click at [448, 155] on input "text" at bounding box center [495, 158] width 186 height 17
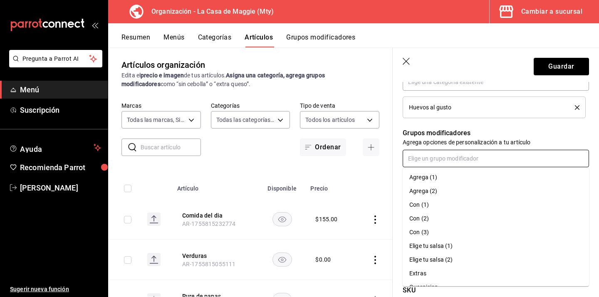
click at [448, 155] on input "text" at bounding box center [495, 158] width 186 height 17
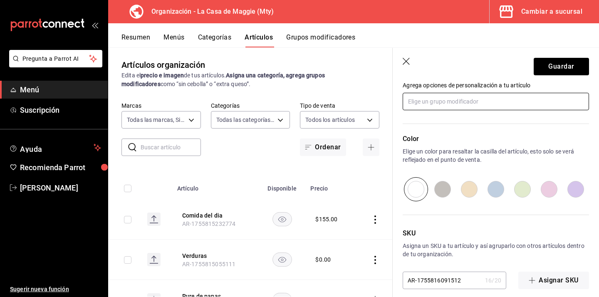
scroll to position [395, 0]
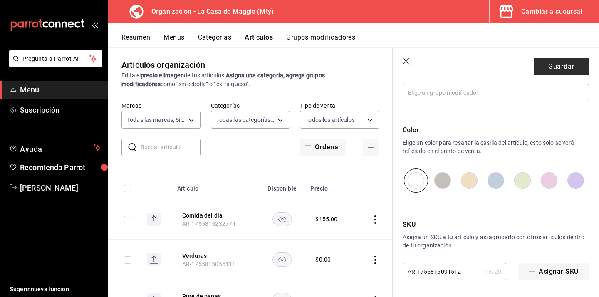
click at [564, 67] on button "Guardar" at bounding box center [560, 66] width 55 height 17
